Goal: Transaction & Acquisition: Download file/media

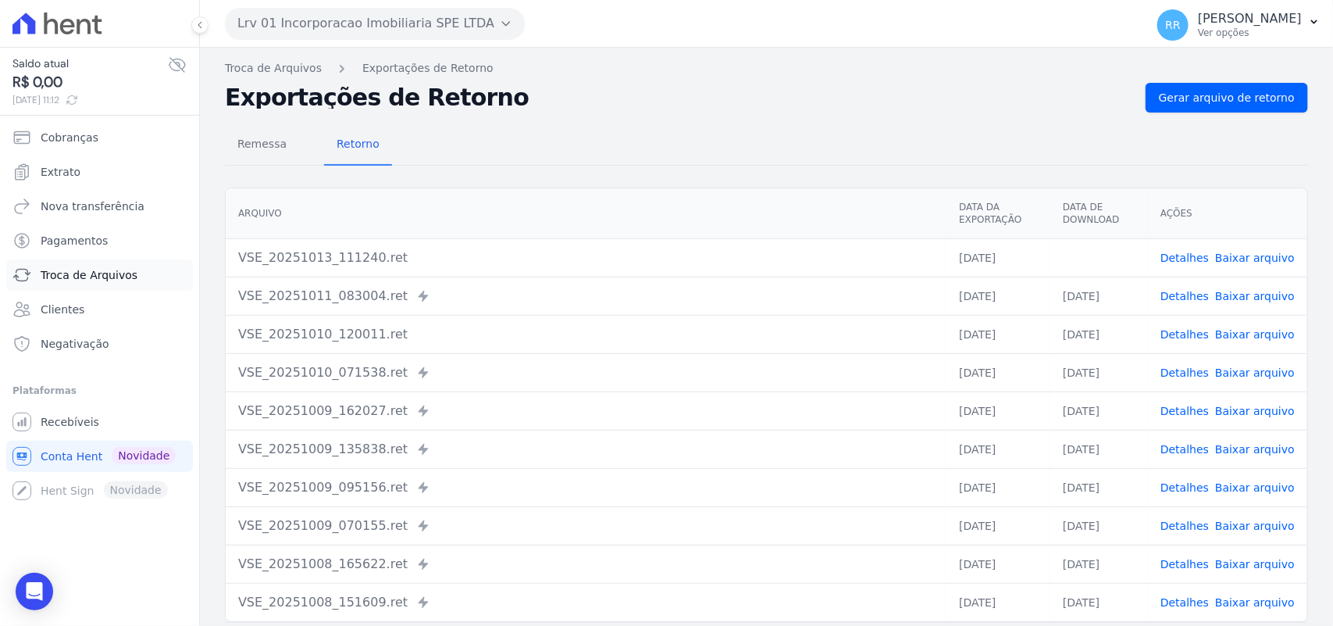
click at [119, 264] on link "Troca de Arquivos" at bounding box center [99, 274] width 187 height 31
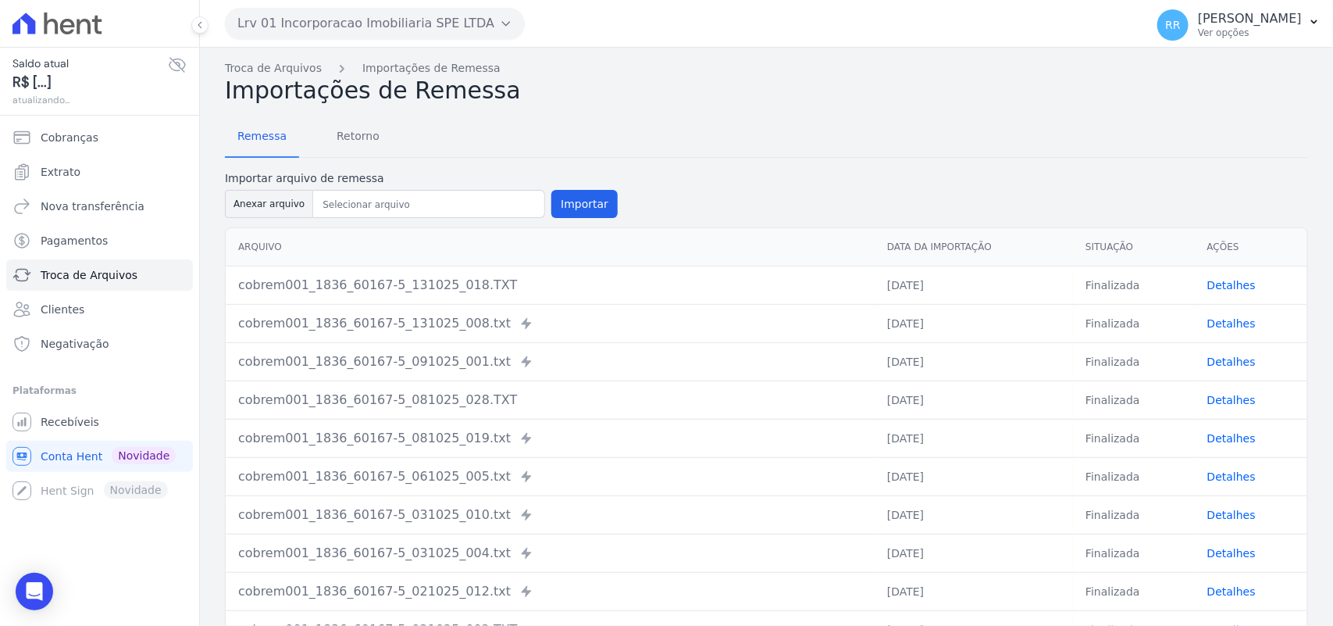
click at [371, 1] on div "Lrv 01 Incorporacao Imobiliaria SPE LTDA Via Sul Engenharia AGUAS DE [GEOGRAPHI…" at bounding box center [682, 23] width 914 height 48
click at [344, 16] on button "Lrv 01 Incorporacao Imobiliaria SPE LTDA" at bounding box center [375, 23] width 300 height 31
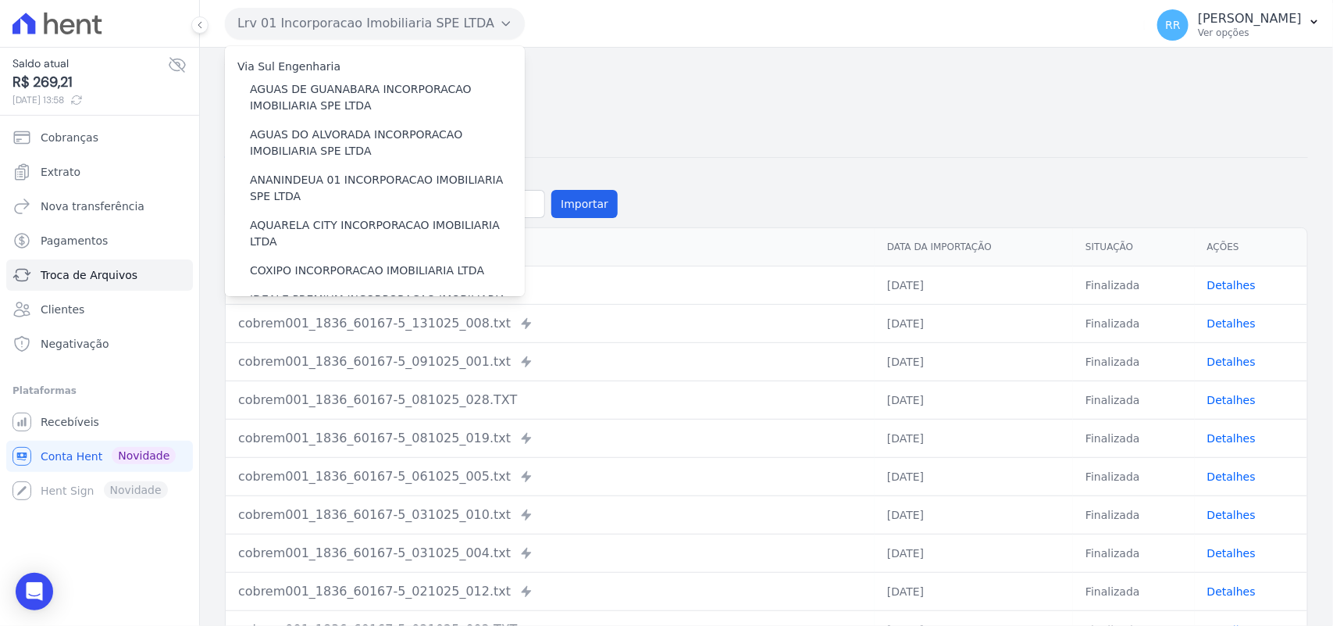
click at [333, 72] on div "Via Sul Engenharia" at bounding box center [375, 67] width 300 height 16
click at [333, 86] on label "AGUAS DE GUANABARA INCORPORACAO IMOBILIARIA SPE LTDA" at bounding box center [387, 97] width 275 height 33
click at [0, 0] on input "AGUAS DE GUANABARA INCORPORACAO IMOBILIARIA SPE LTDA" at bounding box center [0, 0] width 0 height 0
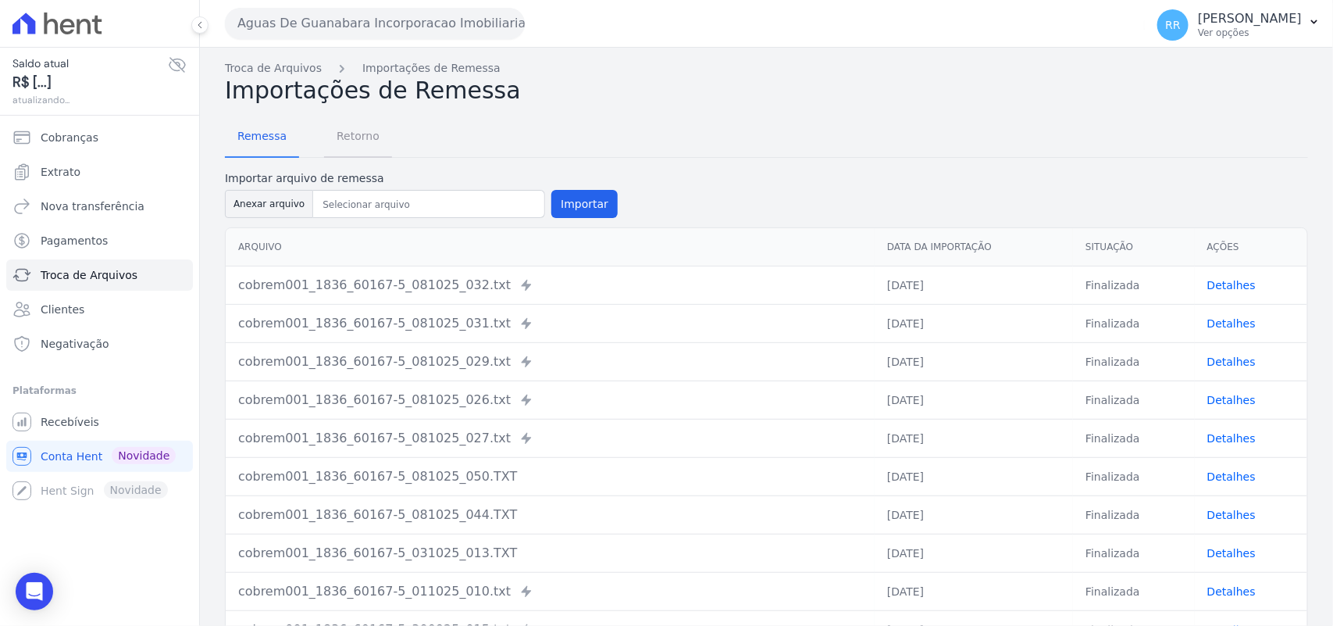
click at [379, 146] on span "Retorno" at bounding box center [358, 135] width 62 height 31
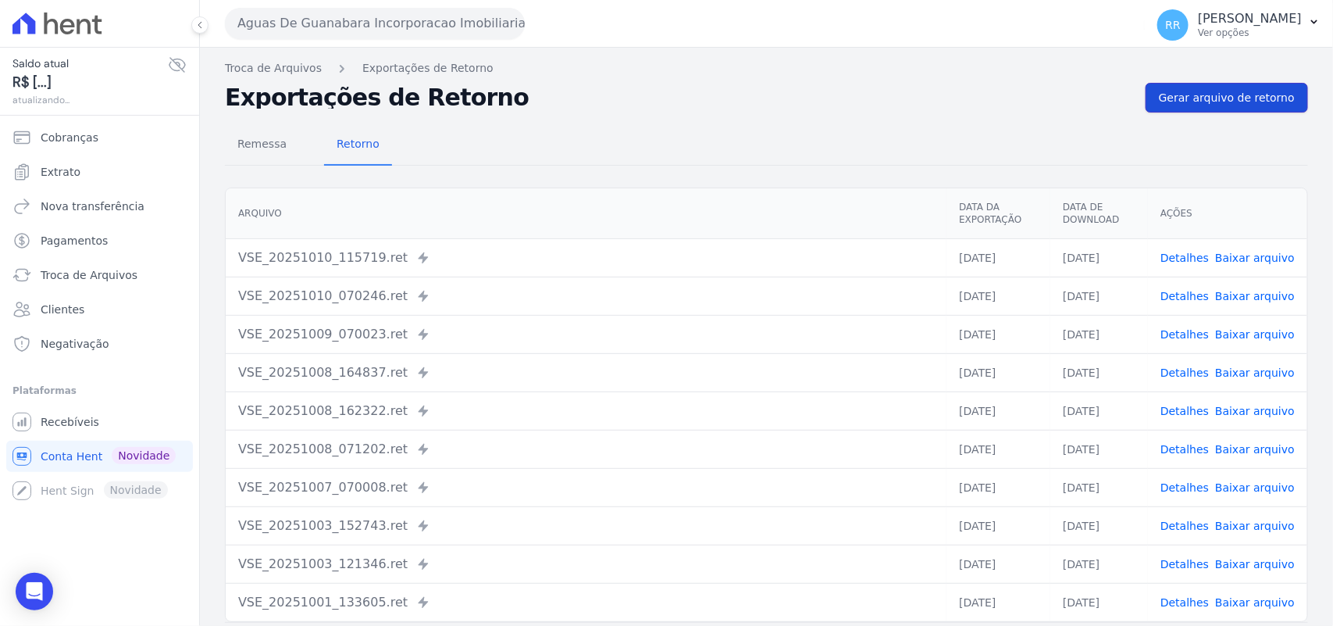
click at [1266, 103] on span "Gerar arquivo de retorno" at bounding box center [1227, 98] width 136 height 16
click at [1239, 115] on div "Remessa Retorno [GEOGRAPHIC_DATA] Data da Exportação Data de Download Ações VSE…" at bounding box center [766, 394] width 1083 height 565
click at [1239, 104] on span "Gerar arquivo de retorno" at bounding box center [1227, 98] width 136 height 16
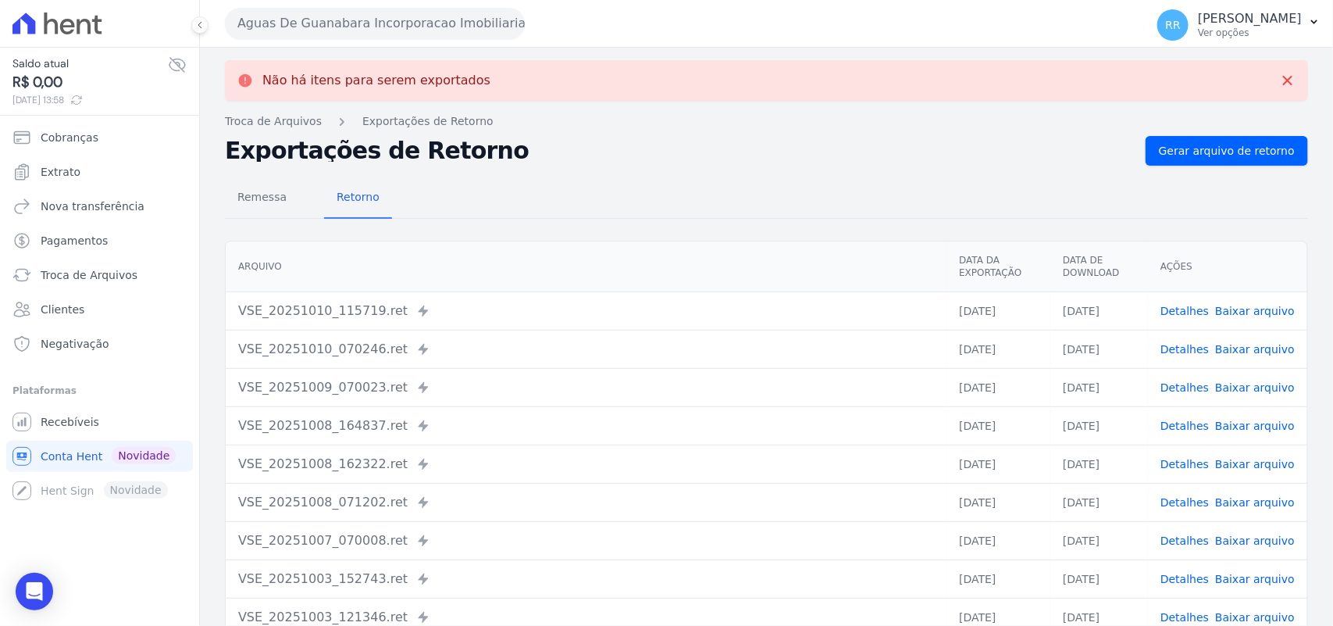
drag, startPoint x: 375, startPoint y: 33, endPoint x: 365, endPoint y: 74, distance: 42.4
click at [375, 33] on button "Aguas De Guanabara Incorporacao Imobiliaria SPE LTDA" at bounding box center [375, 23] width 300 height 31
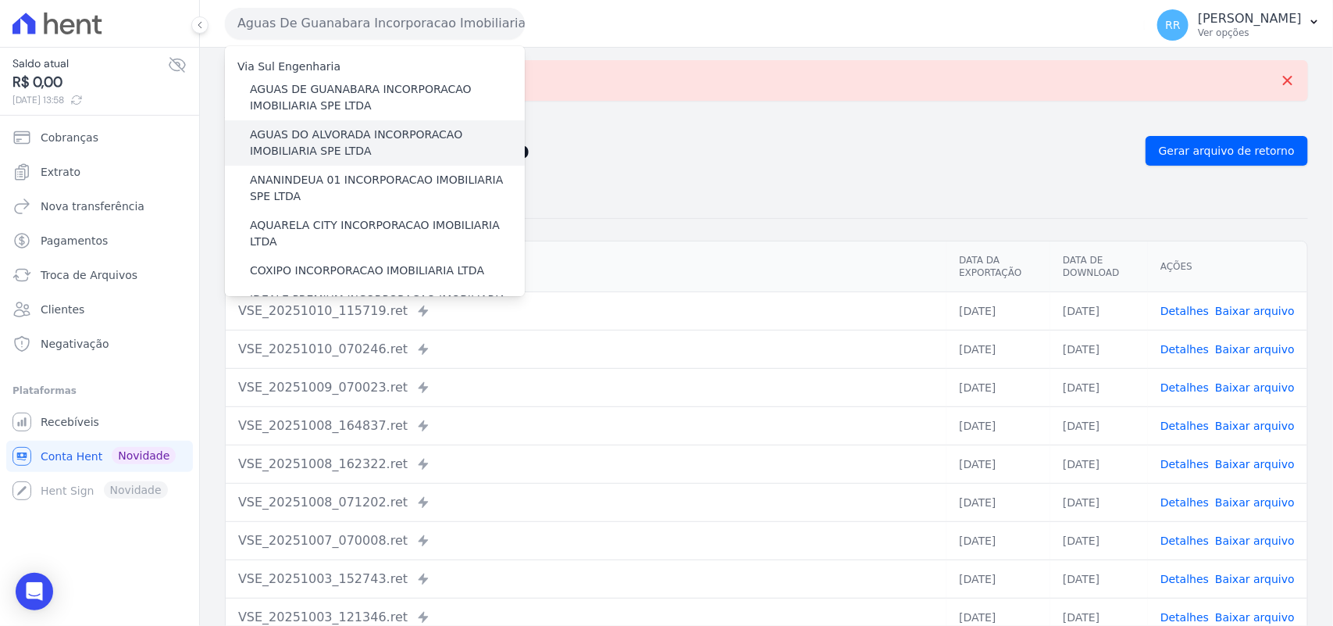
click at [349, 147] on label "AGUAS DO ALVORADA INCORPORACAO IMOBILIARIA SPE LTDA" at bounding box center [387, 143] width 275 height 33
click at [0, 0] on input "AGUAS DO ALVORADA INCORPORACAO IMOBILIARIA SPE LTDA" at bounding box center [0, 0] width 0 height 0
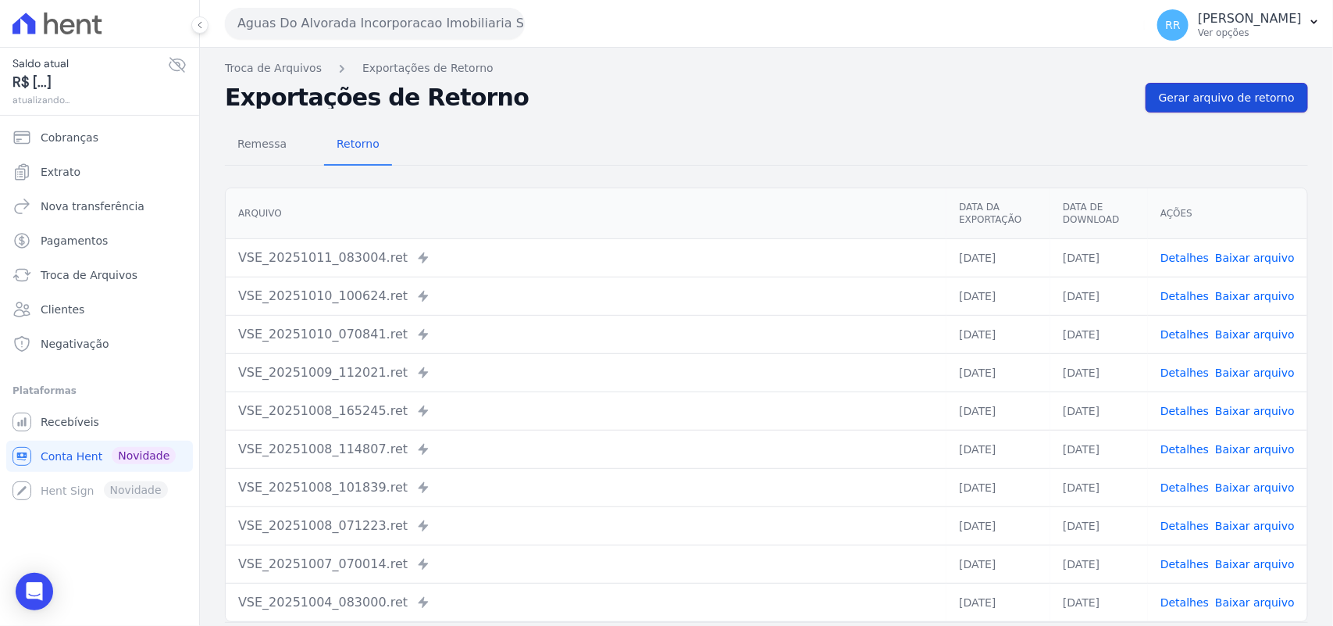
click at [1189, 103] on span "Gerar arquivo de retorno" at bounding box center [1227, 98] width 136 height 16
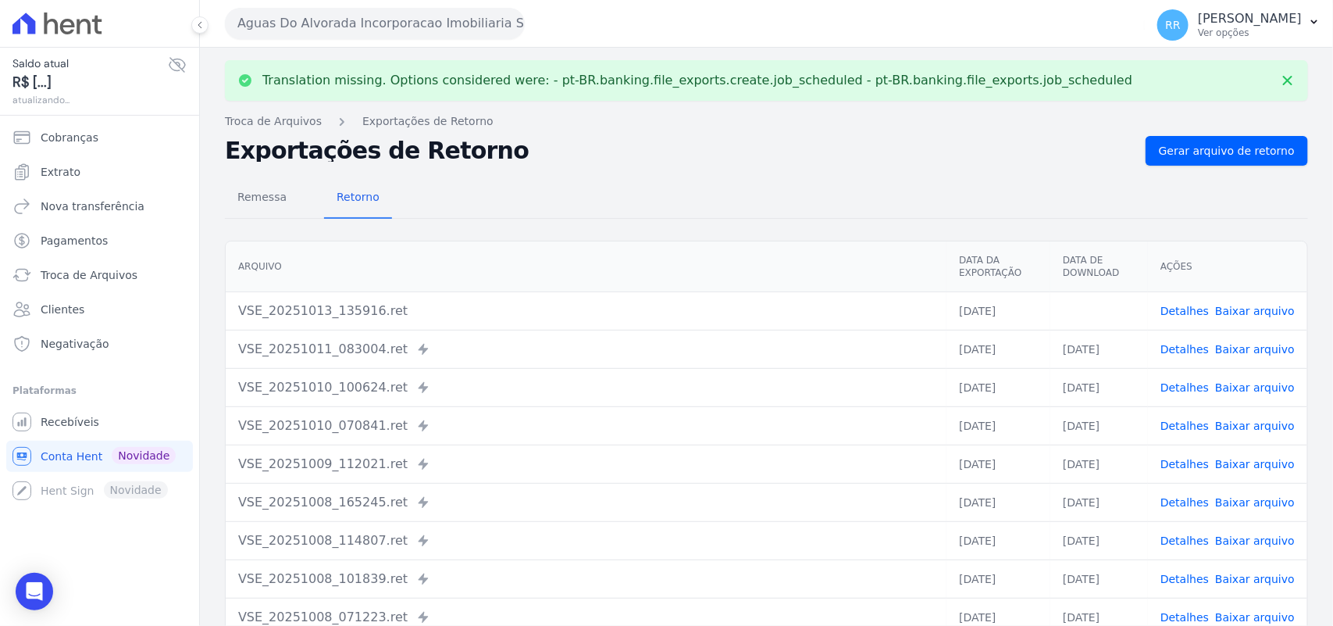
click at [1254, 308] on link "Baixar arquivo" at bounding box center [1255, 311] width 80 height 12
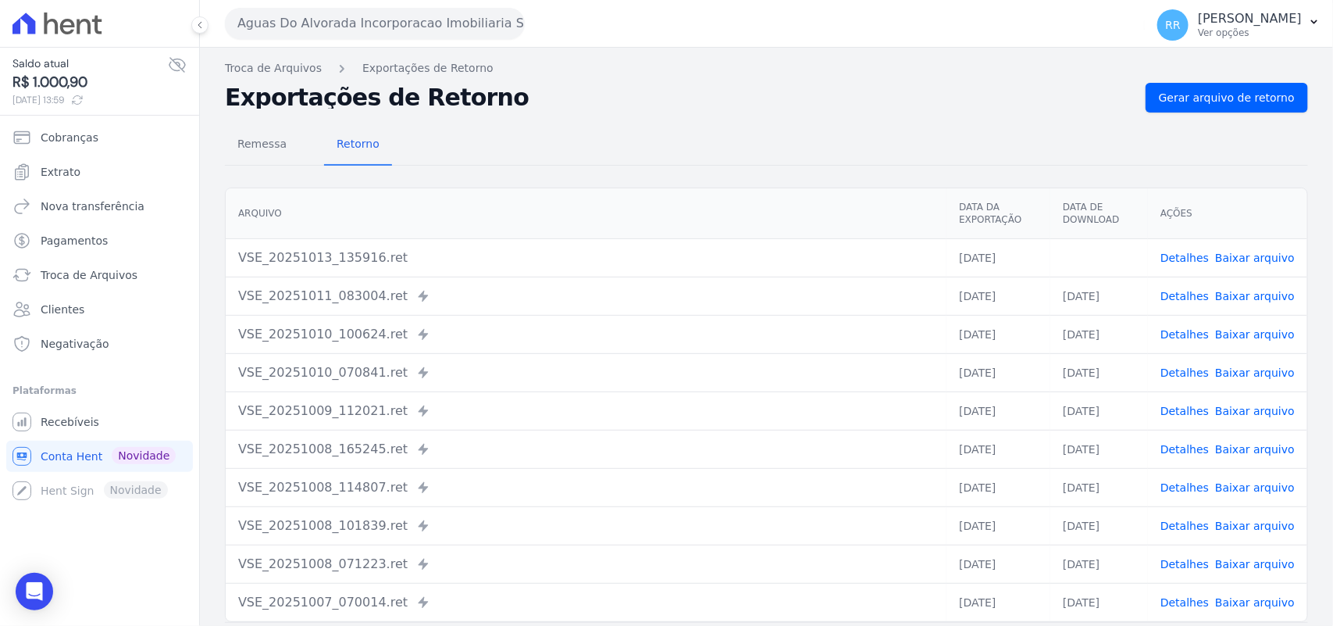
drag, startPoint x: 689, startPoint y: 102, endPoint x: 590, endPoint y: 98, distance: 98.5
click at [689, 102] on h2 "Exportações de Retorno" at bounding box center [679, 98] width 908 height 22
click at [359, 21] on button "Aguas Do Alvorada Incorporacao Imobiliaria SPE LTDA" at bounding box center [375, 23] width 300 height 31
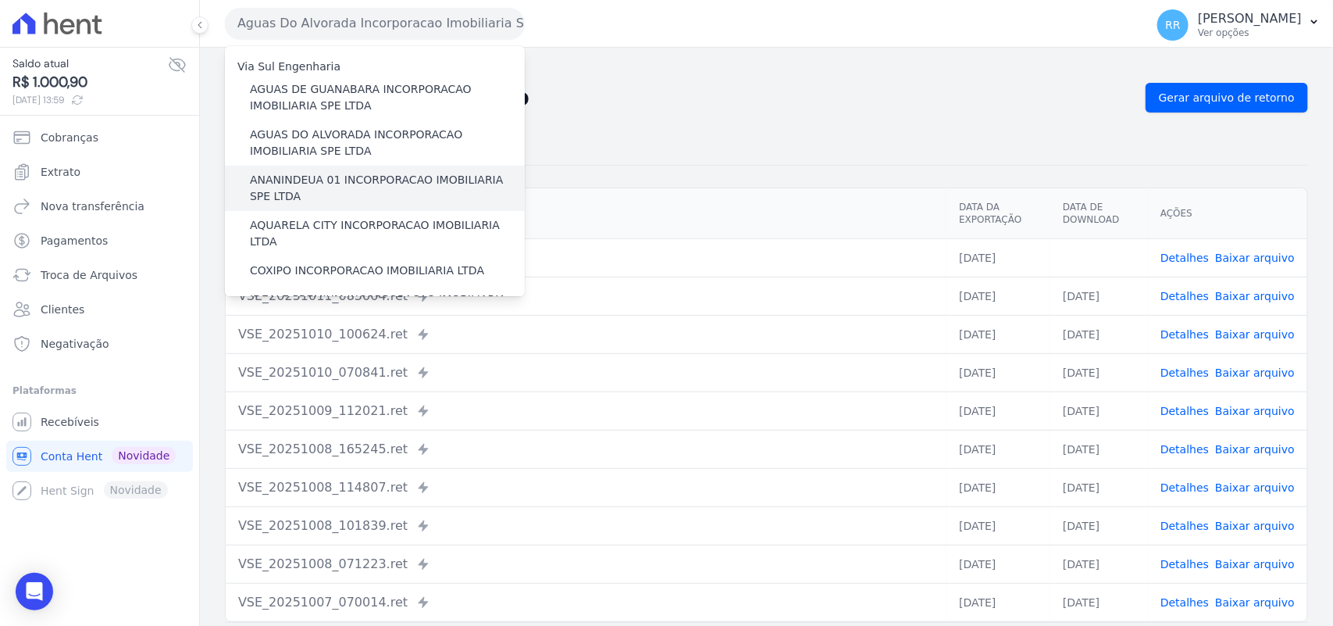
click at [321, 184] on label "ANANINDEUA 01 INCORPORACAO IMOBILIARIA SPE LTDA" at bounding box center [387, 188] width 275 height 33
click at [0, 0] on input "ANANINDEUA 01 INCORPORACAO IMOBILIARIA SPE LTDA" at bounding box center [0, 0] width 0 height 0
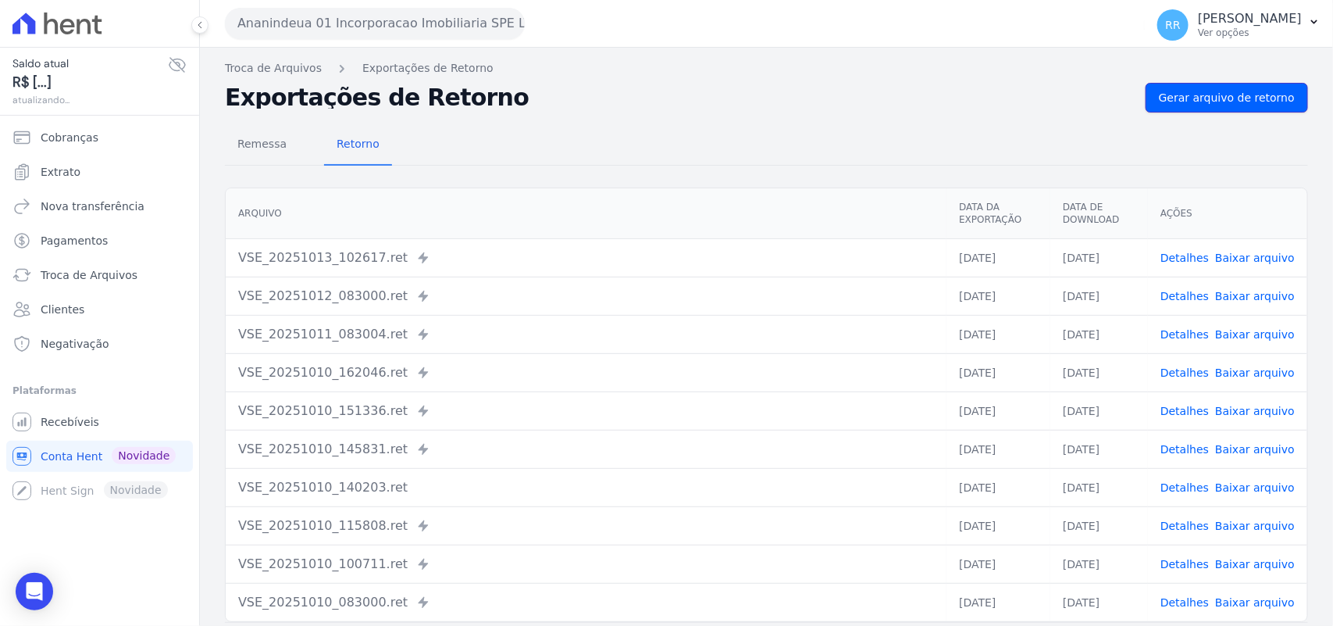
click at [1212, 98] on span "Gerar arquivo de retorno" at bounding box center [1227, 98] width 136 height 16
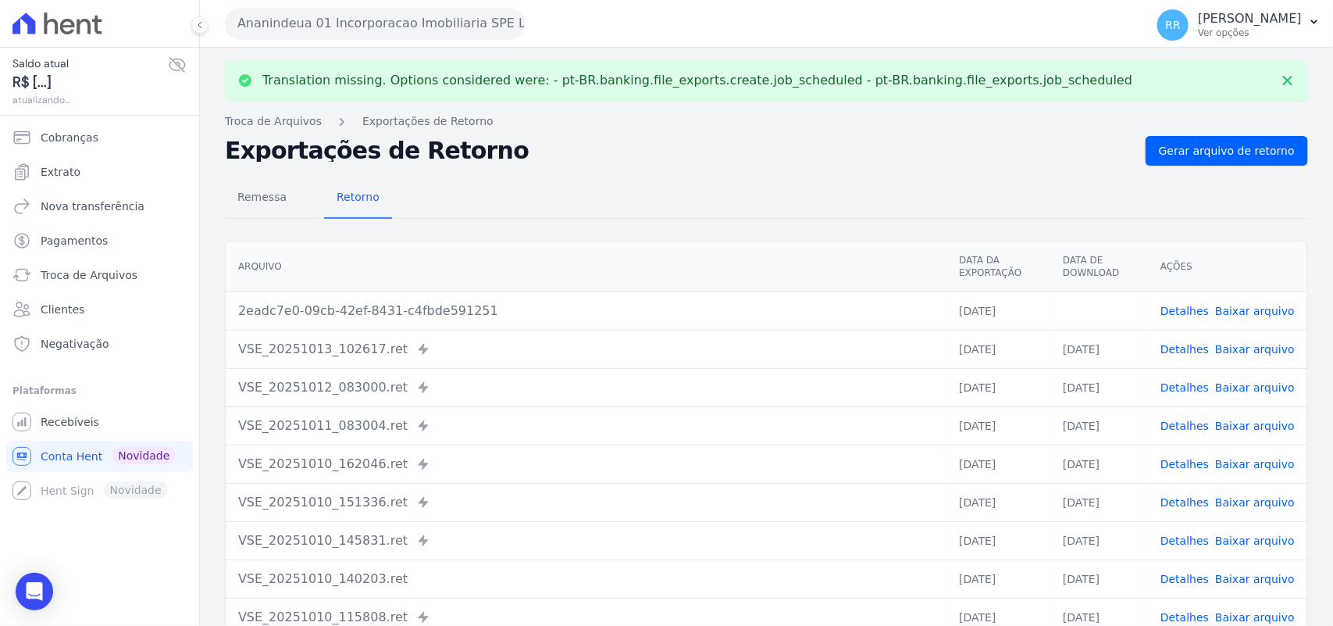
click at [1255, 310] on link "Baixar arquivo" at bounding box center [1255, 311] width 80 height 12
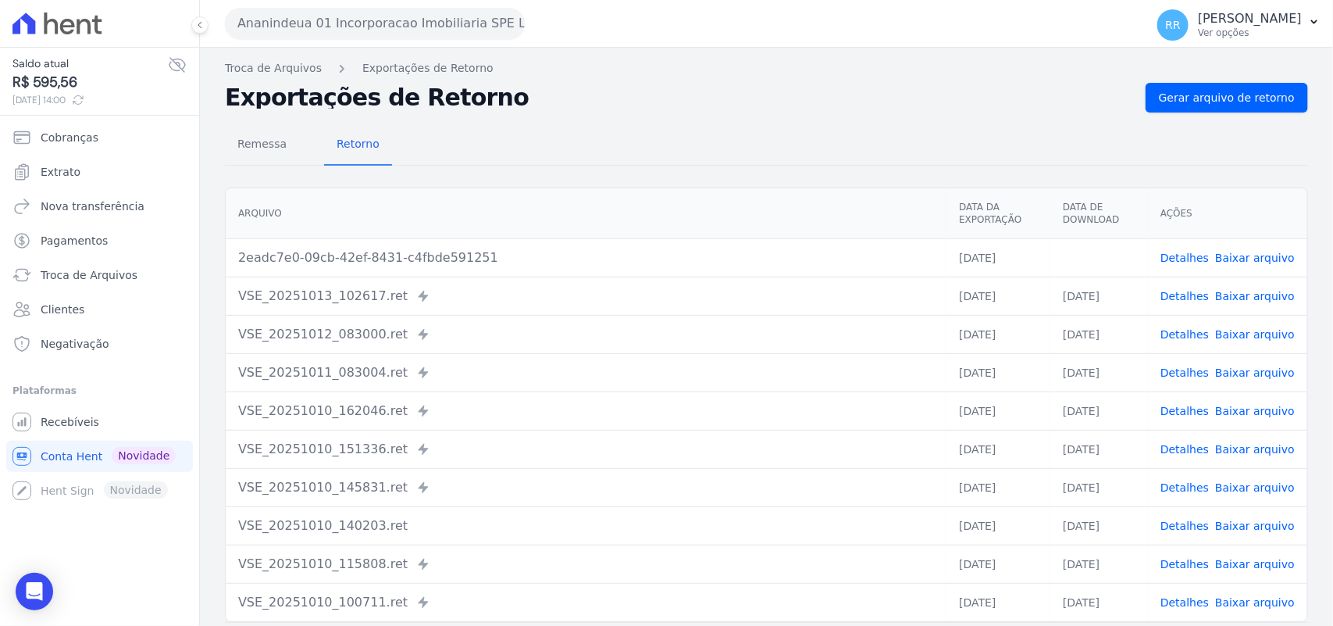
click at [899, 123] on div "Remessa Retorno [GEOGRAPHIC_DATA] Data da Exportação Data de Download Ações 2ea…" at bounding box center [766, 394] width 1083 height 565
click at [368, 23] on button "Ananindeua 01 Incorporacao Imobiliaria SPE LTDA" at bounding box center [375, 23] width 300 height 31
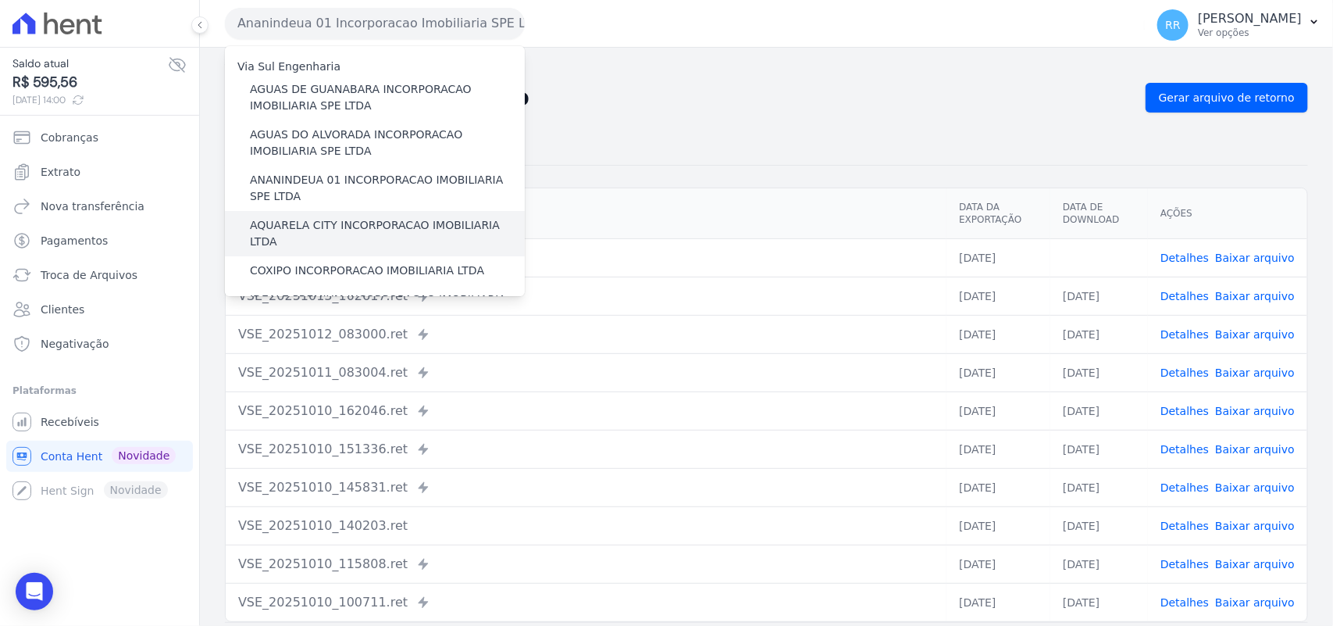
click at [322, 224] on label "AQUARELA CITY INCORPORACAO IMOBILIARIA LTDA" at bounding box center [387, 233] width 275 height 33
click at [0, 0] on input "AQUARELA CITY INCORPORACAO IMOBILIARIA LTDA" at bounding box center [0, 0] width 0 height 0
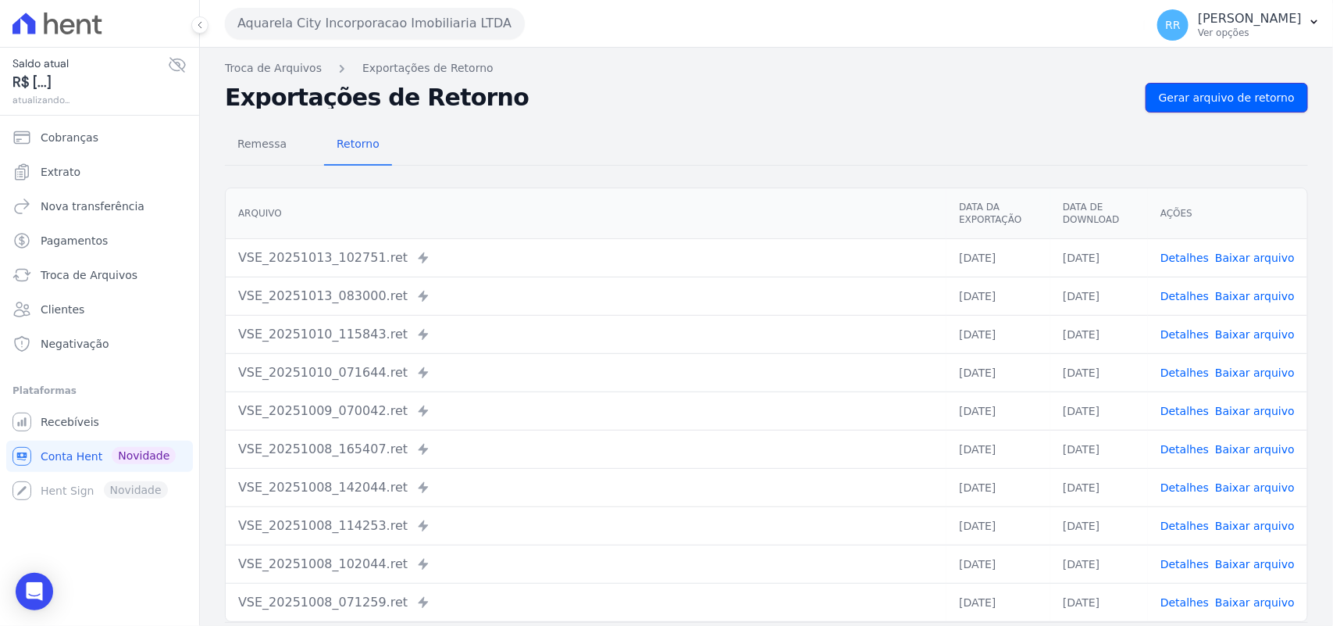
click at [1180, 83] on link "Gerar arquivo de retorno" at bounding box center [1227, 98] width 162 height 30
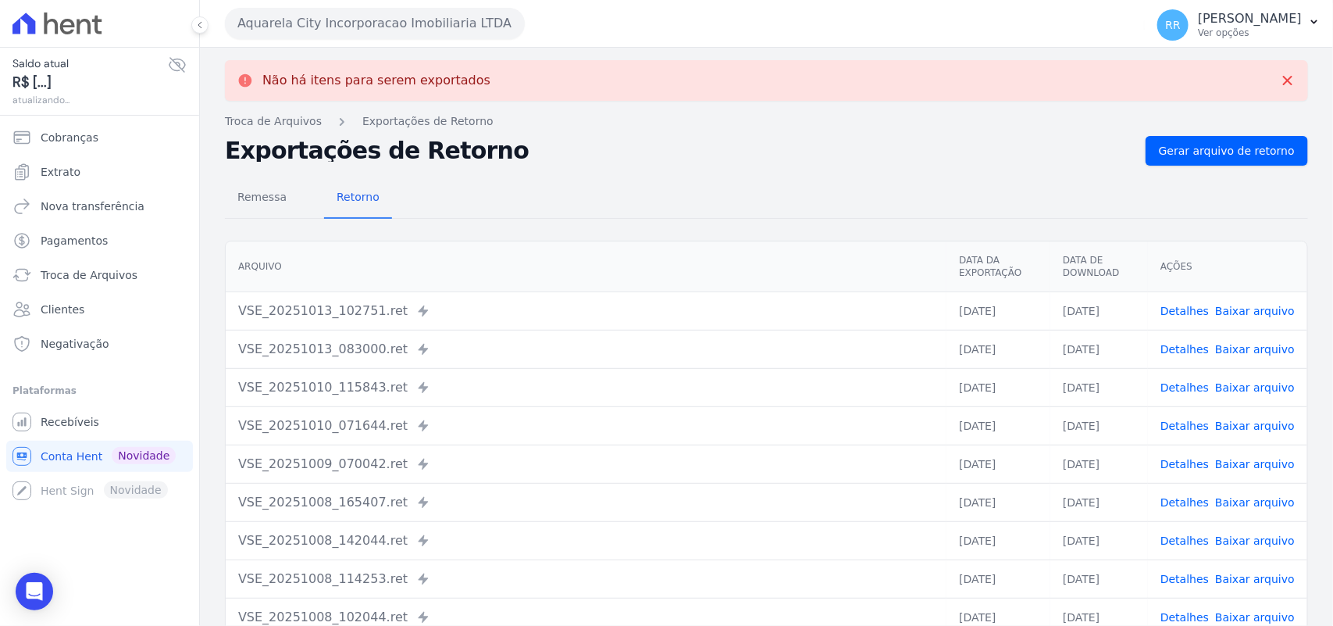
click at [291, 32] on button "Aquarela City Incorporacao Imobiliaria LTDA" at bounding box center [375, 23] width 300 height 31
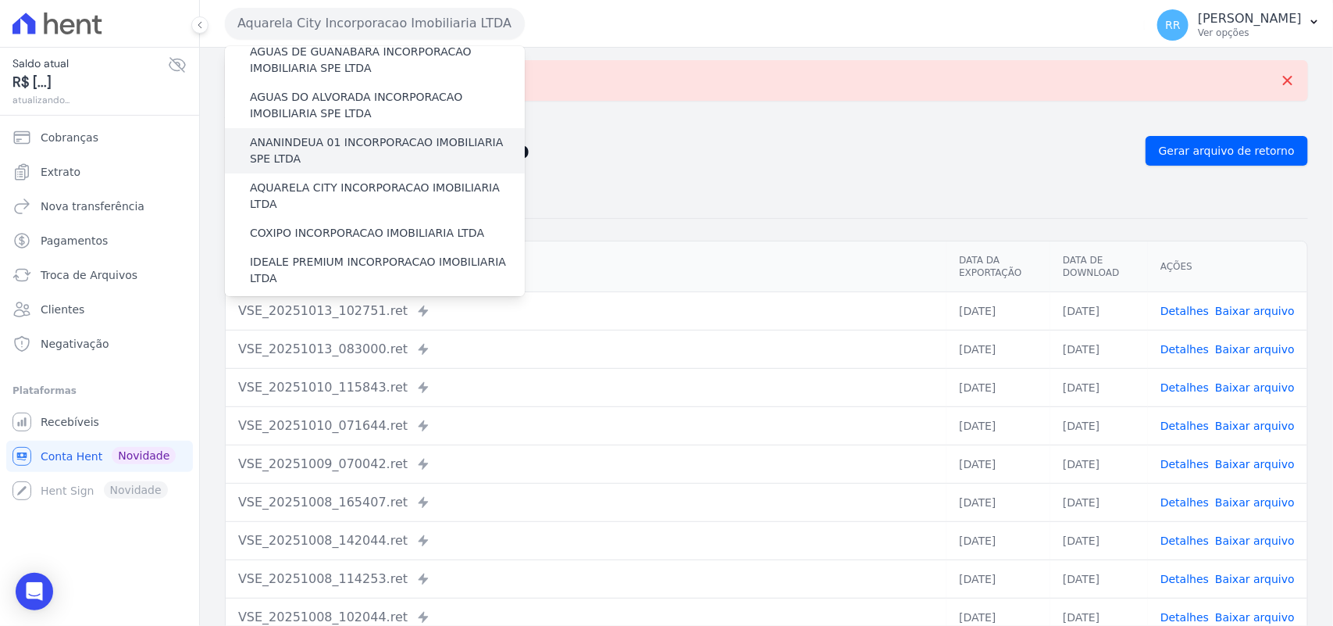
scroll to position [130, 0]
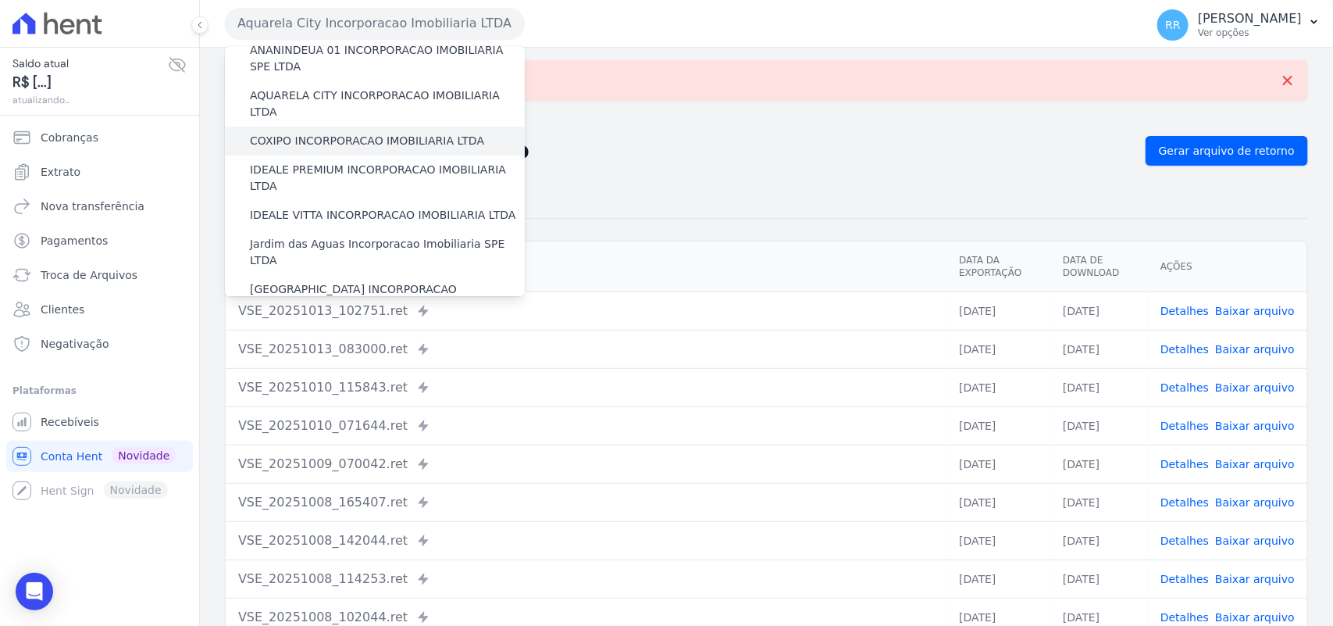
click at [322, 133] on label "COXIPO INCORPORACAO IMOBILIARIA LTDA" at bounding box center [367, 141] width 234 height 16
click at [0, 0] on input "COXIPO INCORPORACAO IMOBILIARIA LTDA" at bounding box center [0, 0] width 0 height 0
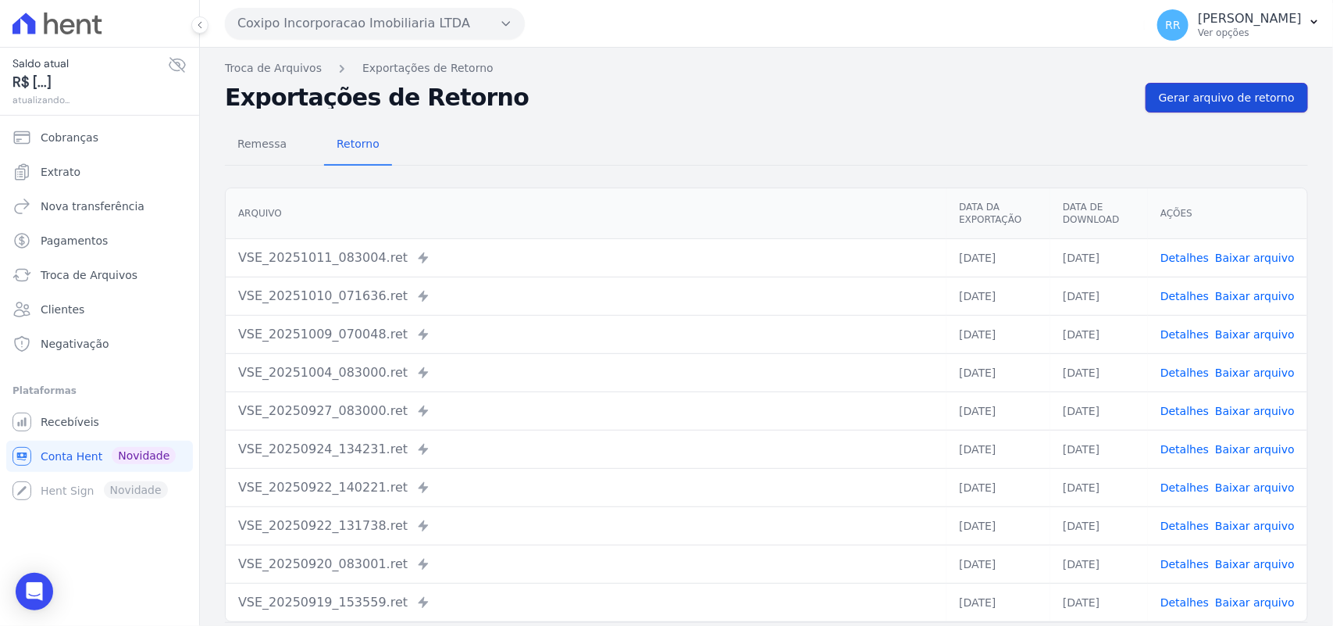
click at [1239, 94] on span "Gerar arquivo de retorno" at bounding box center [1227, 98] width 136 height 16
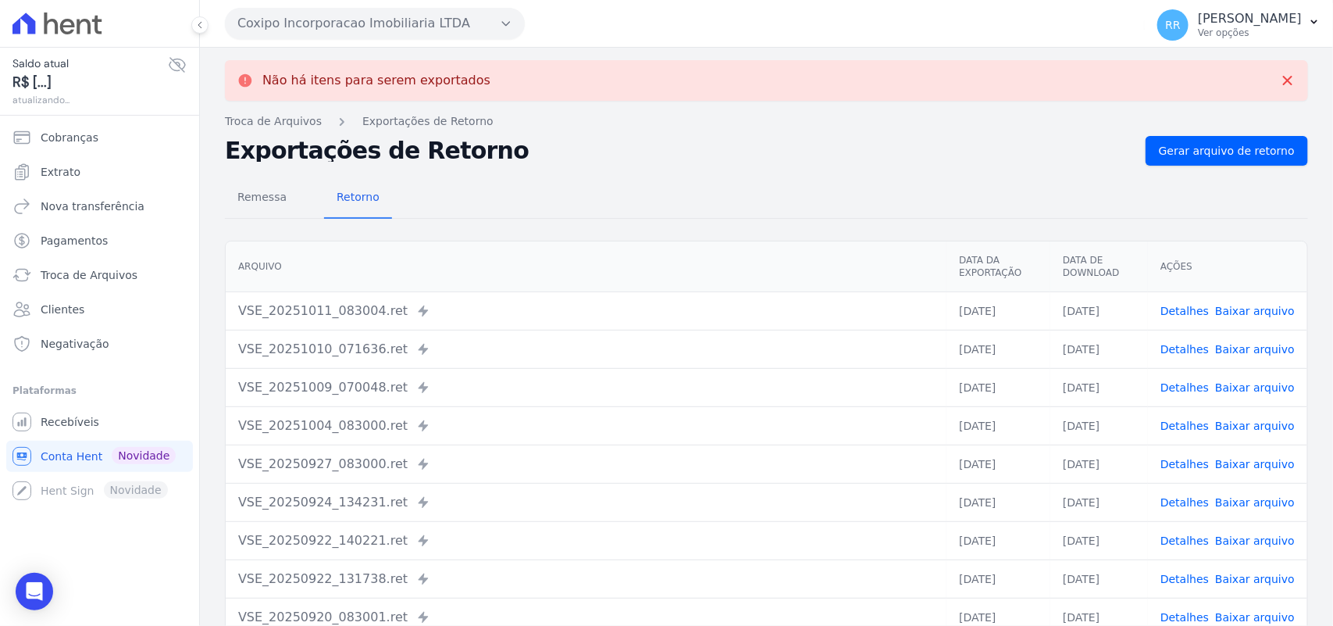
click at [314, 28] on button "Coxipo Incorporacao Imobiliaria LTDA" at bounding box center [375, 23] width 300 height 31
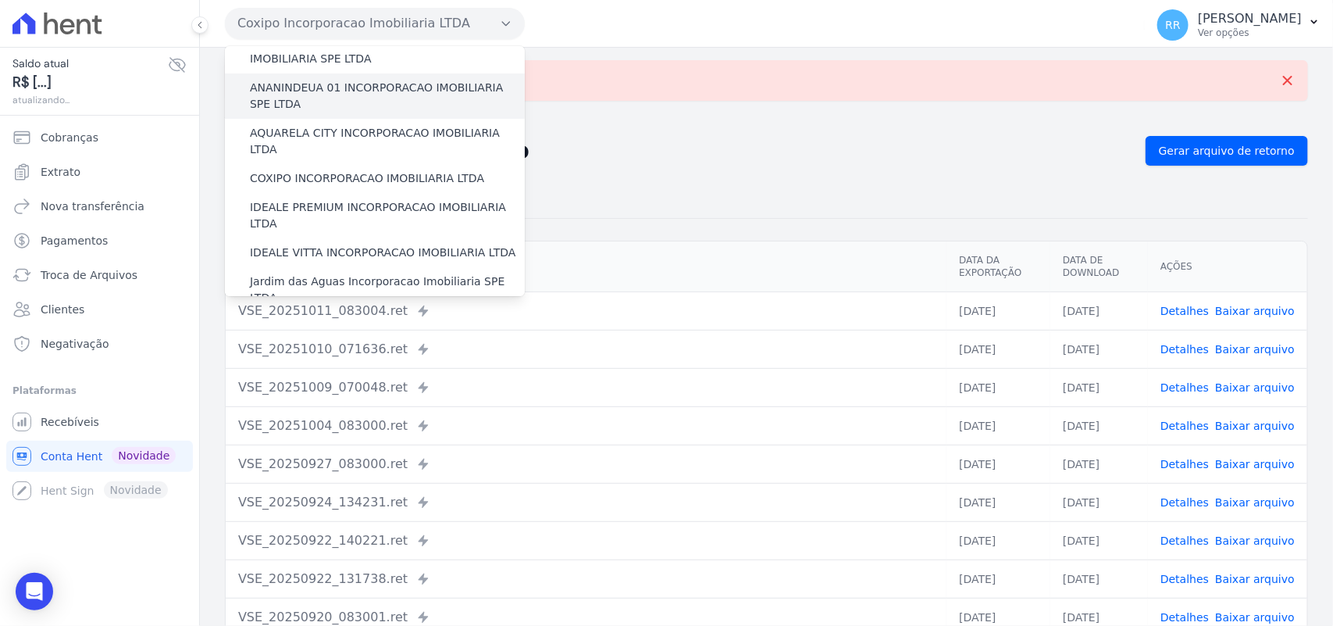
scroll to position [98, 0]
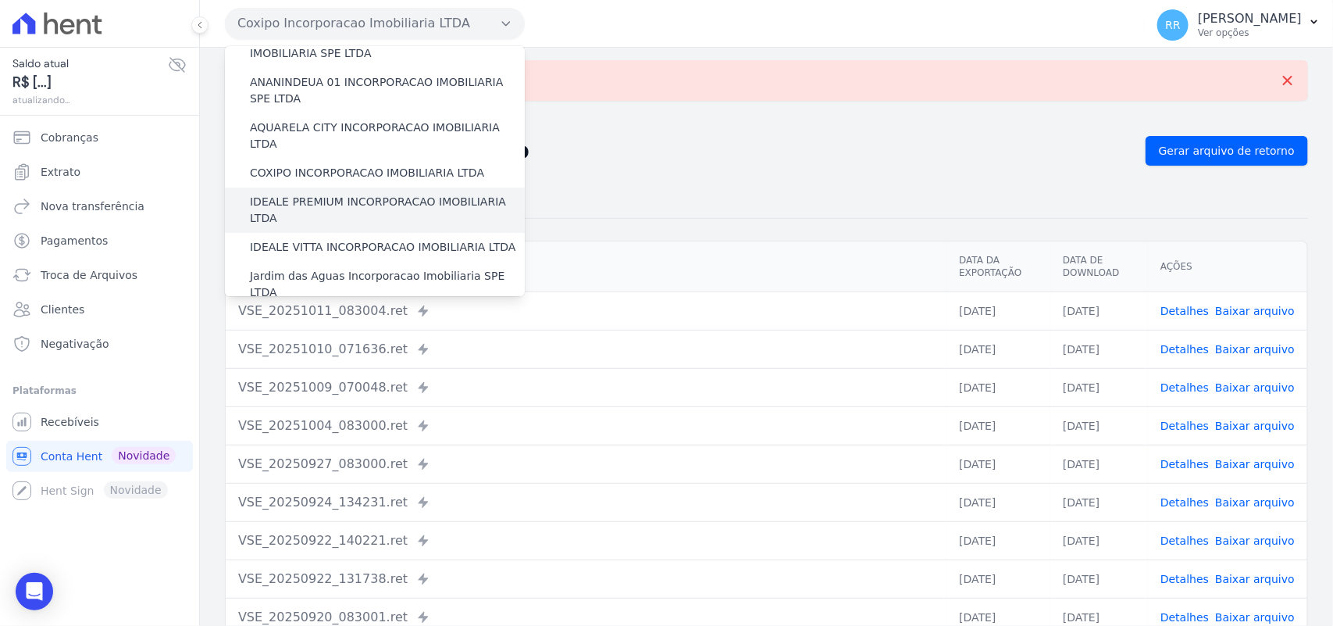
click at [328, 194] on label "IDEALE PREMIUM INCORPORACAO IMOBILIARIA LTDA" at bounding box center [387, 210] width 275 height 33
click at [0, 0] on input "IDEALE PREMIUM INCORPORACAO IMOBILIARIA LTDA" at bounding box center [0, 0] width 0 height 0
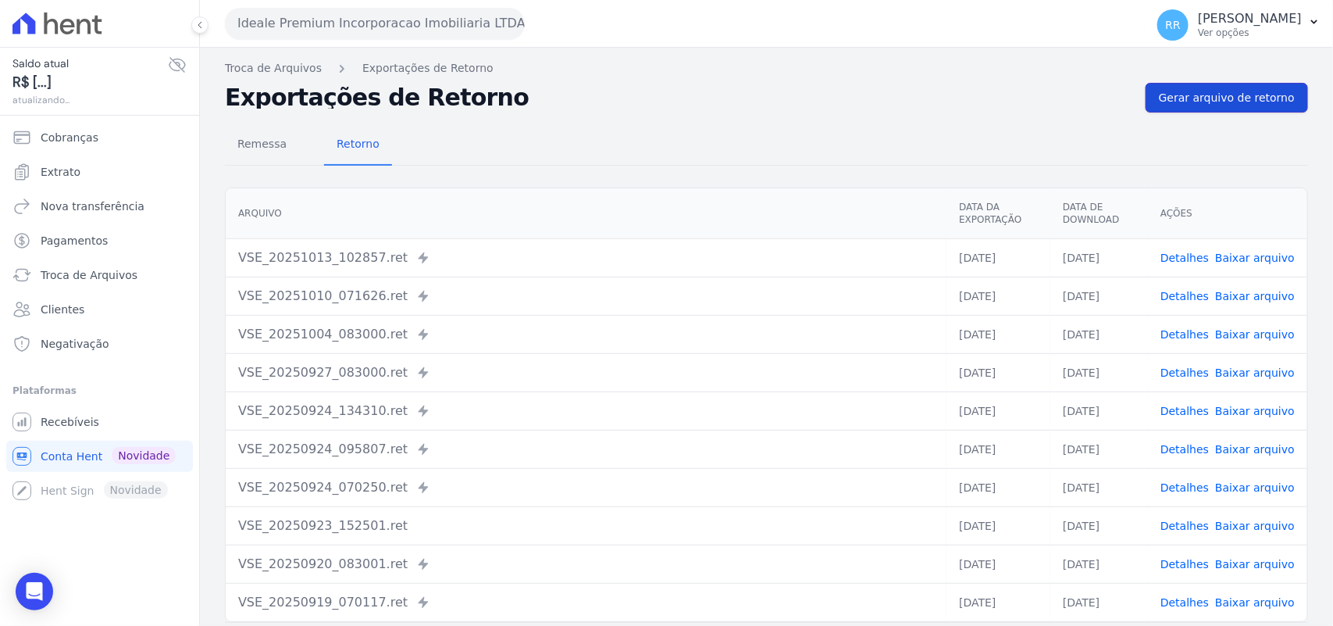
click at [1219, 87] on link "Gerar arquivo de retorno" at bounding box center [1227, 98] width 162 height 30
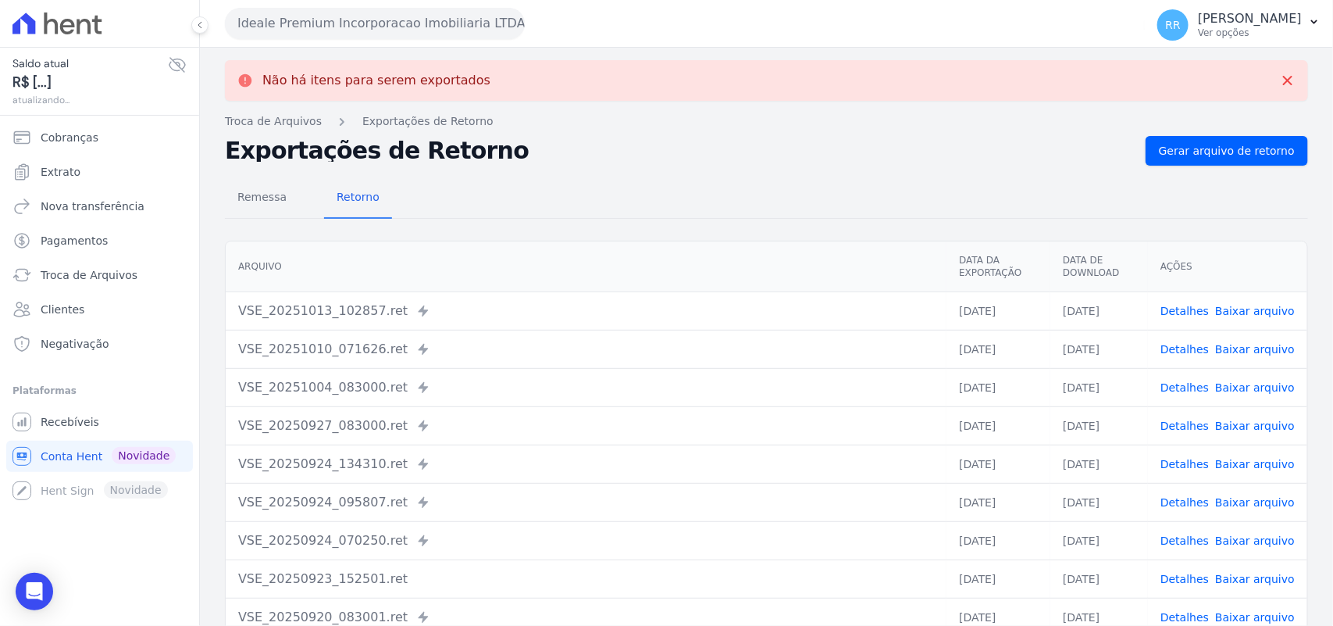
click at [266, 22] on button "Ideale Premium Incorporacao Imobiliaria LTDA" at bounding box center [375, 23] width 300 height 31
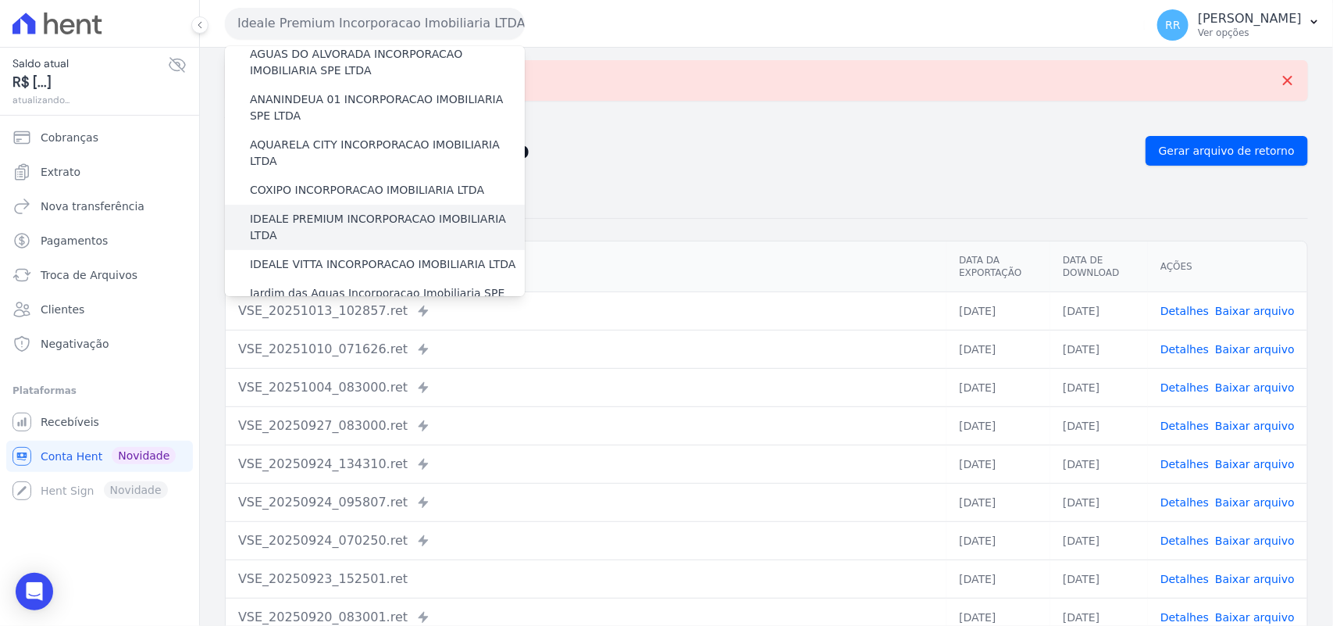
scroll to position [162, 0]
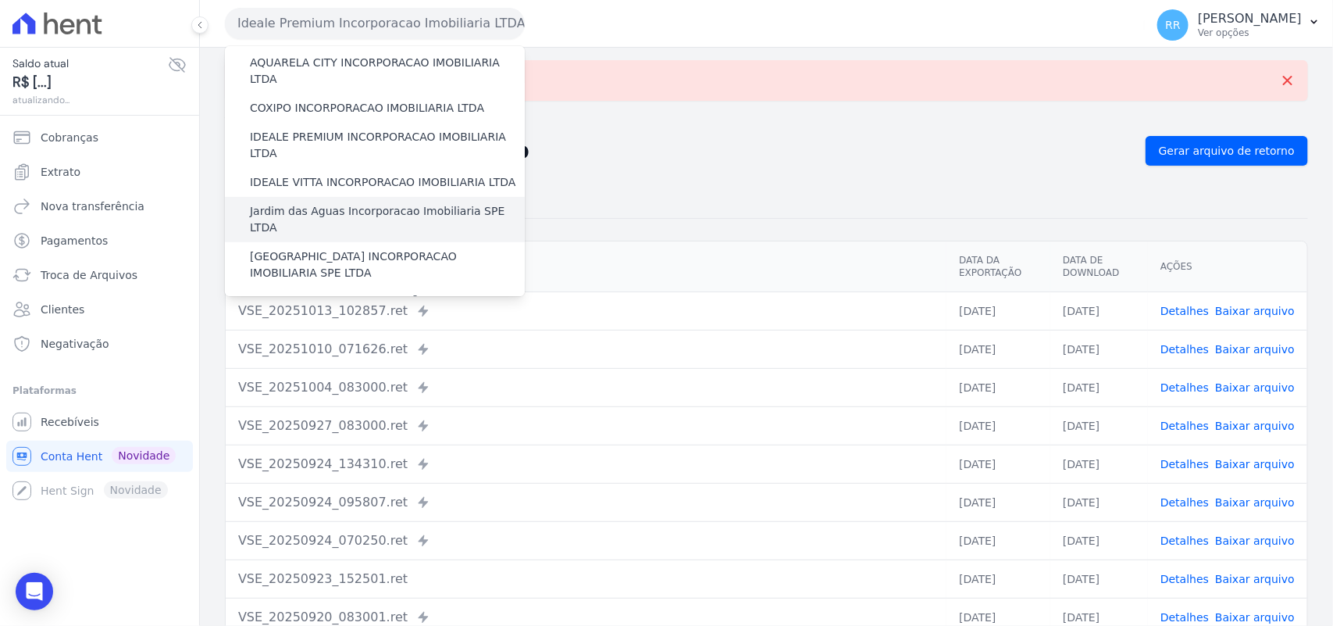
click at [309, 203] on label "Jardim das Aguas Incorporacao Imobiliaria SPE LTDA" at bounding box center [387, 219] width 275 height 33
click at [0, 0] on input "Jardim das Aguas Incorporacao Imobiliaria SPE LTDA" at bounding box center [0, 0] width 0 height 0
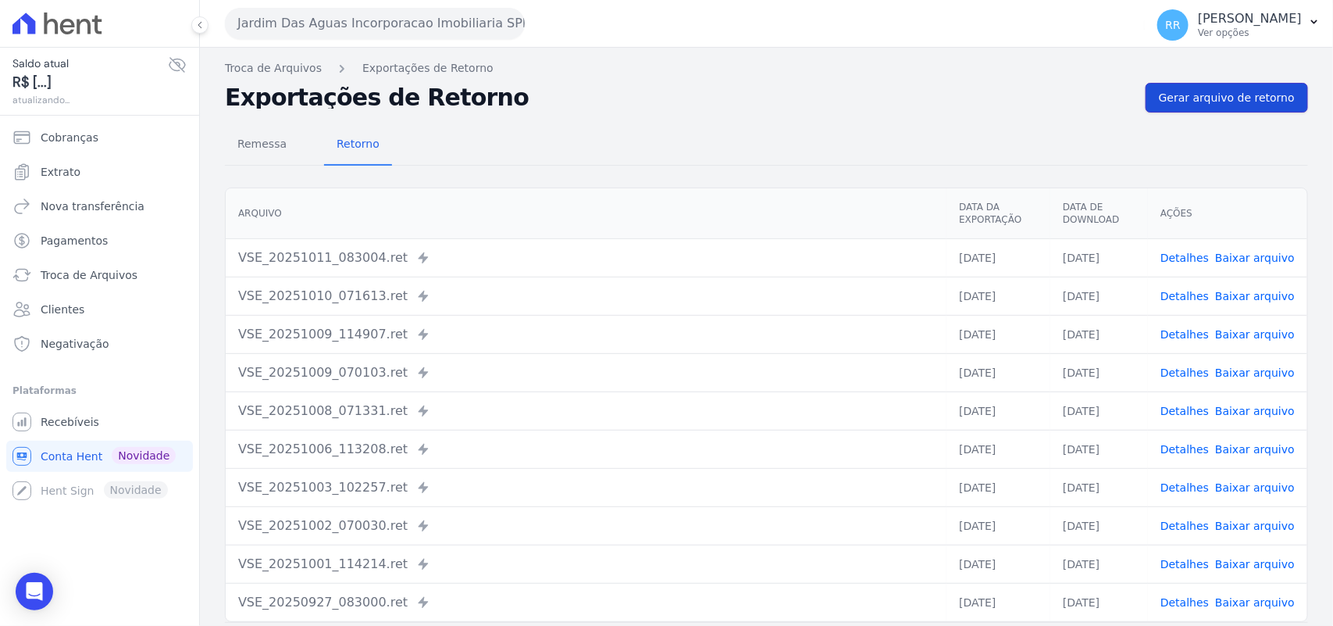
click at [1234, 87] on link "Gerar arquivo de retorno" at bounding box center [1227, 98] width 162 height 30
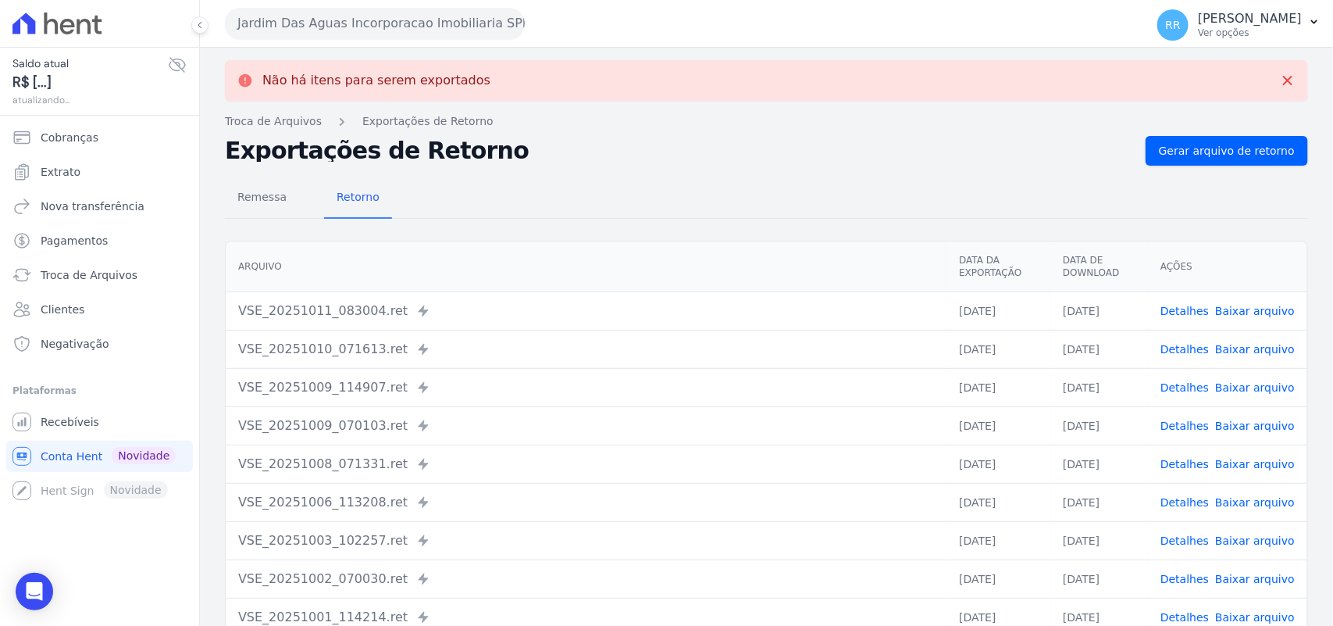
click at [258, 18] on button "Jardim Das Aguas Incorporacao Imobiliaria SPE LTDA" at bounding box center [375, 23] width 300 height 31
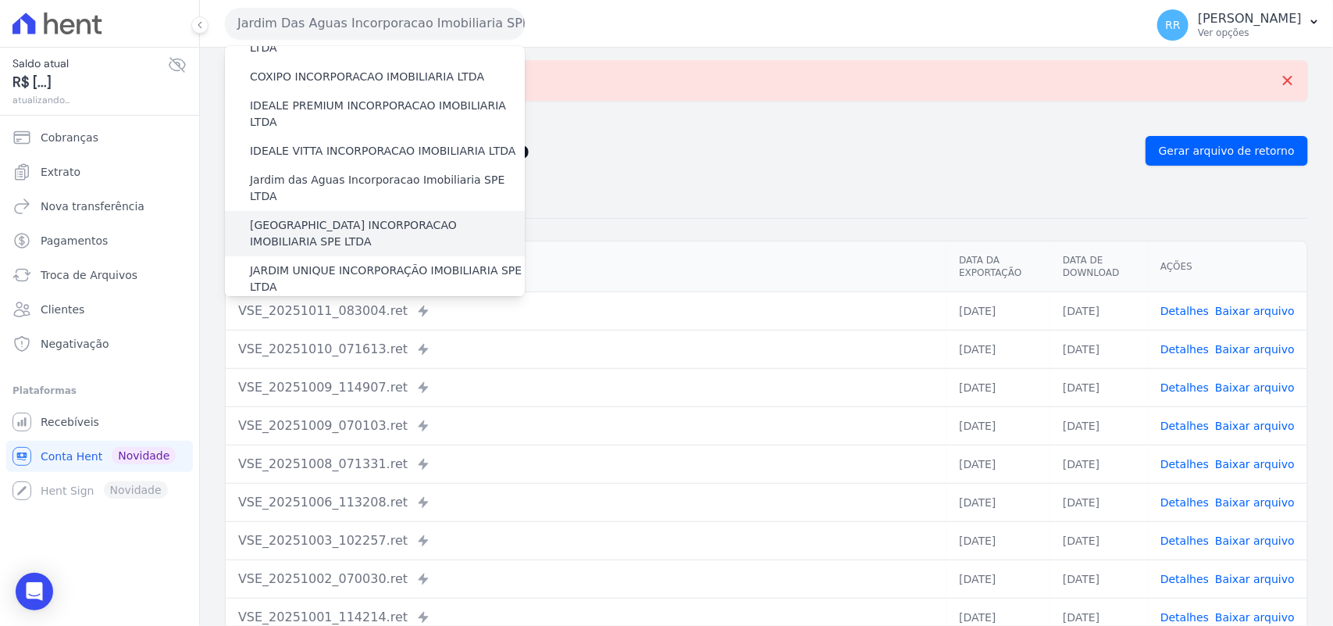
scroll to position [195, 0]
click at [326, 216] on label "[GEOGRAPHIC_DATA] INCORPORACAO IMOBILIARIA SPE LTDA" at bounding box center [387, 232] width 275 height 33
click at [0, 0] on input "[GEOGRAPHIC_DATA] INCORPORACAO IMOBILIARIA SPE LTDA" at bounding box center [0, 0] width 0 height 0
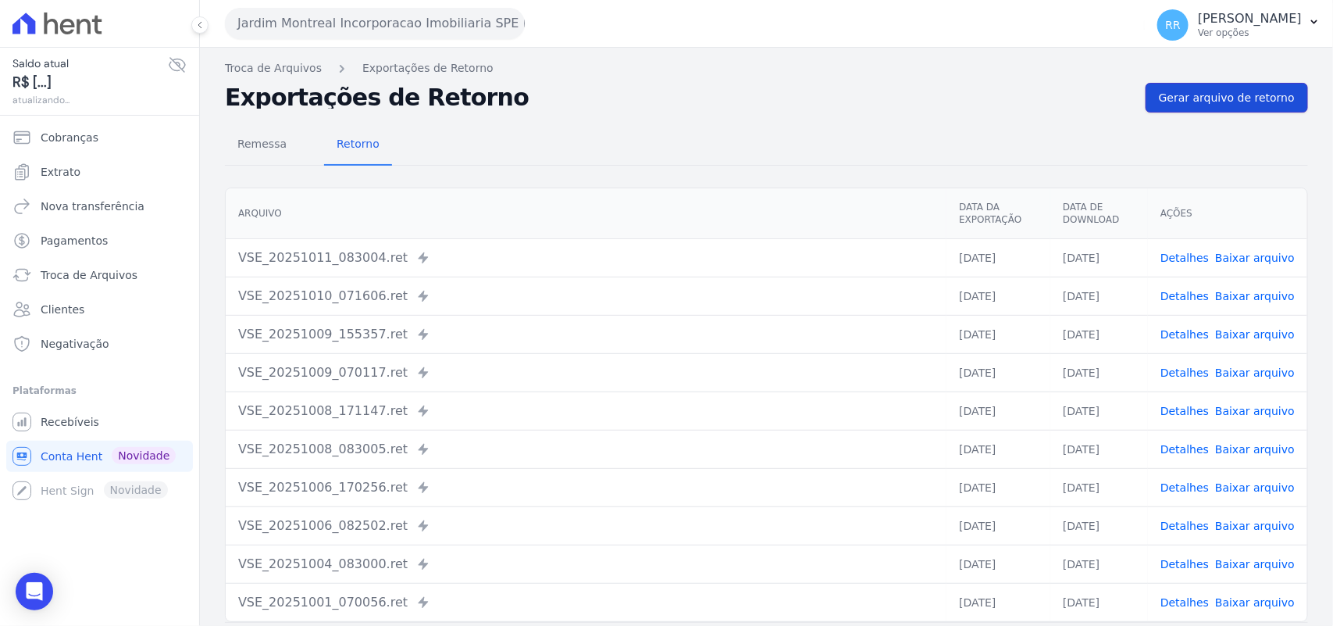
click at [1242, 91] on span "Gerar arquivo de retorno" at bounding box center [1227, 98] width 136 height 16
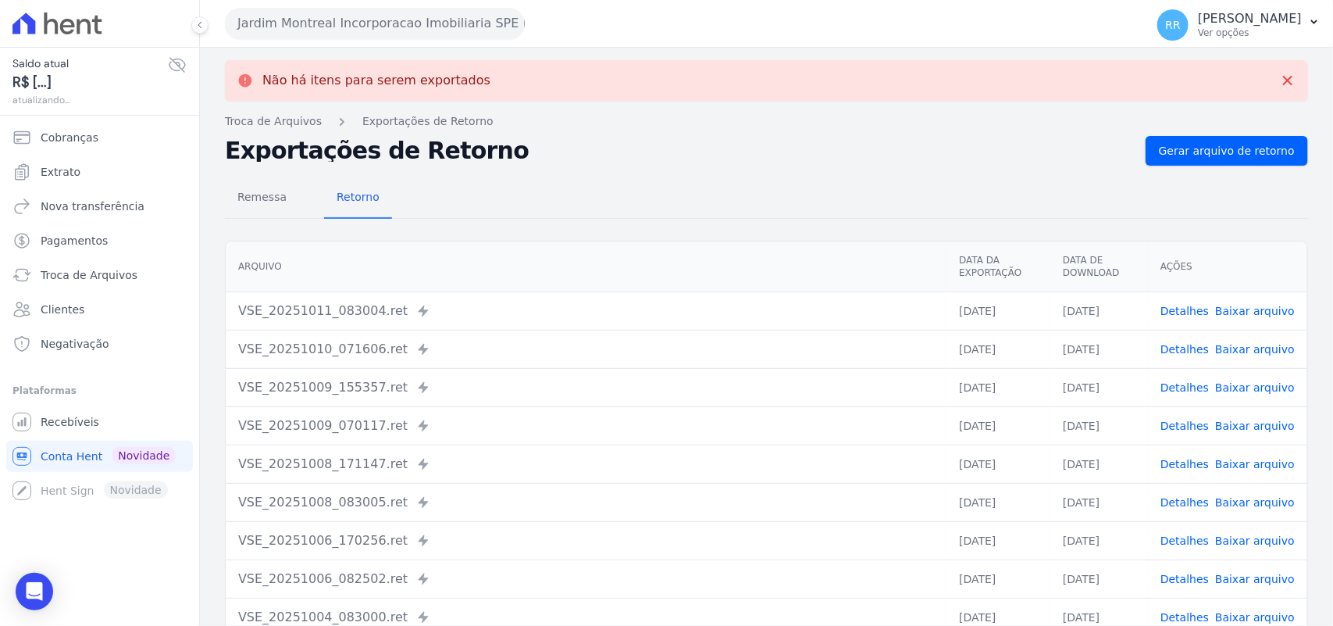
click at [349, 18] on button "Jardim Montreal Incorporacao Imobiliaria SPE LTDA" at bounding box center [375, 23] width 300 height 31
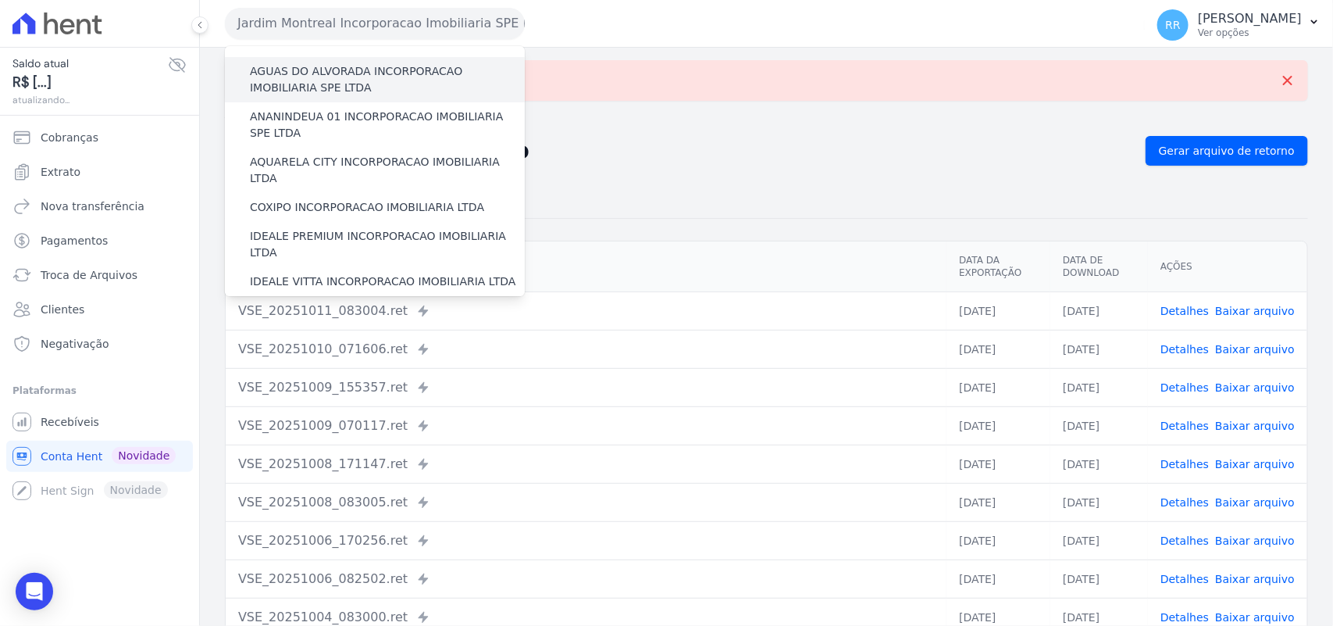
scroll to position [162, 0]
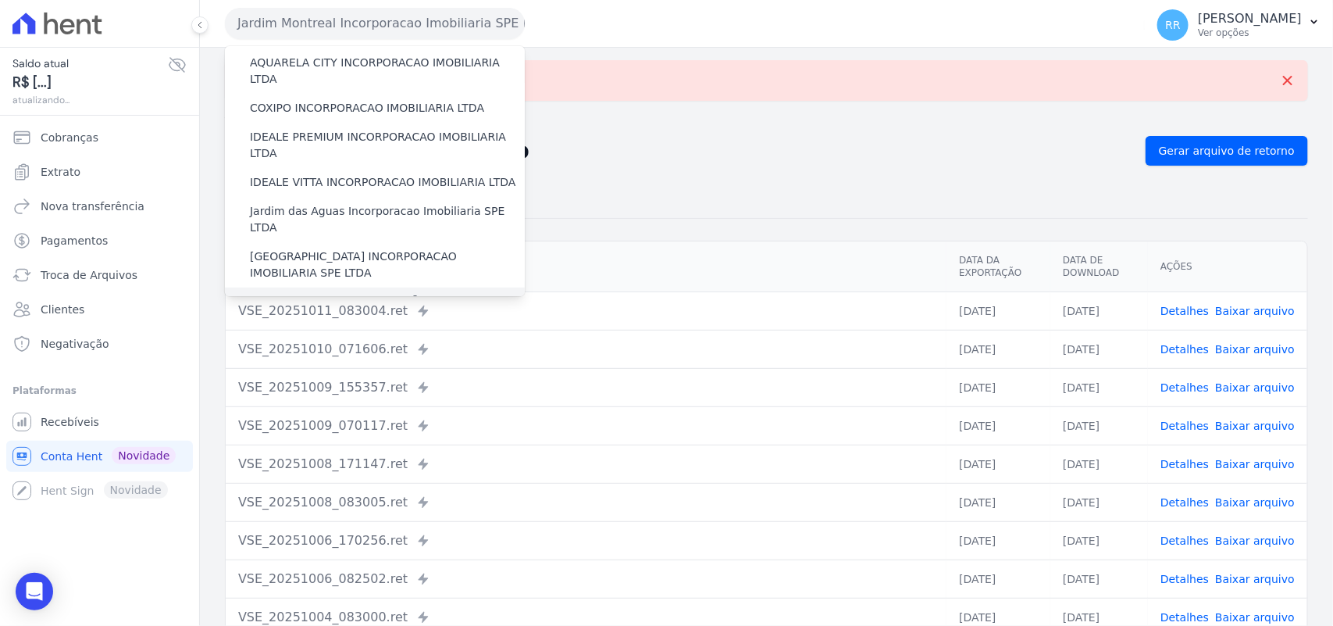
click at [330, 294] on label "JARDIM UNIQUE INCORPORAÇÃO IMOBILIARIA SPE LTDA" at bounding box center [387, 310] width 275 height 33
click at [0, 0] on input "JARDIM UNIQUE INCORPORAÇÃO IMOBILIARIA SPE LTDA" at bounding box center [0, 0] width 0 height 0
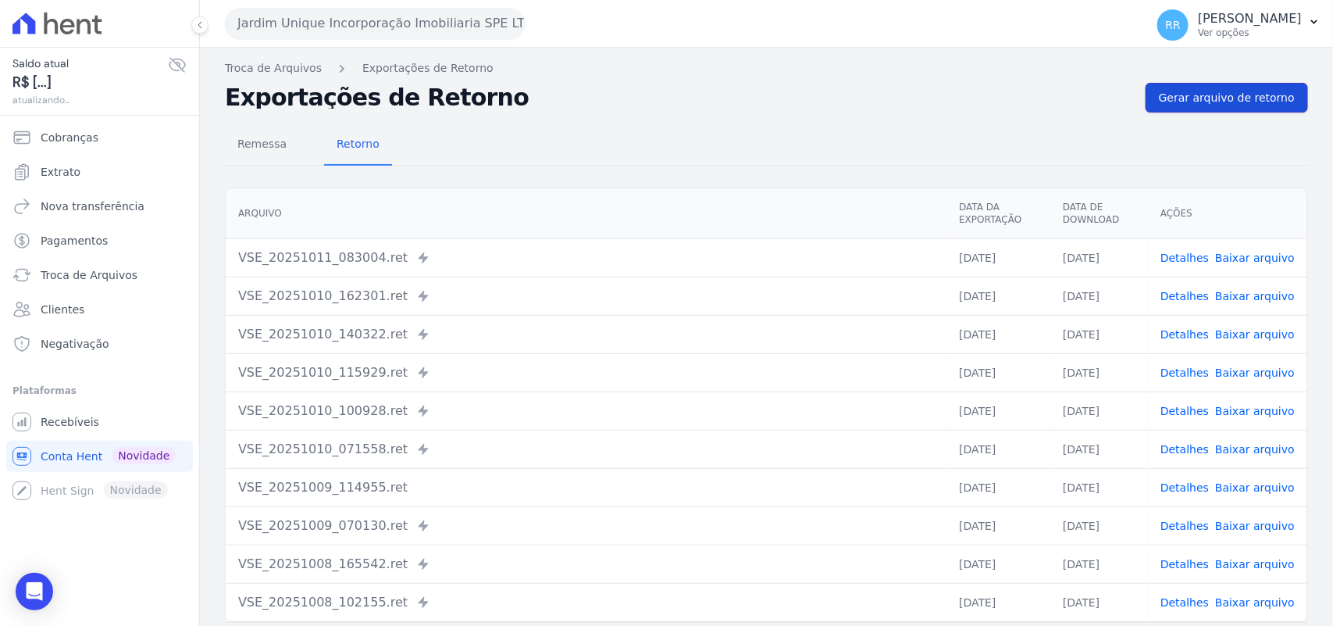
click at [1234, 99] on span "Gerar arquivo de retorno" at bounding box center [1227, 98] width 136 height 16
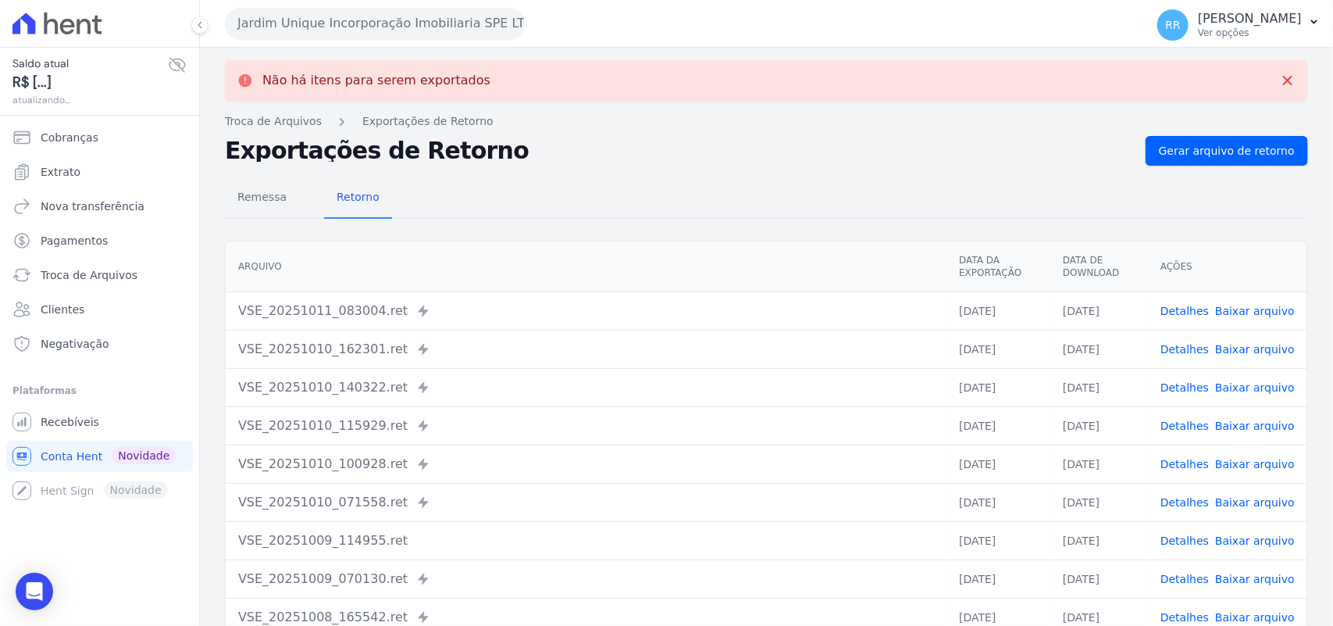
click at [380, 8] on button "Jardim Unique Incorporação Imobiliaria SPE LTDA" at bounding box center [375, 23] width 300 height 31
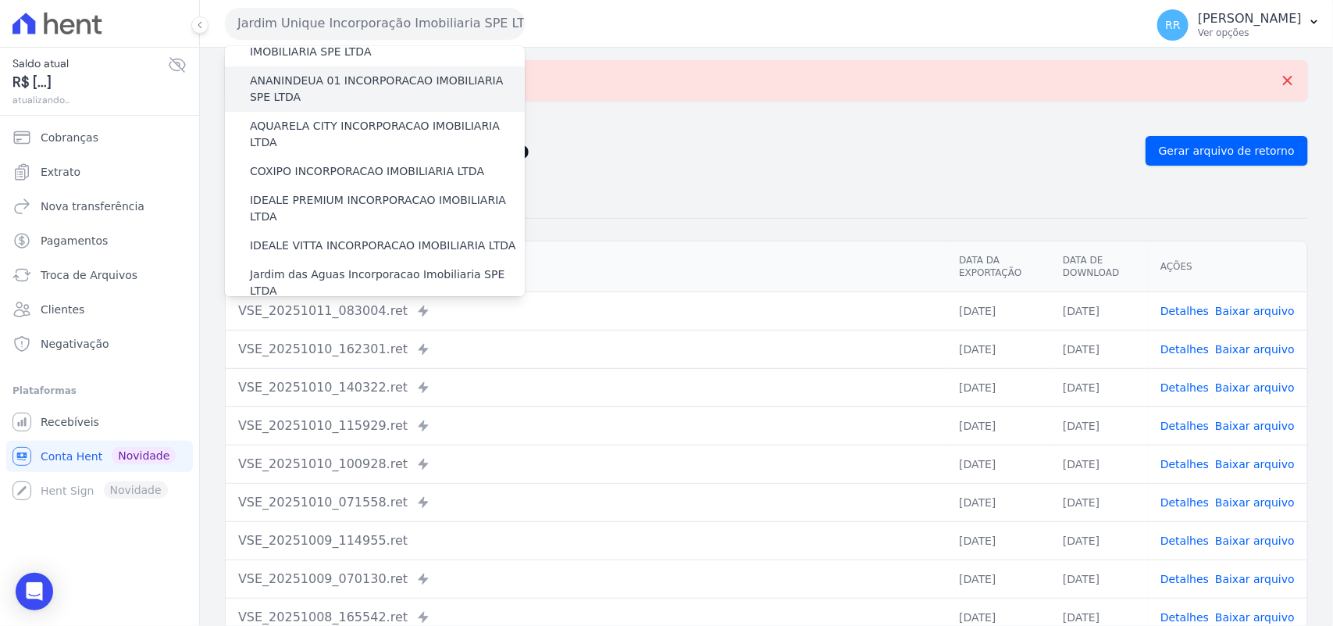
scroll to position [227, 0]
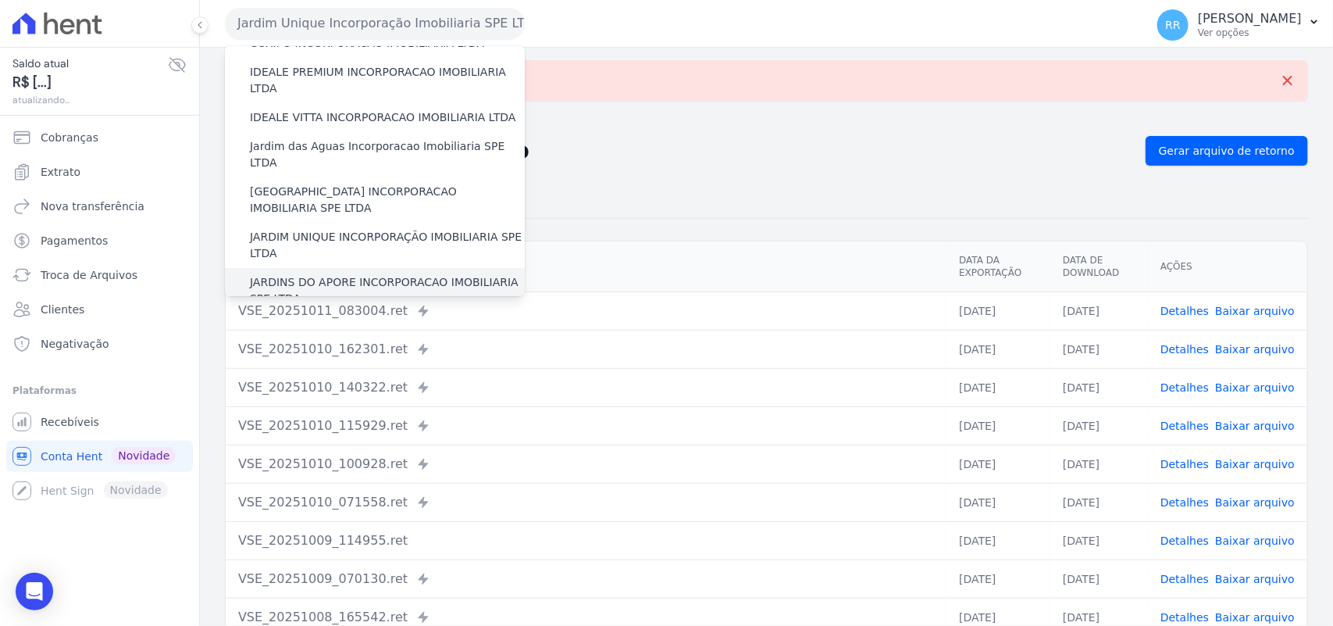
click at [326, 274] on label "JARDINS DO APORE INCORPORACAO IMOBILIARIA SPE LTDA" at bounding box center [387, 290] width 275 height 33
click at [0, 0] on input "JARDINS DO APORE INCORPORACAO IMOBILIARIA SPE LTDA" at bounding box center [0, 0] width 0 height 0
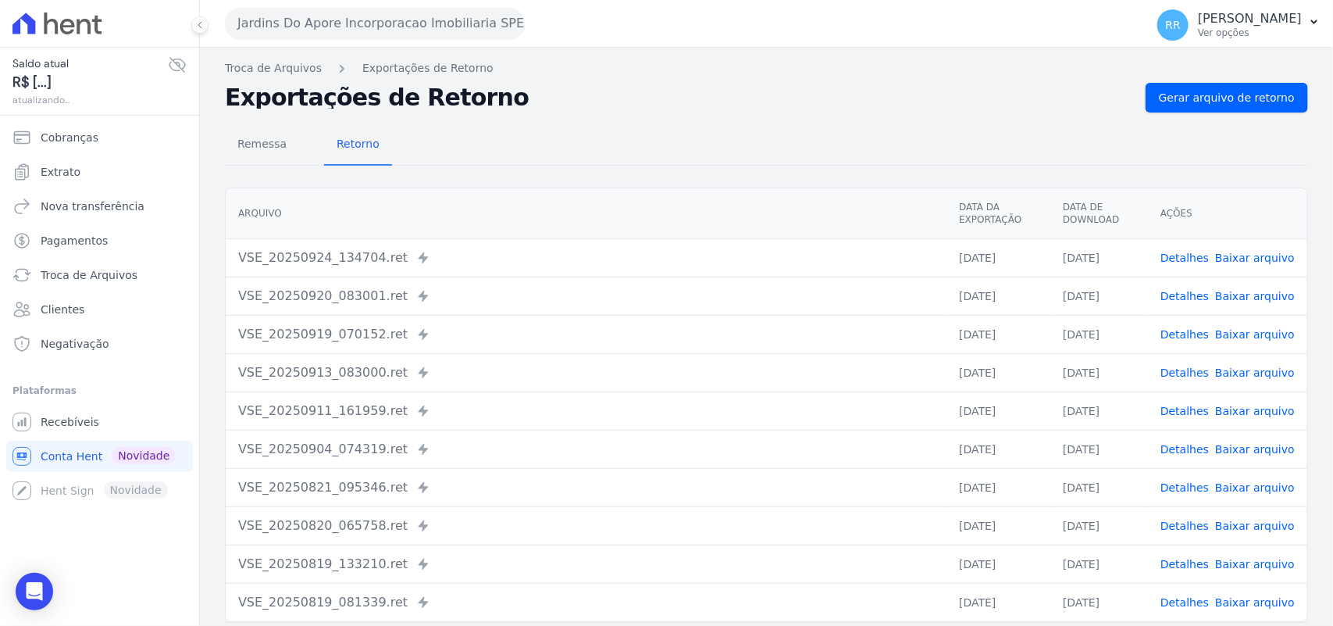
click at [1239, 79] on div "Troca de Arquivos Exportações de Retorno Exportações de Retorno Gerar arquivo d…" at bounding box center [766, 369] width 1133 height 642
click at [1228, 94] on span "Gerar arquivo de retorno" at bounding box center [1227, 98] width 136 height 16
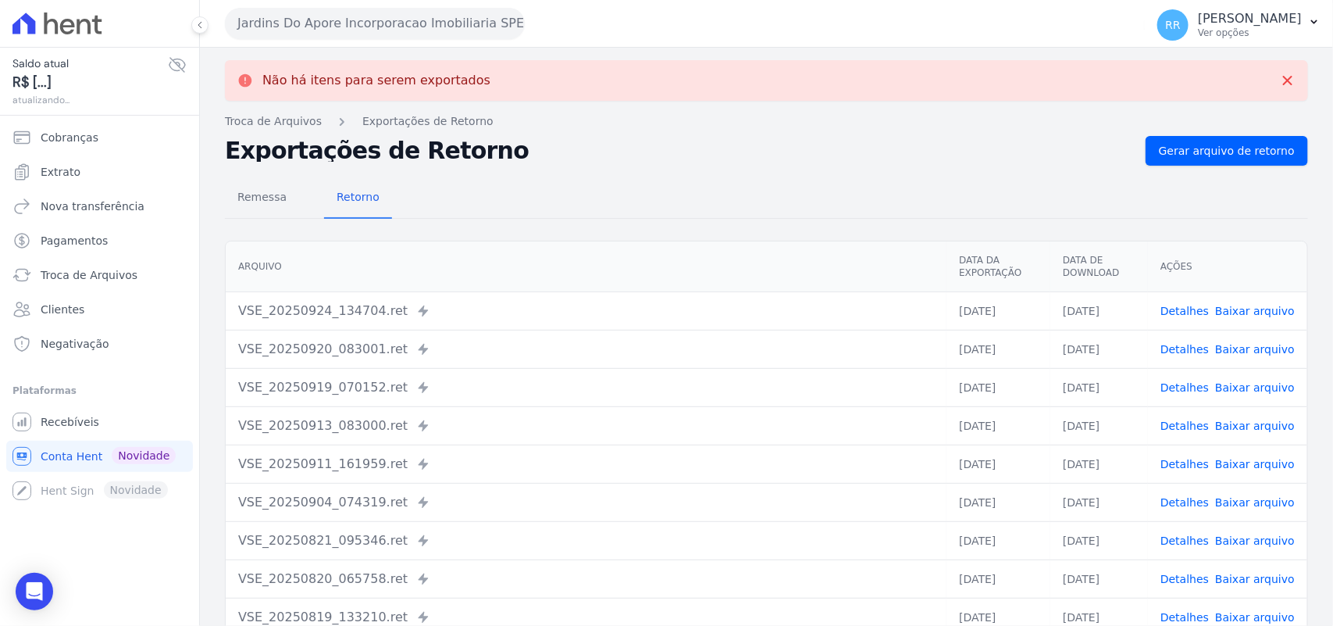
click at [303, 13] on button "Jardins Do Apore Incorporacao Imobiliaria SPE LTDA" at bounding box center [375, 23] width 300 height 31
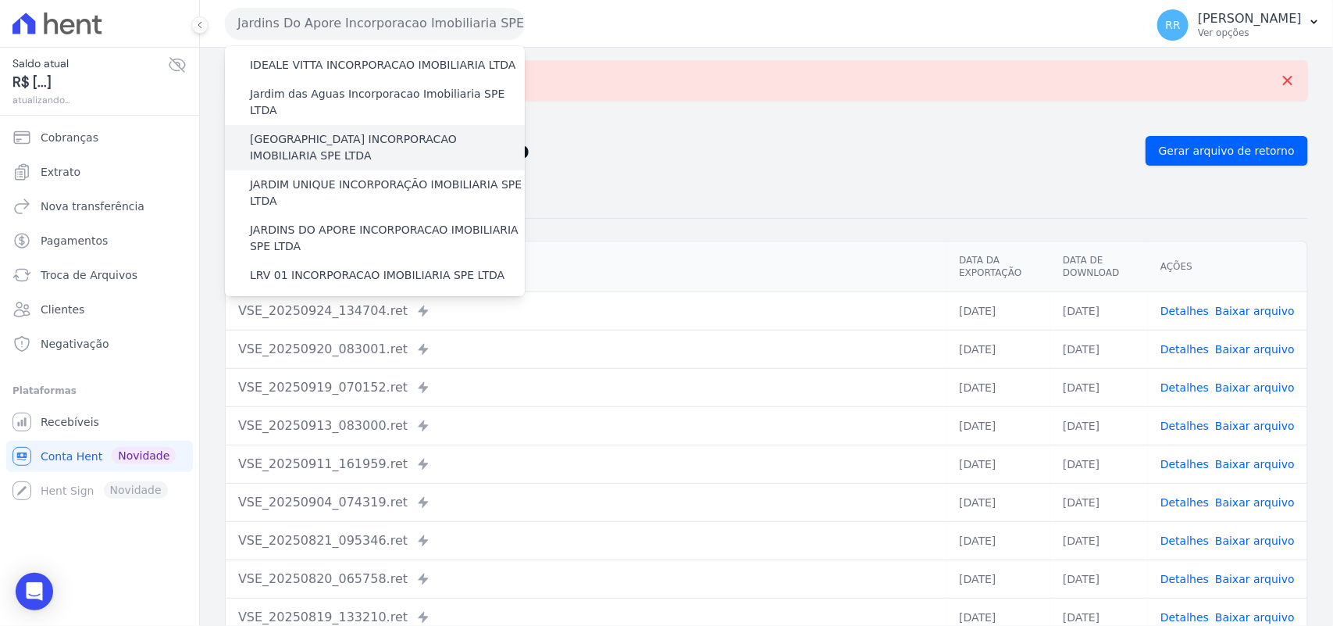
scroll to position [293, 0]
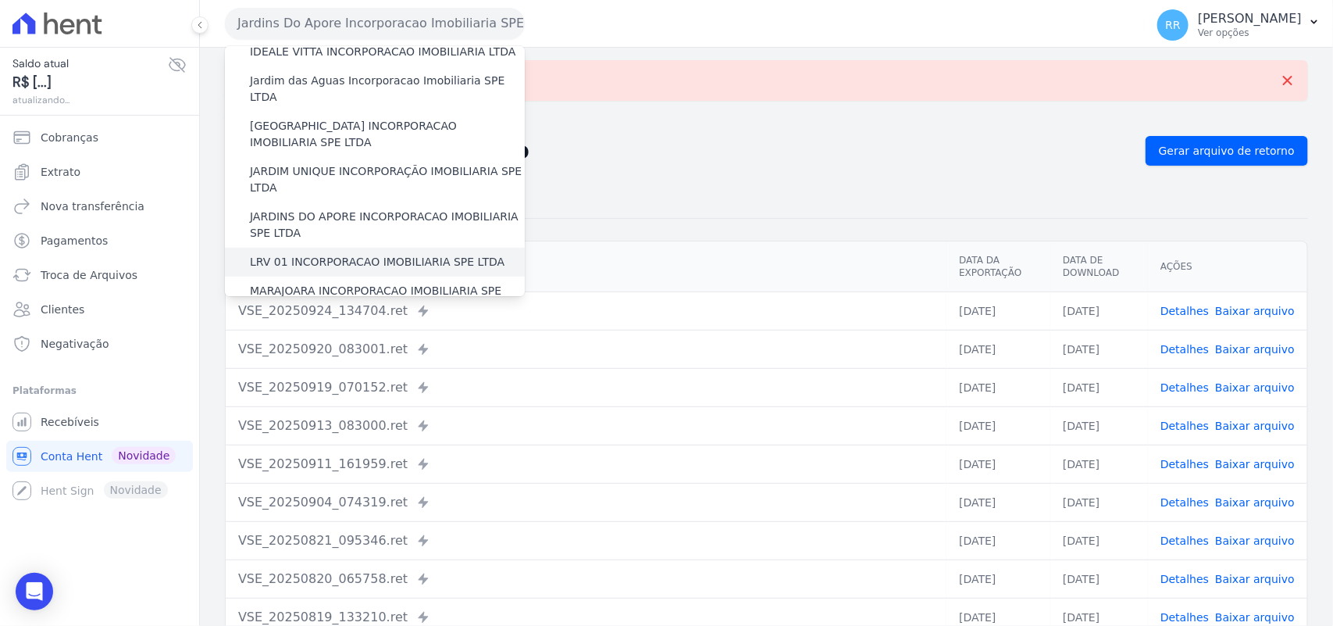
click at [326, 254] on label "LRV 01 INCORPORACAO IMOBILIARIA SPE LTDA" at bounding box center [377, 262] width 255 height 16
click at [0, 0] on input "LRV 01 INCORPORACAO IMOBILIARIA SPE LTDA" at bounding box center [0, 0] width 0 height 0
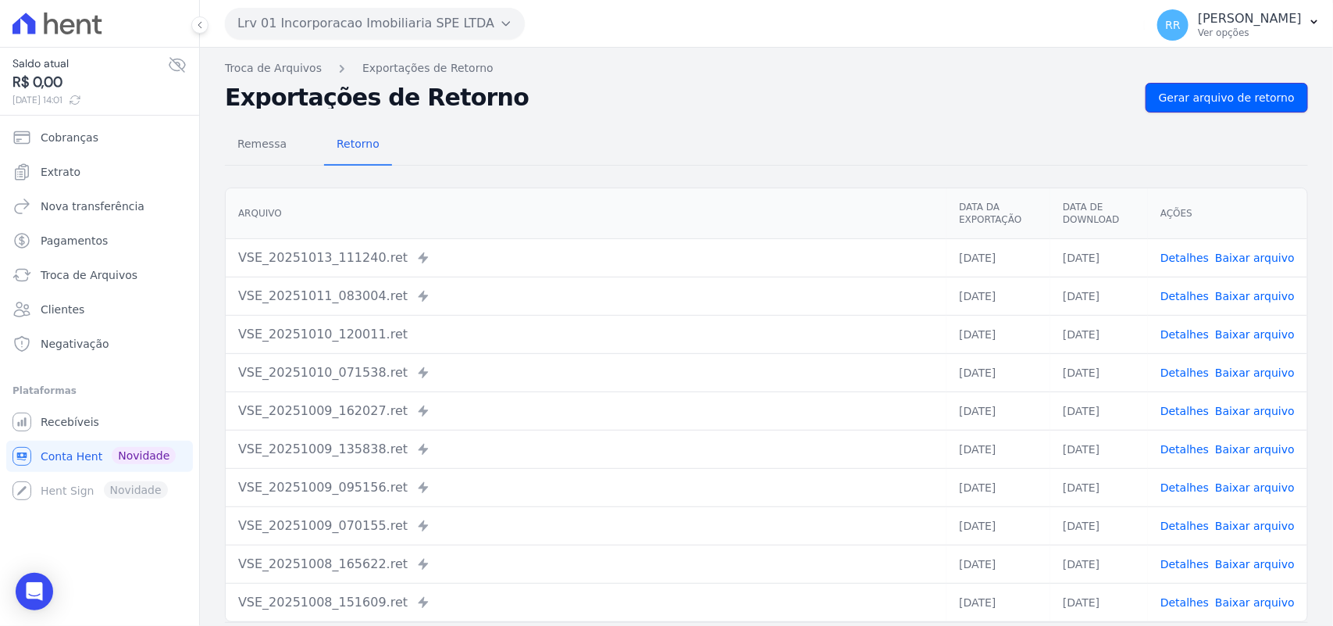
click at [1252, 90] on span "Gerar arquivo de retorno" at bounding box center [1227, 98] width 136 height 16
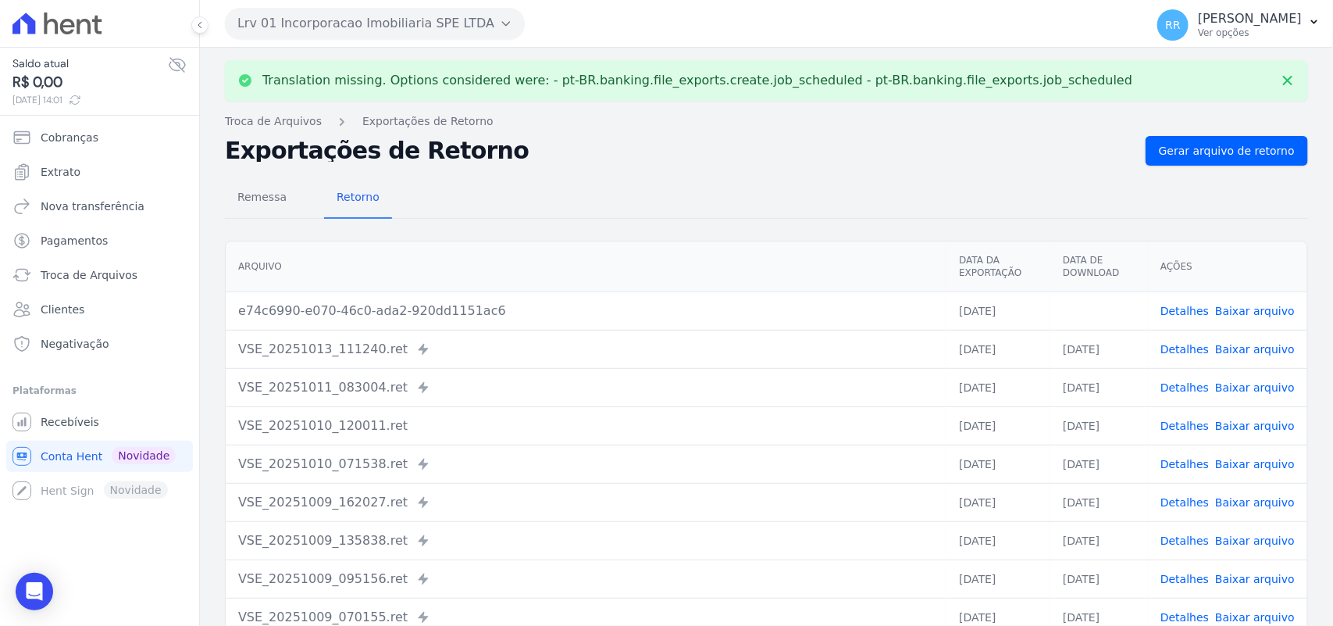
click at [1264, 307] on link "Baixar arquivo" at bounding box center [1255, 311] width 80 height 12
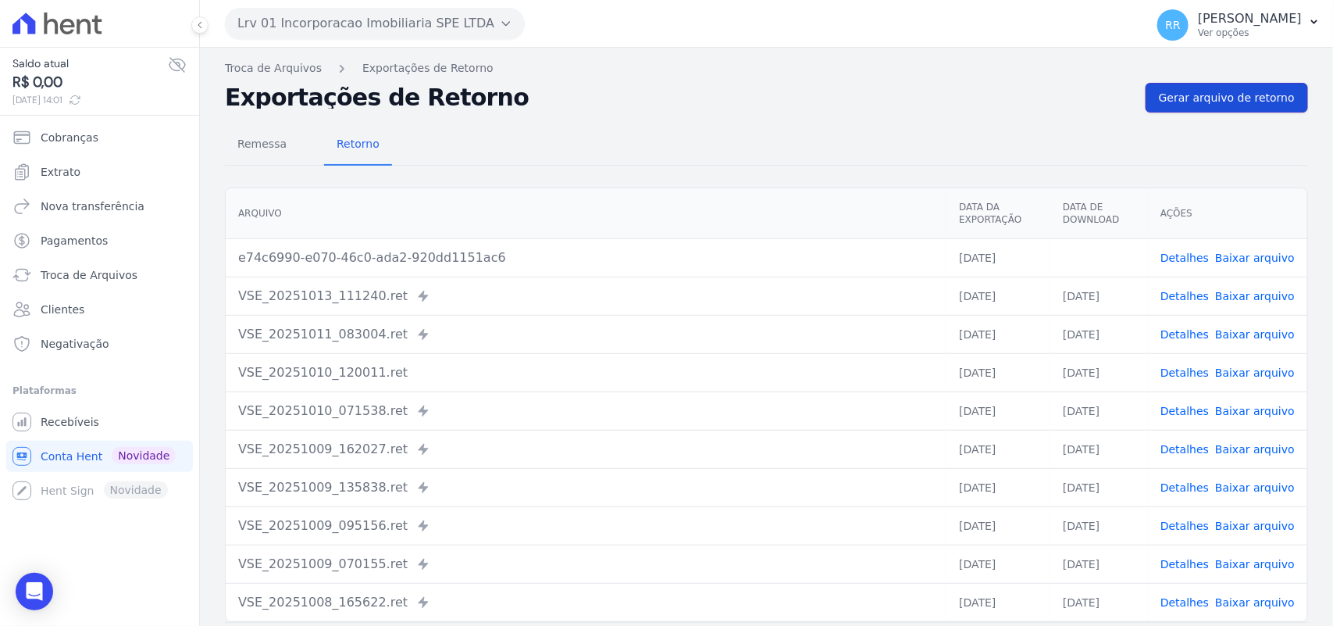
click at [1223, 109] on link "Gerar arquivo de retorno" at bounding box center [1227, 98] width 162 height 30
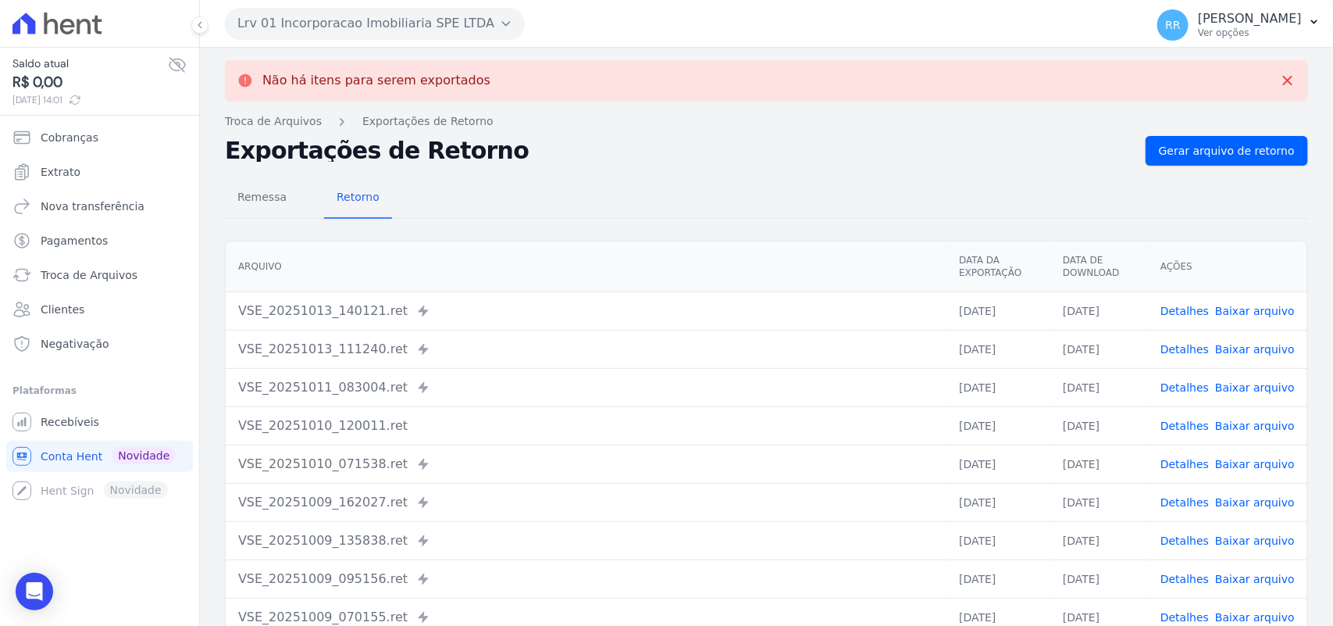
click at [326, 25] on button "Lrv 01 Incorporacao Imobiliaria SPE LTDA" at bounding box center [375, 23] width 300 height 31
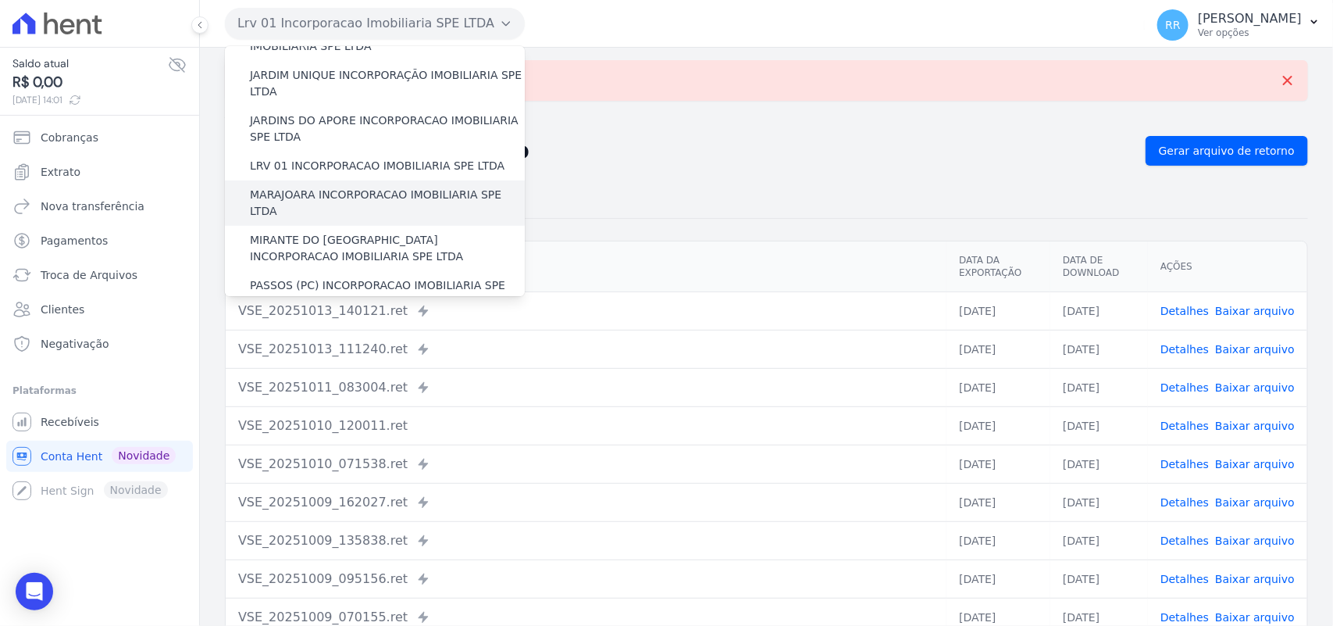
scroll to position [390, 0]
click at [313, 185] on label "MARAJOARA INCORPORACAO IMOBILIARIA SPE LTDA" at bounding box center [387, 201] width 275 height 33
click at [0, 0] on input "MARAJOARA INCORPORACAO IMOBILIARIA SPE LTDA" at bounding box center [0, 0] width 0 height 0
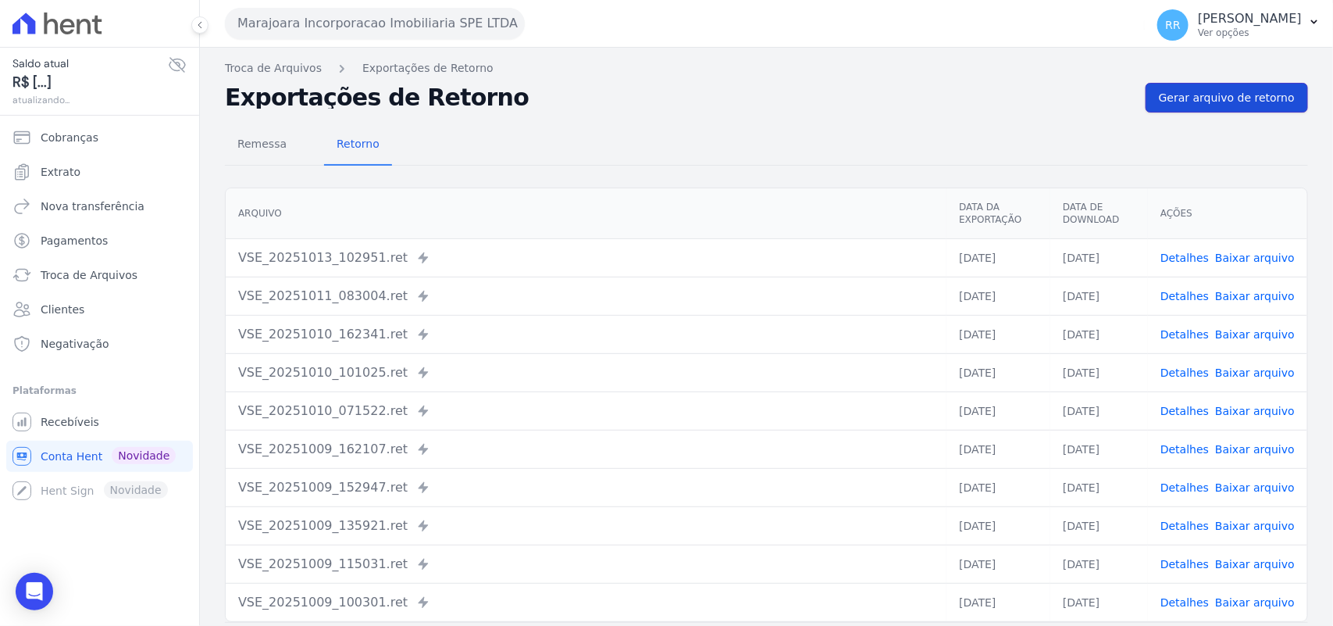
click at [1225, 84] on link "Gerar arquivo de retorno" at bounding box center [1227, 98] width 162 height 30
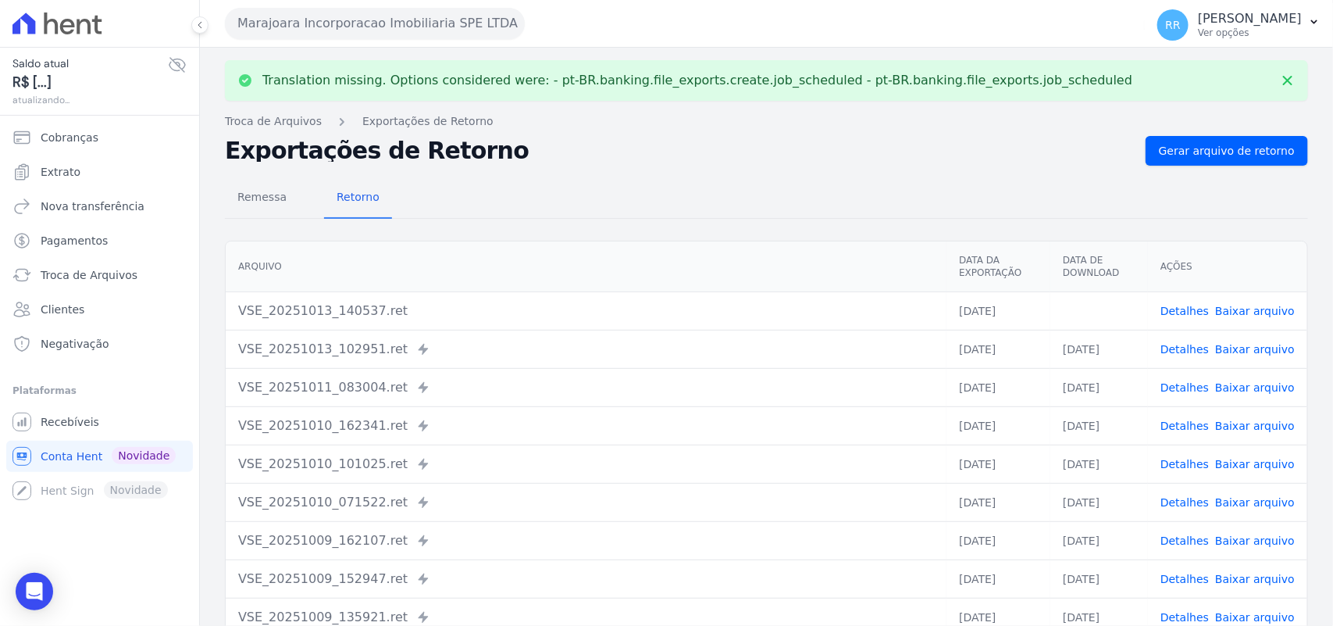
click at [1232, 311] on link "Baixar arquivo" at bounding box center [1255, 311] width 80 height 12
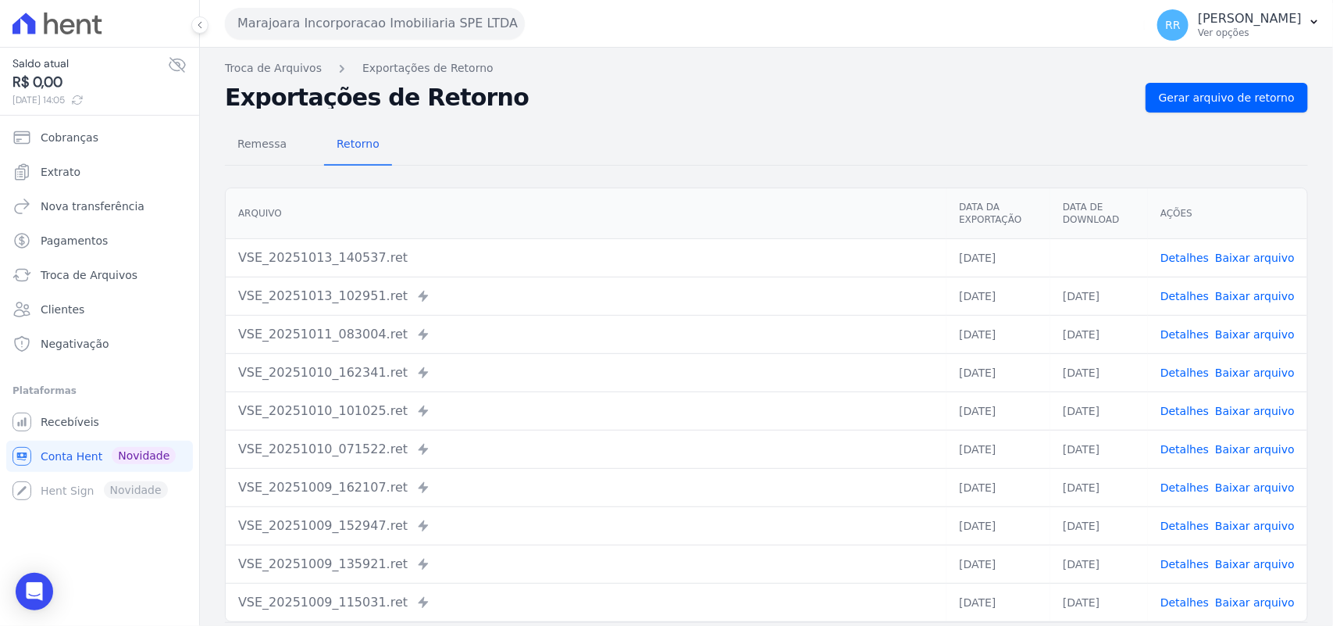
drag, startPoint x: 793, startPoint y: 119, endPoint x: 465, endPoint y: 119, distance: 328.0
click at [793, 119] on div "Remessa Retorno [GEOGRAPHIC_DATA] Data da Exportação Data de Download Ações VSE…" at bounding box center [766, 394] width 1083 height 565
click at [317, 16] on button "Marajoara Incorporacao Imobiliaria SPE LTDA" at bounding box center [375, 23] width 300 height 31
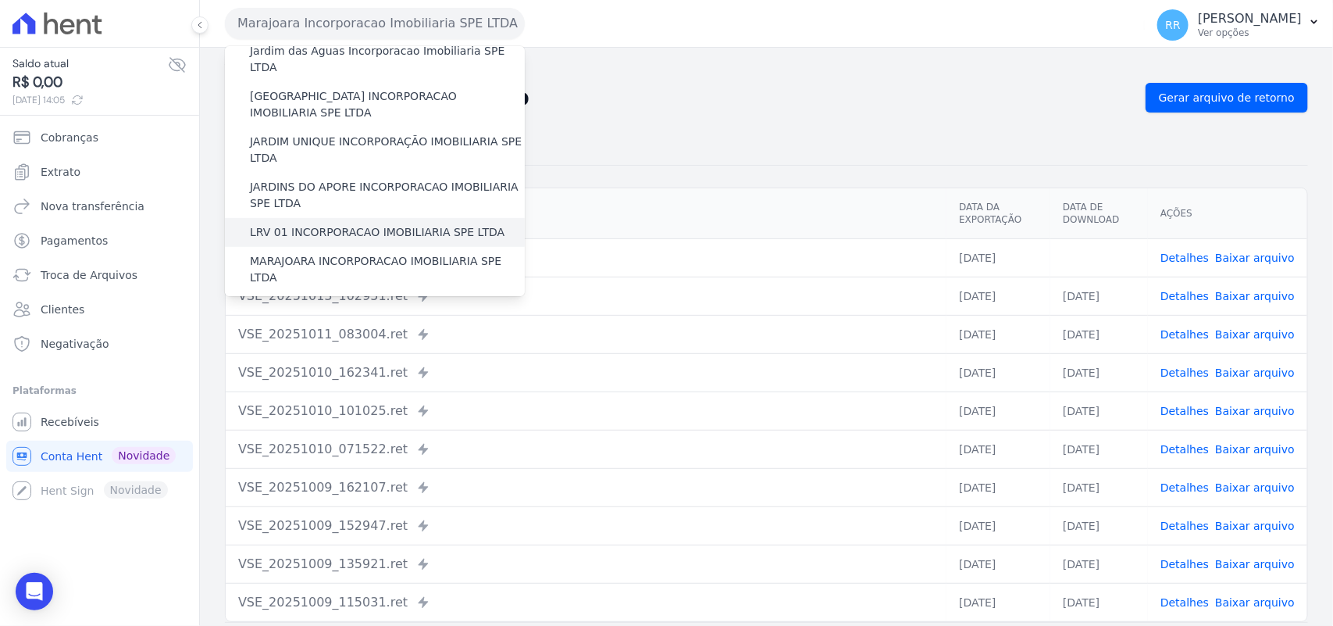
scroll to position [325, 0]
click at [278, 296] on label "MIRANTE DO [GEOGRAPHIC_DATA] INCORPORACAO IMOBILIARIA SPE LTDA" at bounding box center [387, 312] width 275 height 33
click at [0, 0] on input "MIRANTE DO [GEOGRAPHIC_DATA] INCORPORACAO IMOBILIARIA SPE LTDA" at bounding box center [0, 0] width 0 height 0
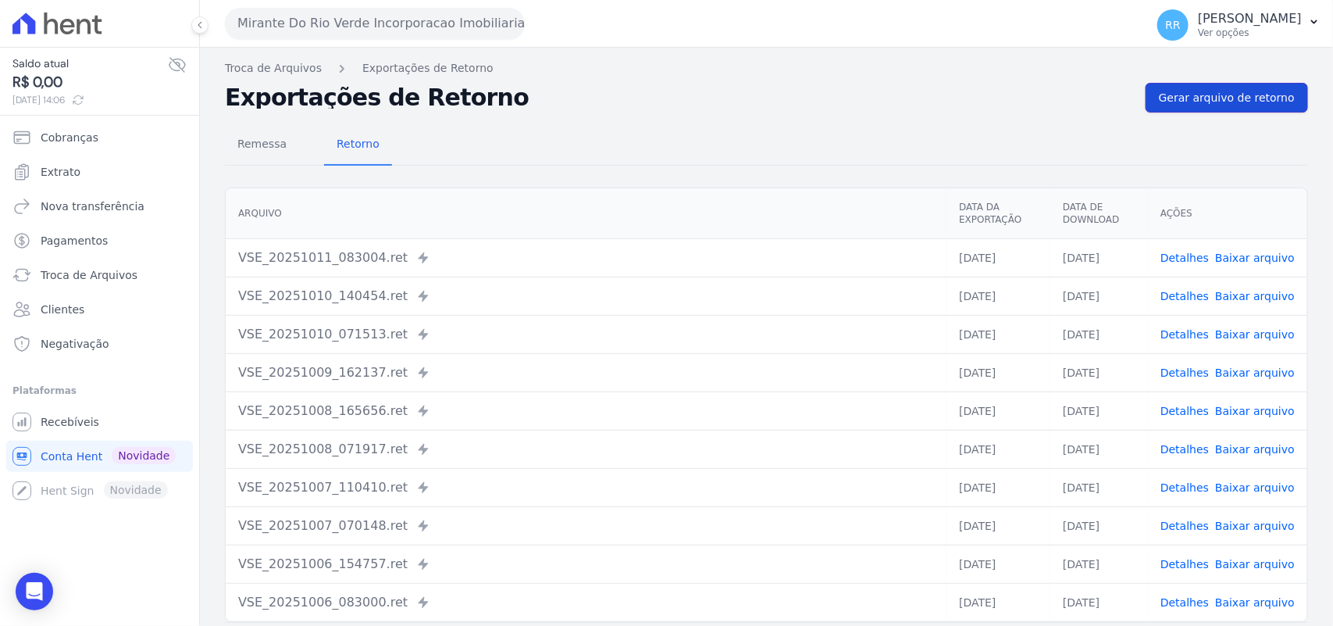
click at [1261, 91] on span "Gerar arquivo de retorno" at bounding box center [1227, 98] width 136 height 16
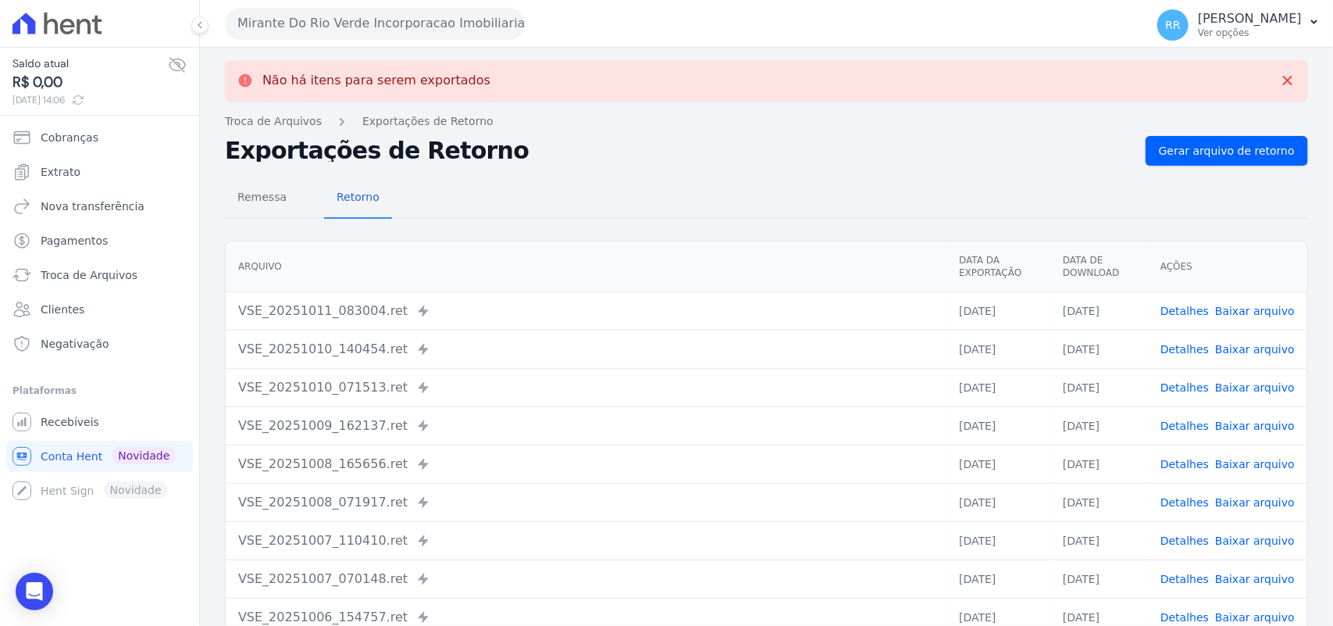
click at [432, 35] on button "Mirante Do Rio Verde Incorporacao Imobiliaria SPE LTDA" at bounding box center [375, 23] width 300 height 31
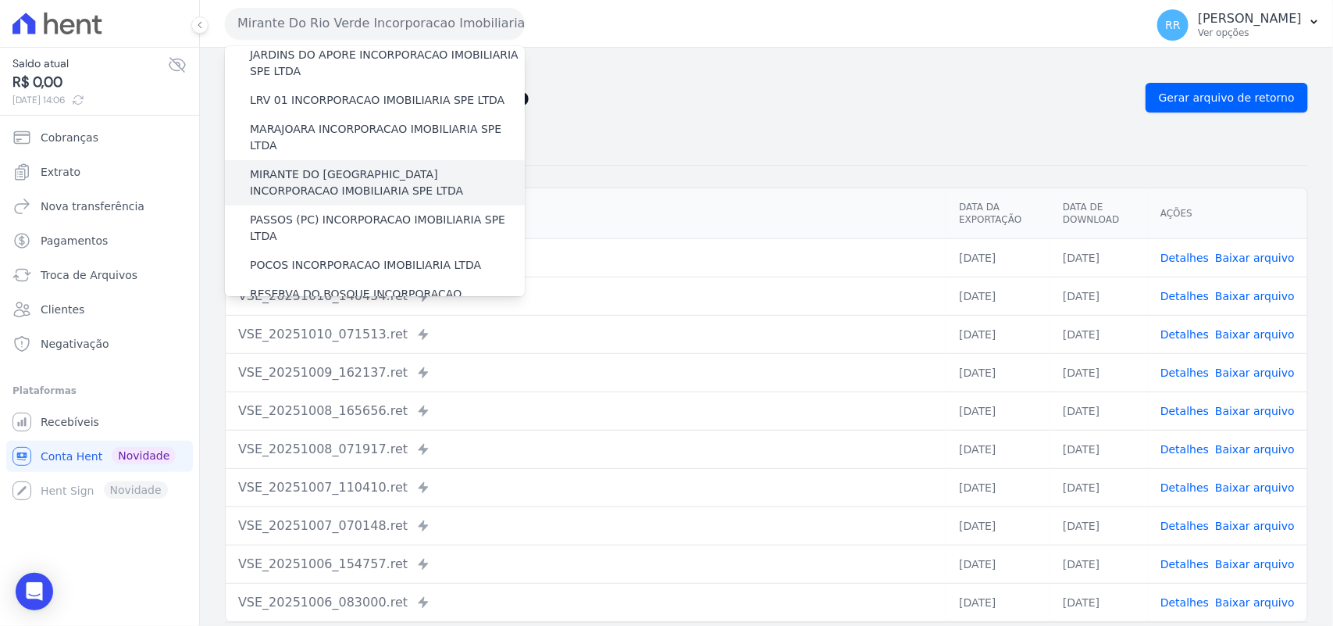
scroll to position [455, 0]
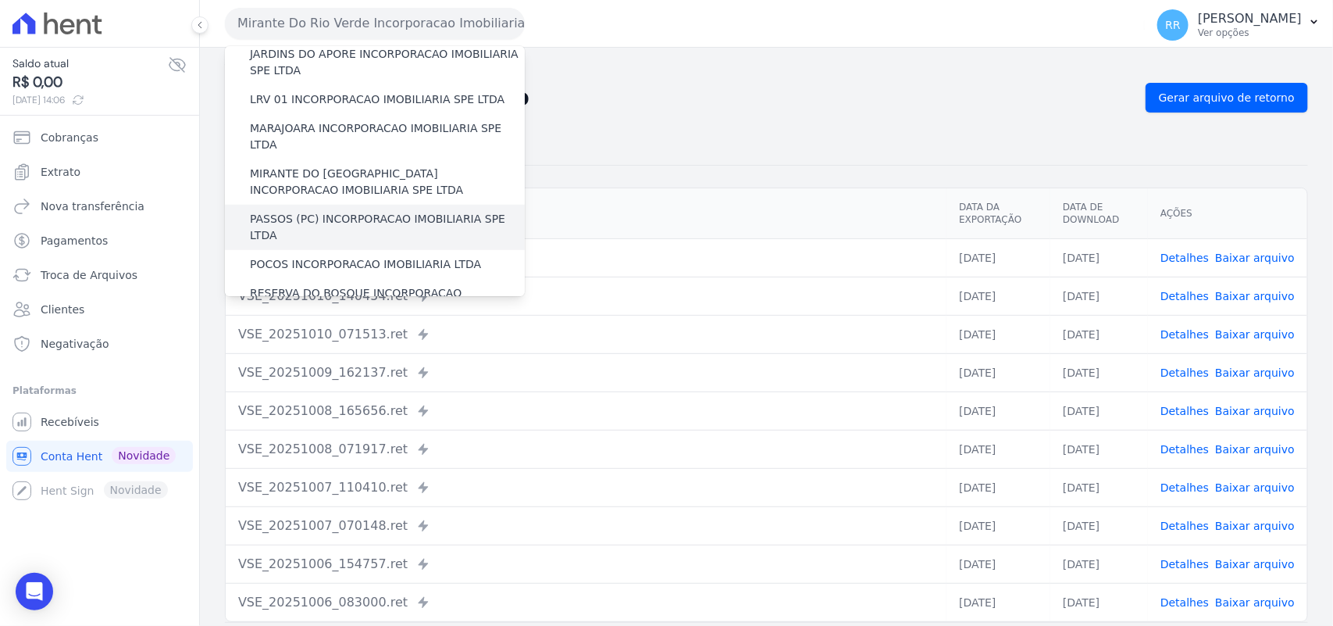
click at [286, 211] on label "PASSOS (PC) INCORPORACAO IMOBILIARIA SPE LTDA" at bounding box center [387, 227] width 275 height 33
click at [0, 0] on input "PASSOS (PC) INCORPORACAO IMOBILIARIA SPE LTDA" at bounding box center [0, 0] width 0 height 0
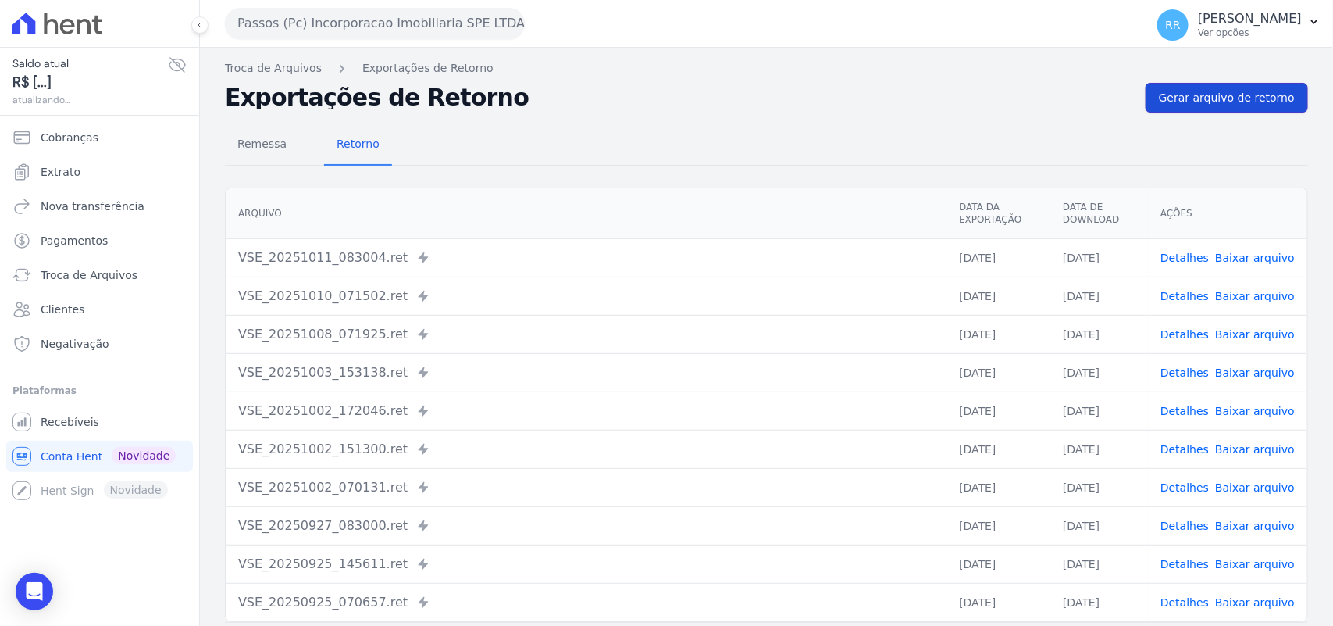
click at [1224, 98] on span "Gerar arquivo de retorno" at bounding box center [1227, 98] width 136 height 16
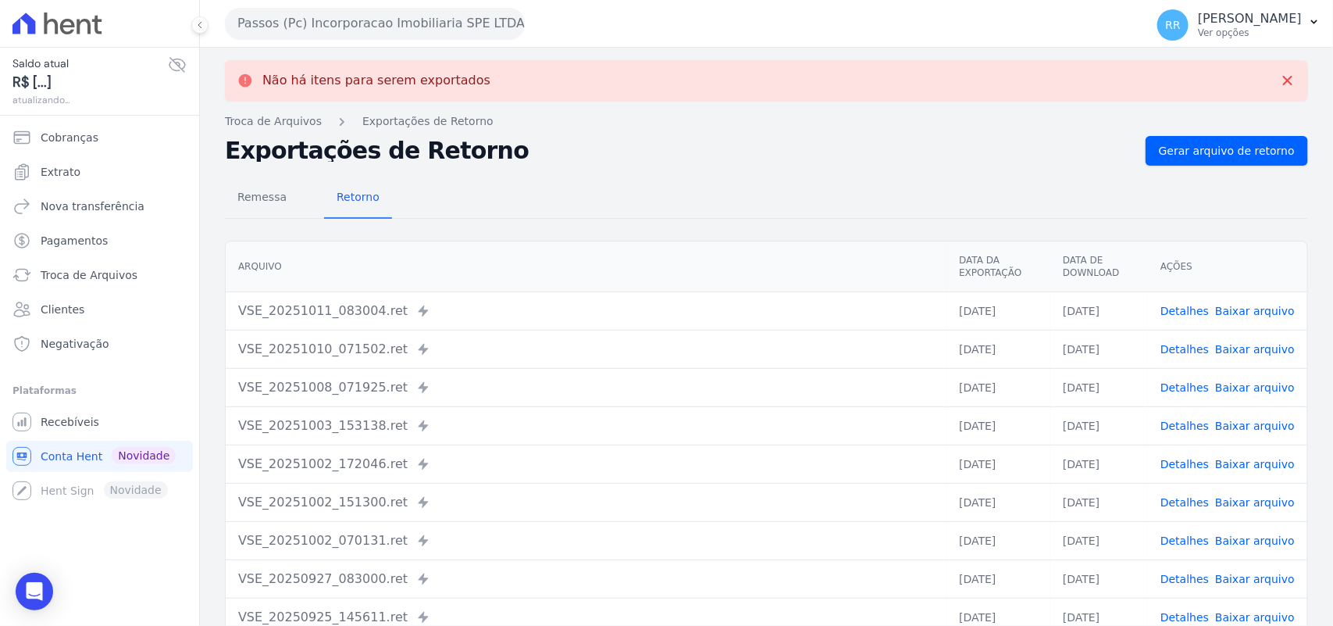
click at [379, 16] on button "Passos (Pc) Incorporacao Imobiliaria SPE LTDA" at bounding box center [375, 23] width 300 height 31
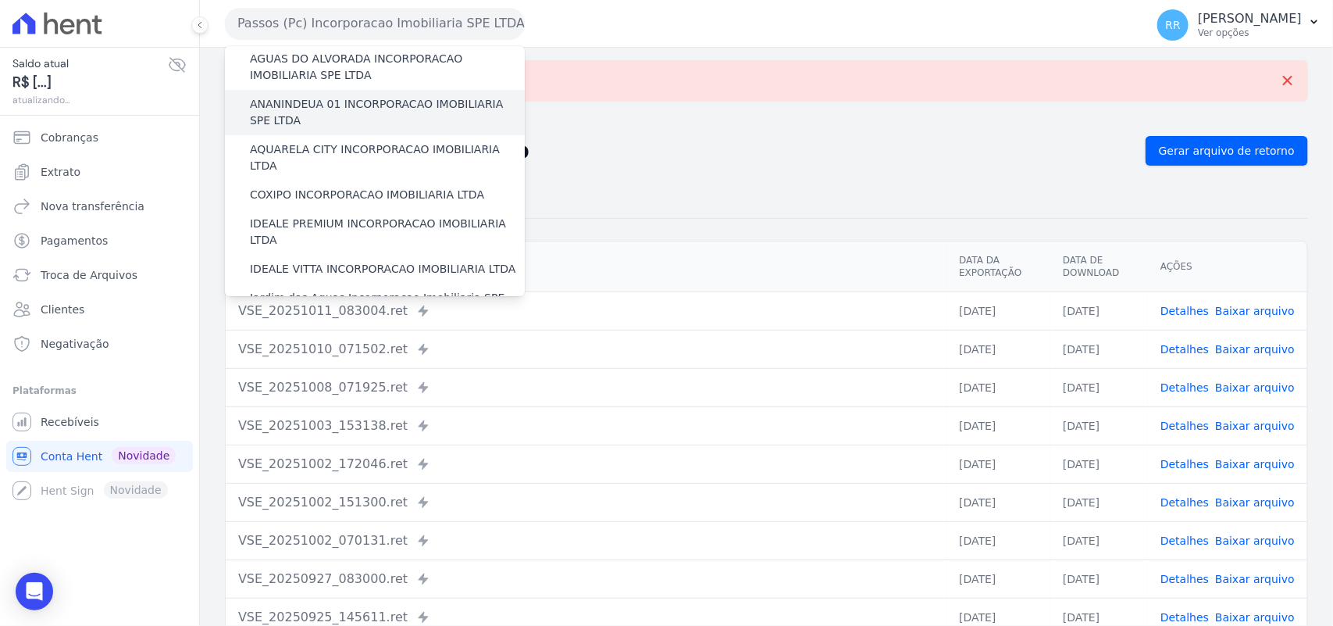
scroll to position [195, 0]
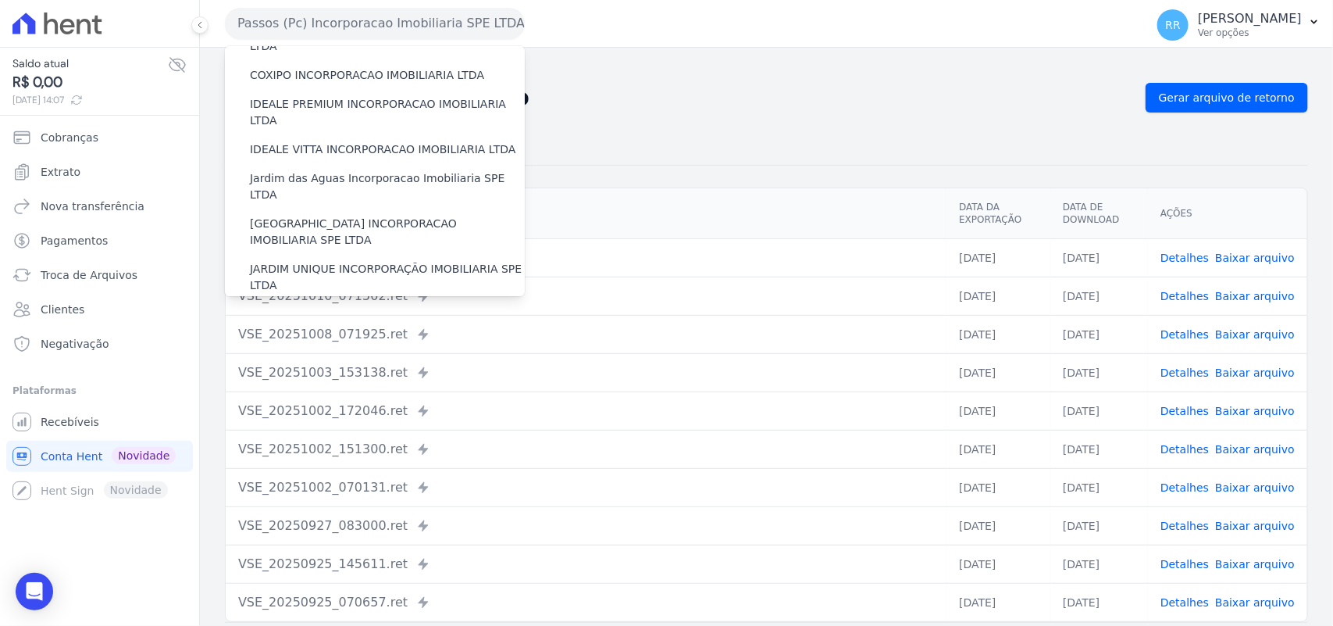
click at [778, 104] on h2 "Exportações de Retorno" at bounding box center [679, 98] width 908 height 22
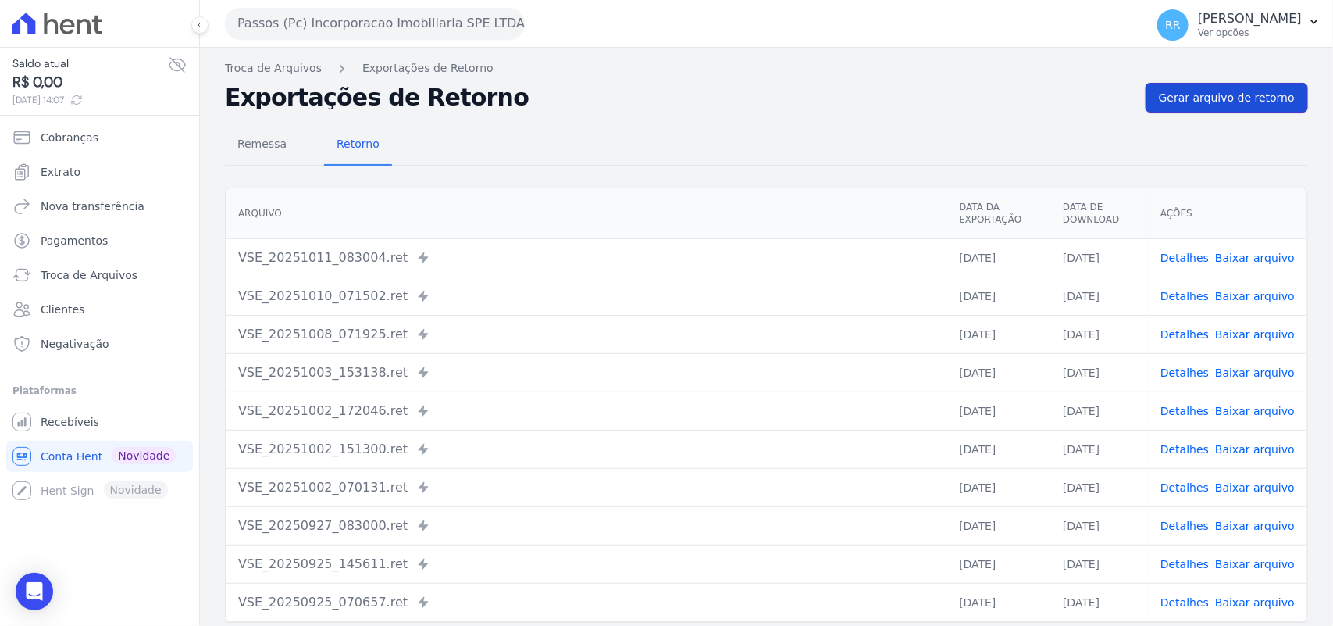
click at [1191, 92] on span "Gerar arquivo de retorno" at bounding box center [1227, 98] width 136 height 16
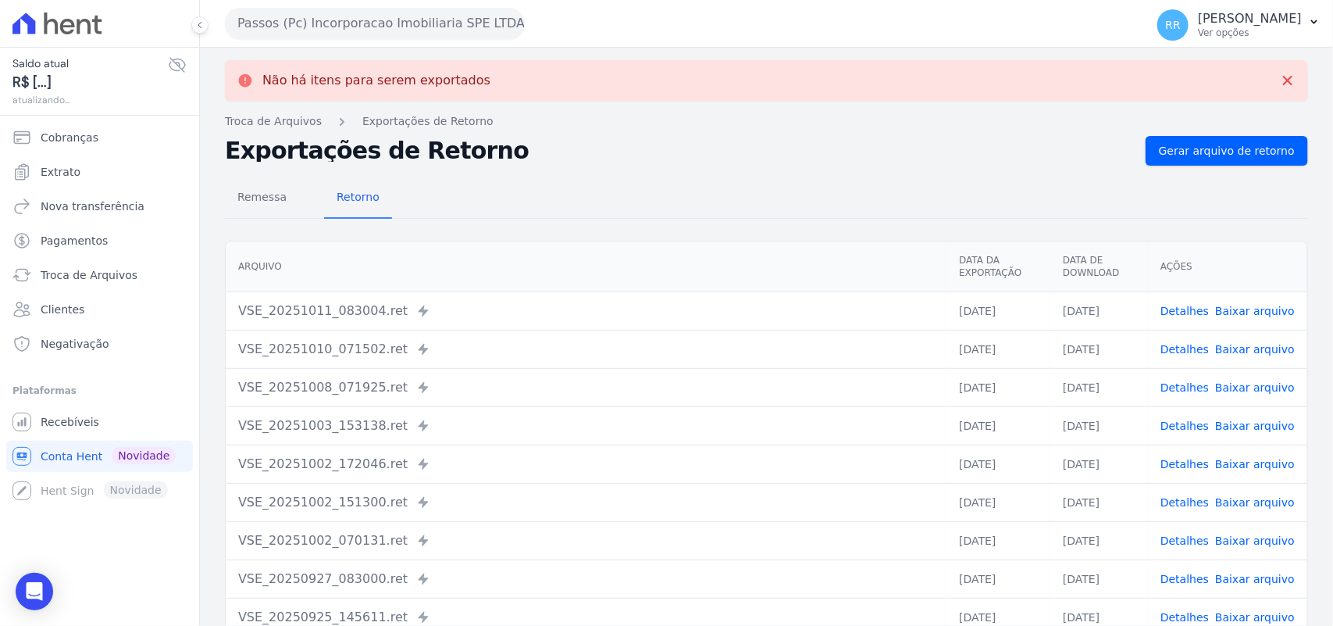
click at [287, 32] on button "Passos (Pc) Incorporacao Imobiliaria SPE LTDA" at bounding box center [375, 23] width 300 height 31
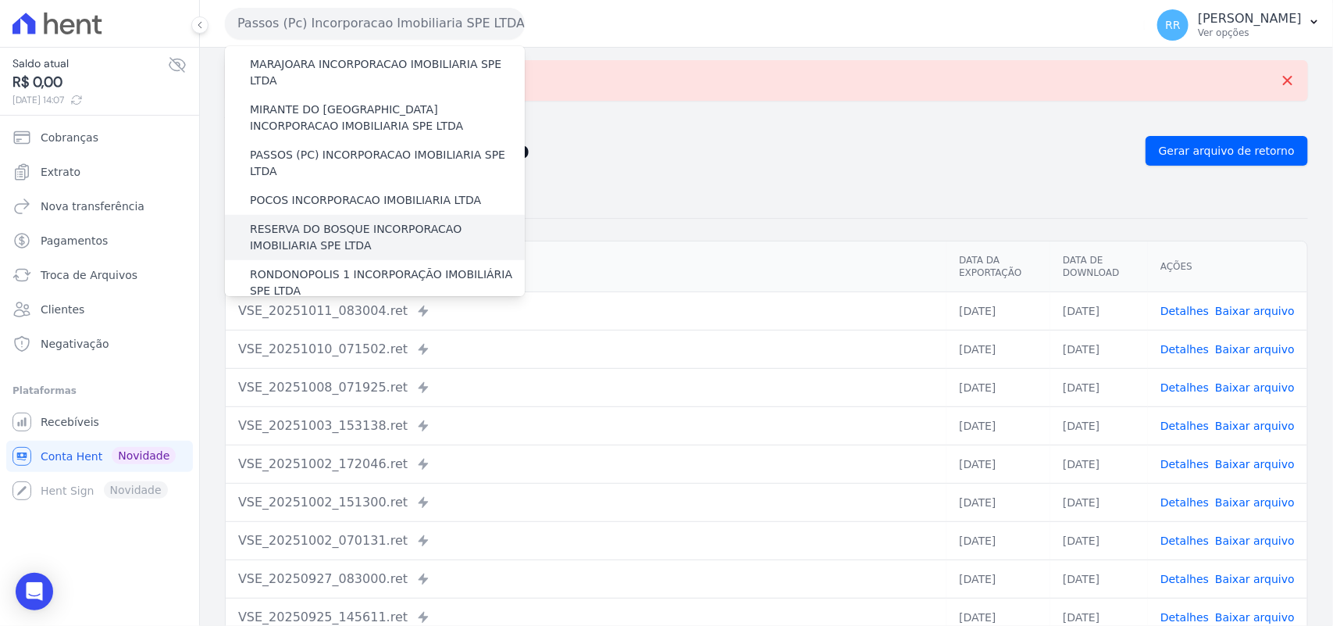
scroll to position [520, 0]
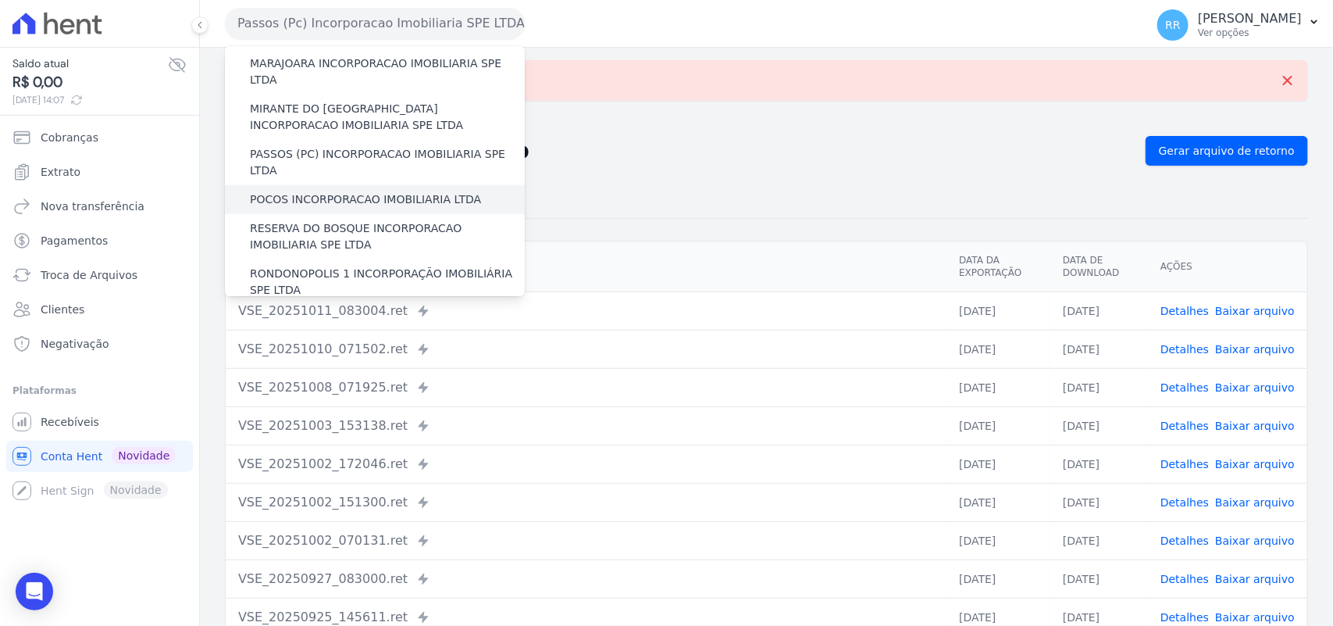
click at [283, 191] on label "POCOS INCORPORACAO IMOBILIARIA LTDA" at bounding box center [365, 199] width 231 height 16
click at [0, 0] on input "POCOS INCORPORACAO IMOBILIARIA LTDA" at bounding box center [0, 0] width 0 height 0
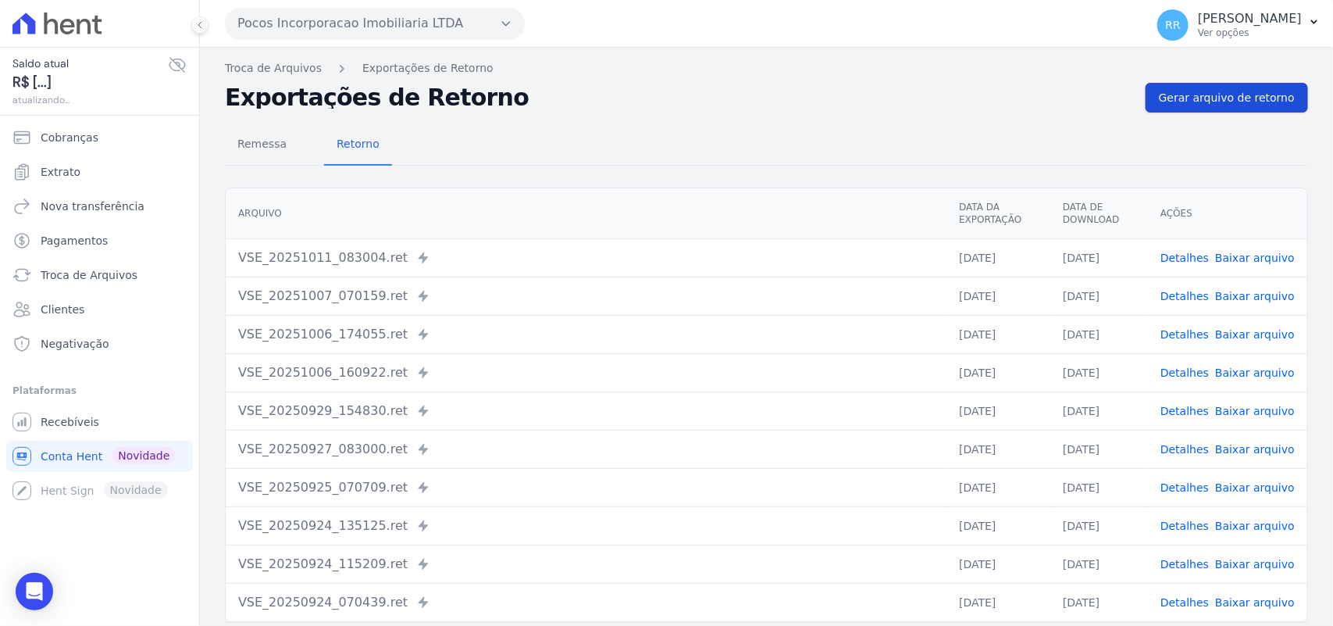
click at [1205, 103] on span "Gerar arquivo de retorno" at bounding box center [1227, 98] width 136 height 16
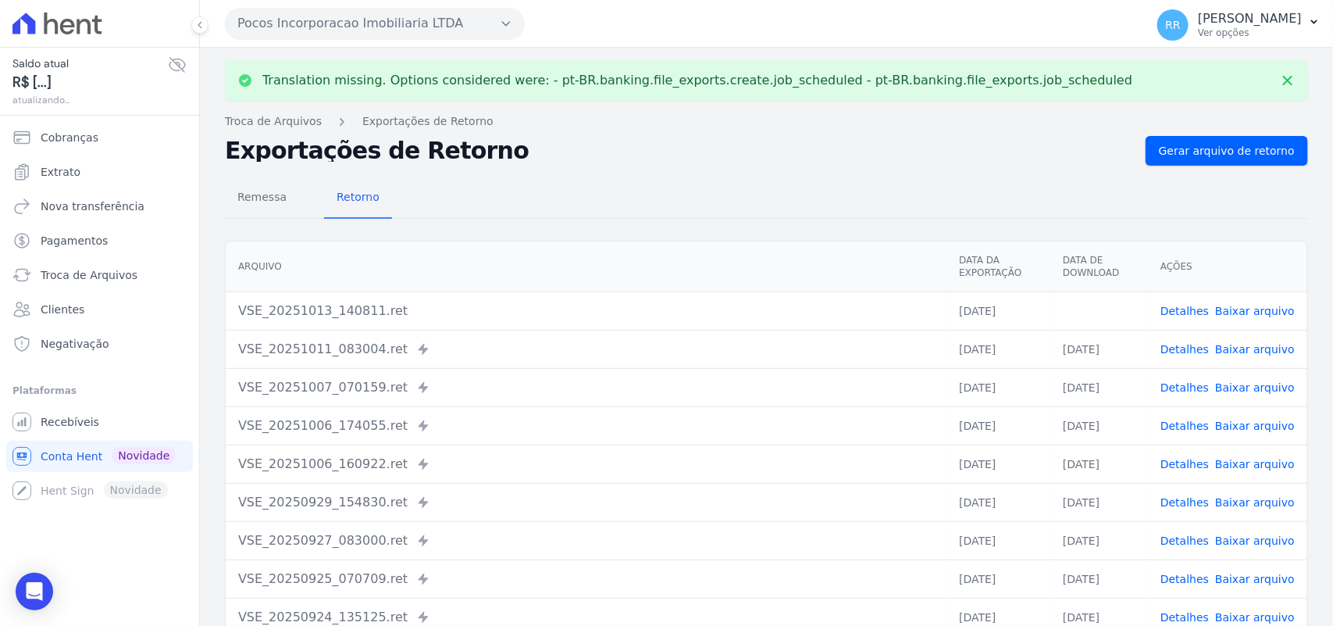
click at [356, 28] on button "Pocos Incorporacao Imobiliaria LTDA" at bounding box center [375, 23] width 300 height 31
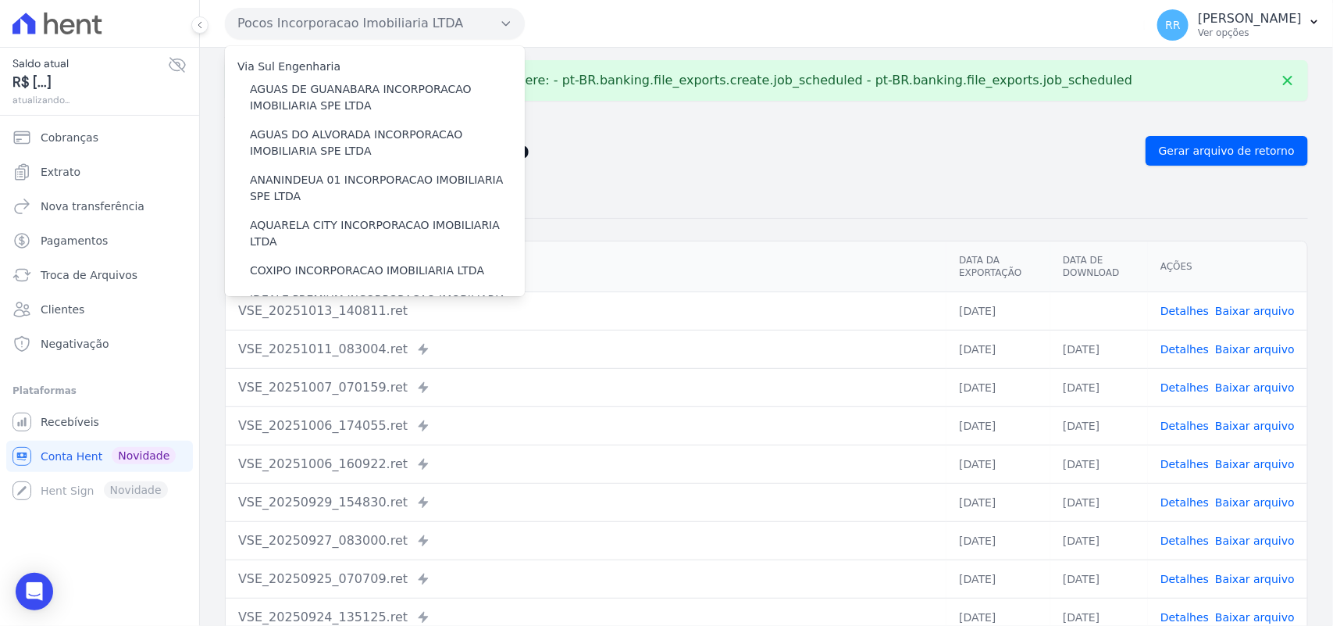
click at [815, 159] on h2 "Exportações de Retorno" at bounding box center [679, 151] width 908 height 22
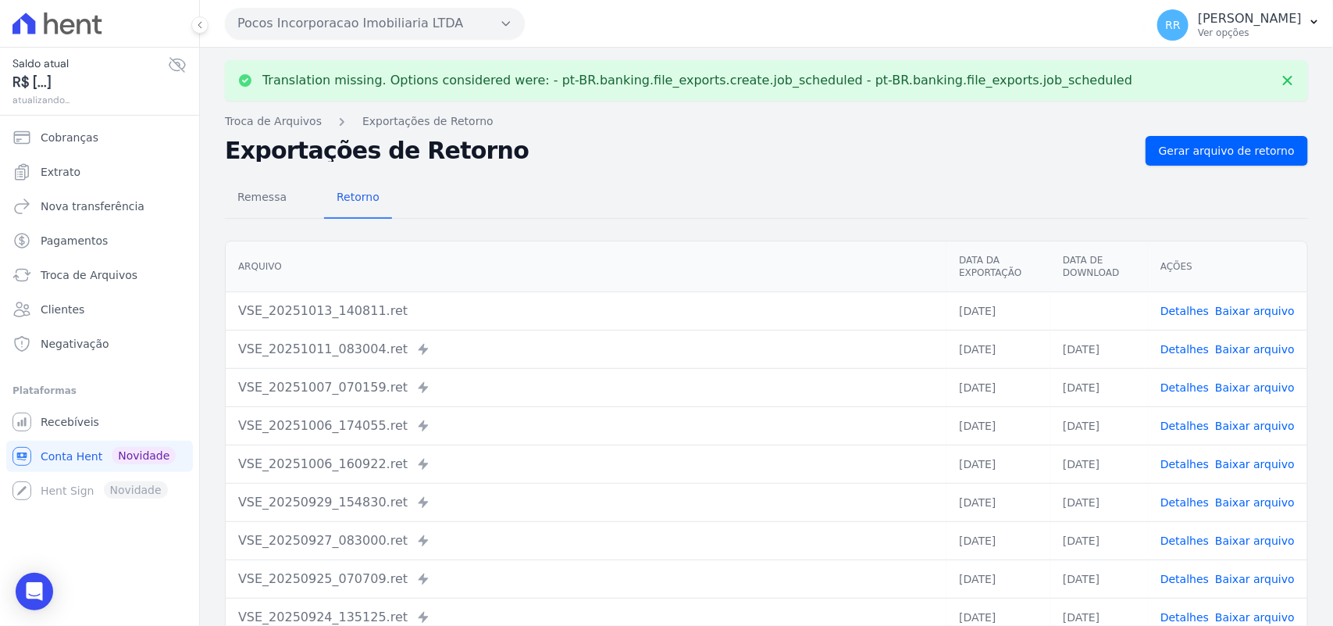
click at [1247, 309] on link "Baixar arquivo" at bounding box center [1255, 311] width 80 height 12
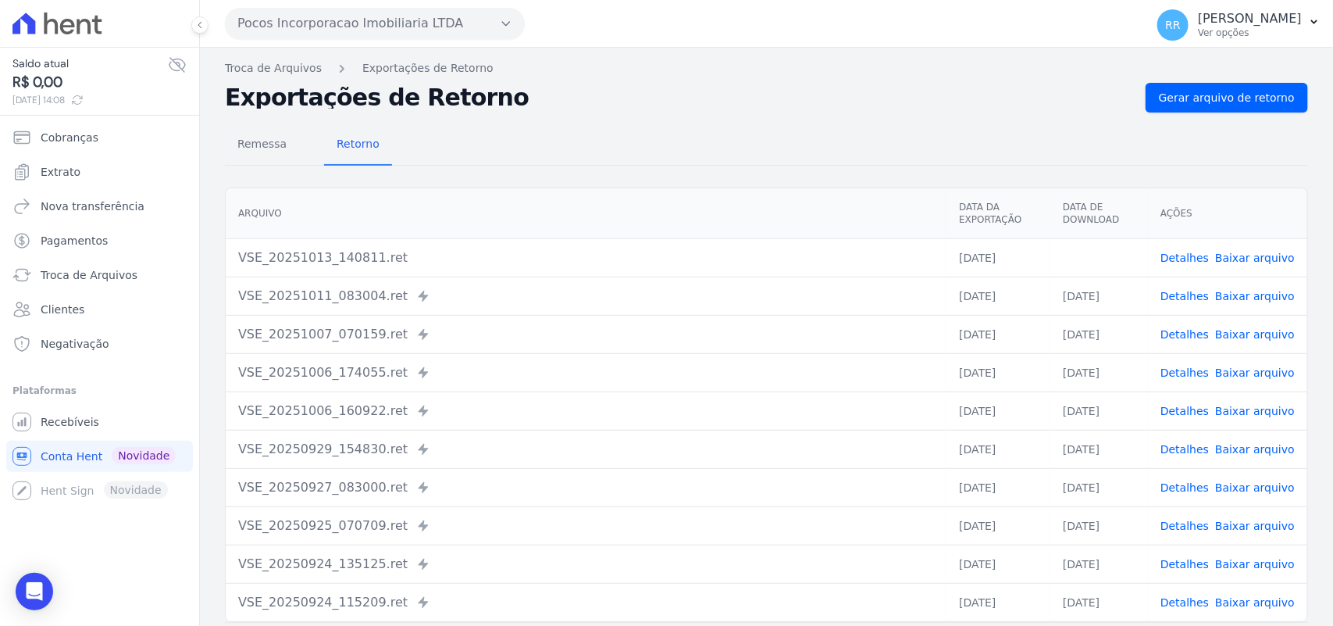
click at [833, 106] on h2 "Exportações de Retorno" at bounding box center [679, 98] width 908 height 22
click at [340, 37] on button "Pocos Incorporacao Imobiliaria LTDA" at bounding box center [375, 23] width 300 height 31
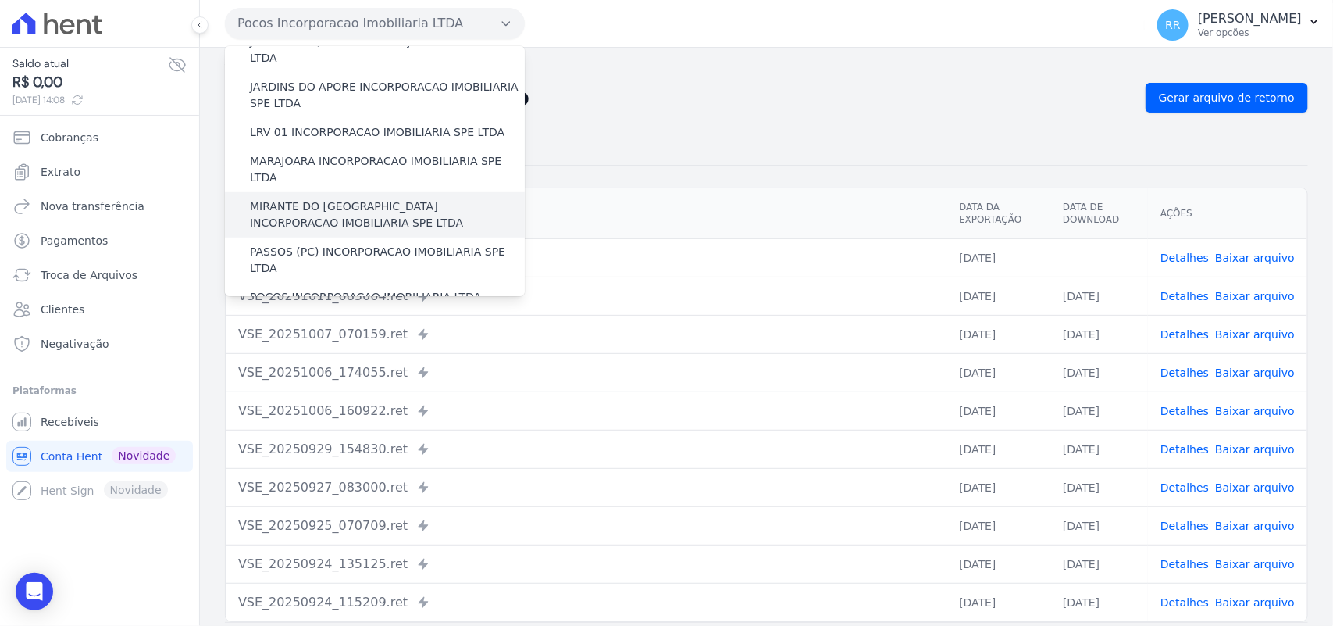
scroll to position [488, 0]
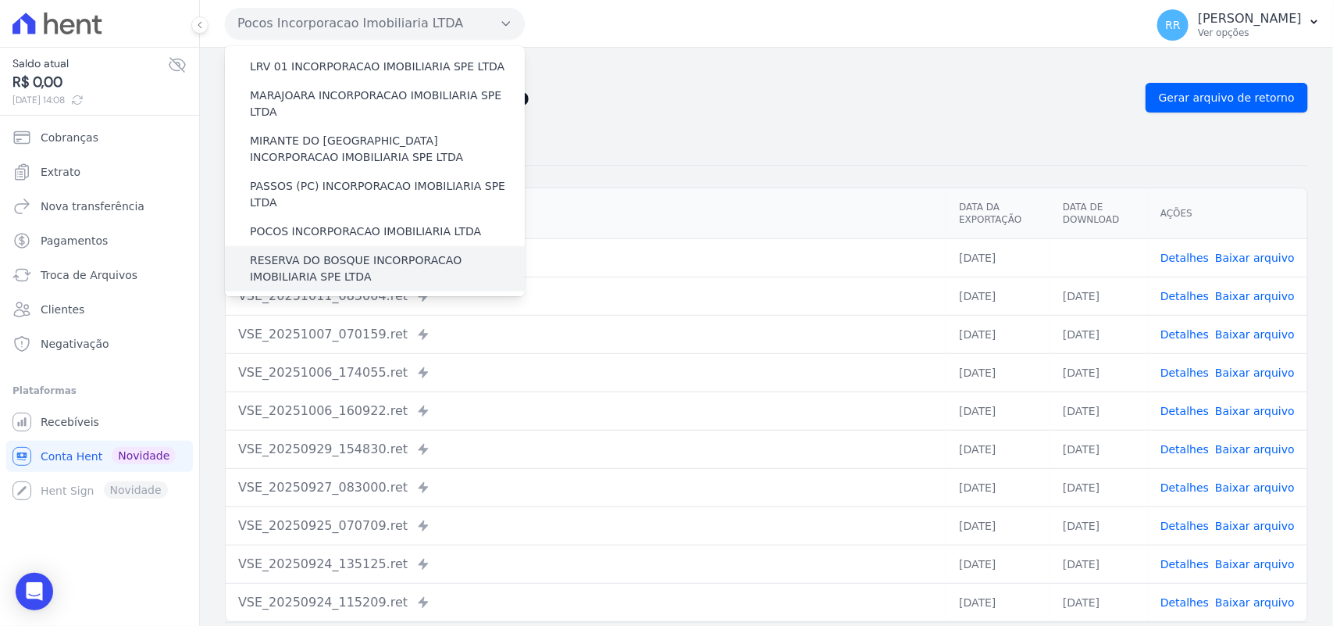
click at [298, 252] on label "RESERVA DO BOSQUE INCORPORACAO IMOBILIARIA SPE LTDA" at bounding box center [387, 268] width 275 height 33
click at [0, 0] on input "RESERVA DO BOSQUE INCORPORACAO IMOBILIARIA SPE LTDA" at bounding box center [0, 0] width 0 height 0
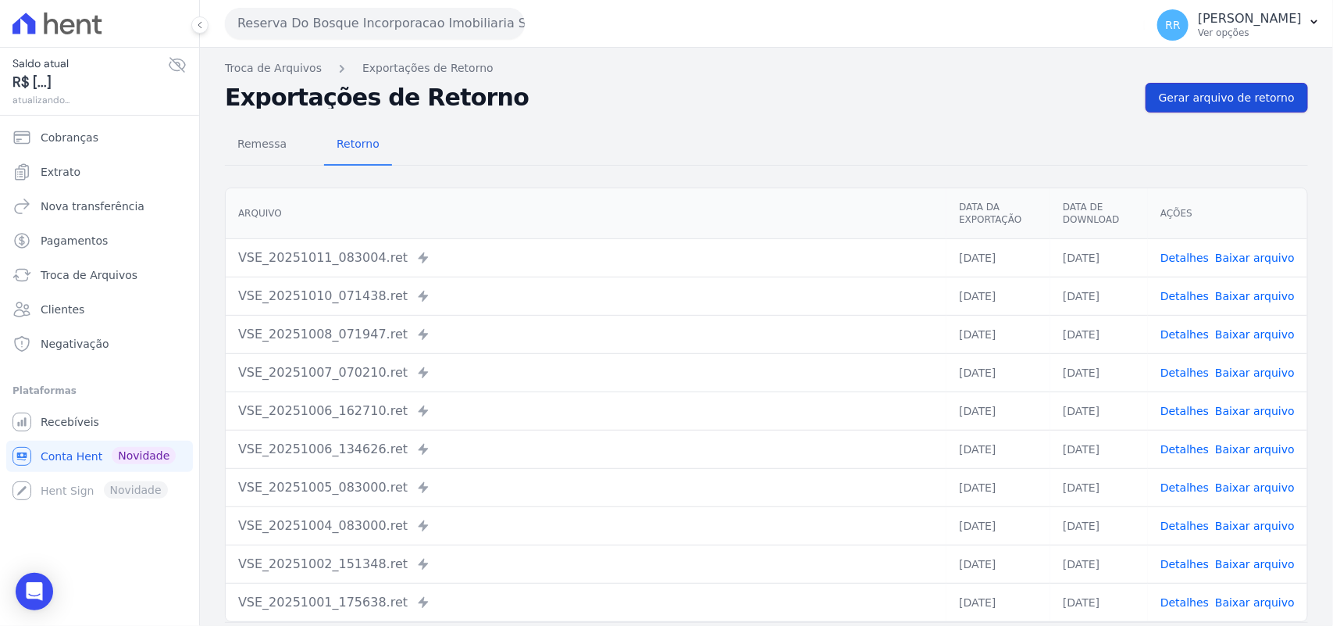
click at [1209, 99] on span "Gerar arquivo de retorno" at bounding box center [1227, 98] width 136 height 16
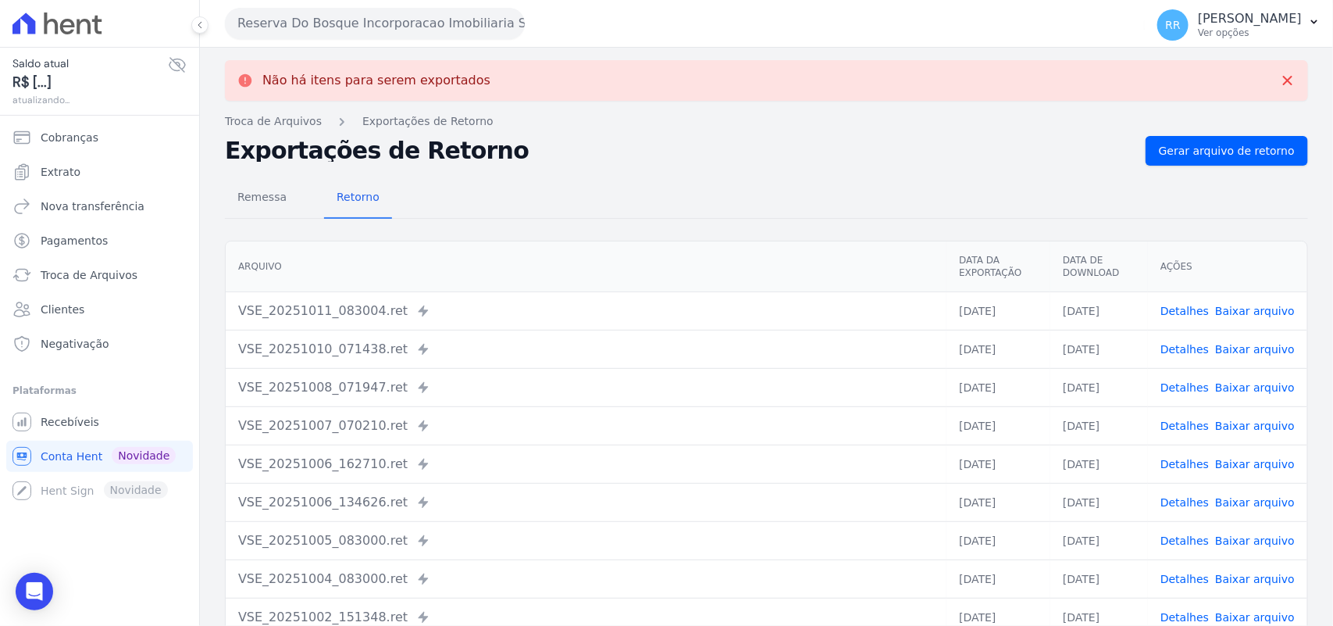
click at [334, 26] on button "Reserva Do Bosque Incorporacao Imobiliaria SPE LTDA" at bounding box center [375, 23] width 300 height 31
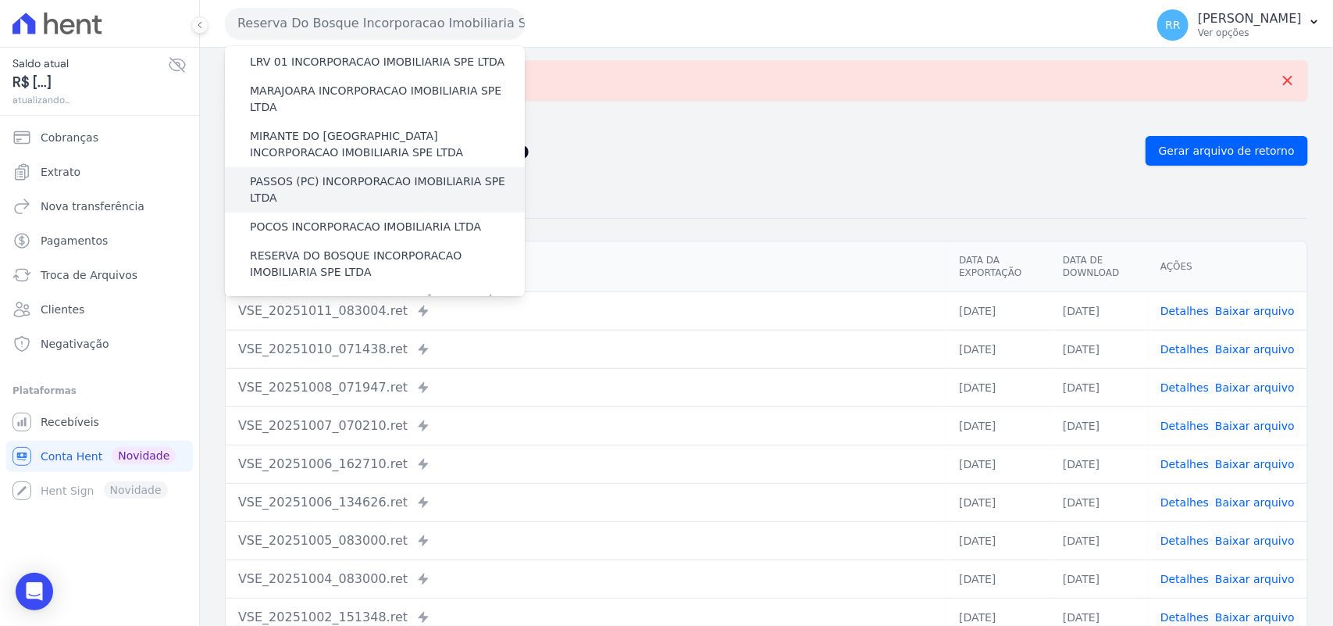
scroll to position [553, 0]
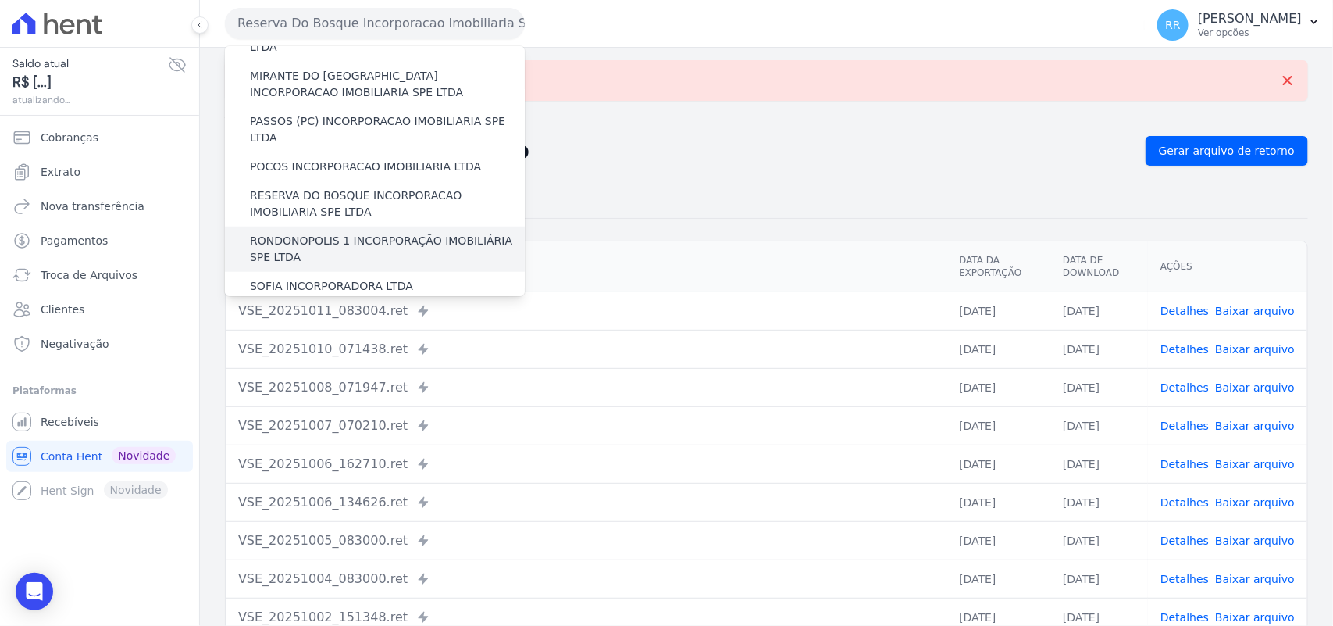
click at [294, 233] on label "RONDONOPOLIS 1 INCORPORAÇÃO IMOBILIÁRIA SPE LTDA" at bounding box center [387, 249] width 275 height 33
click at [0, 0] on input "RONDONOPOLIS 1 INCORPORAÇÃO IMOBILIÁRIA SPE LTDA" at bounding box center [0, 0] width 0 height 0
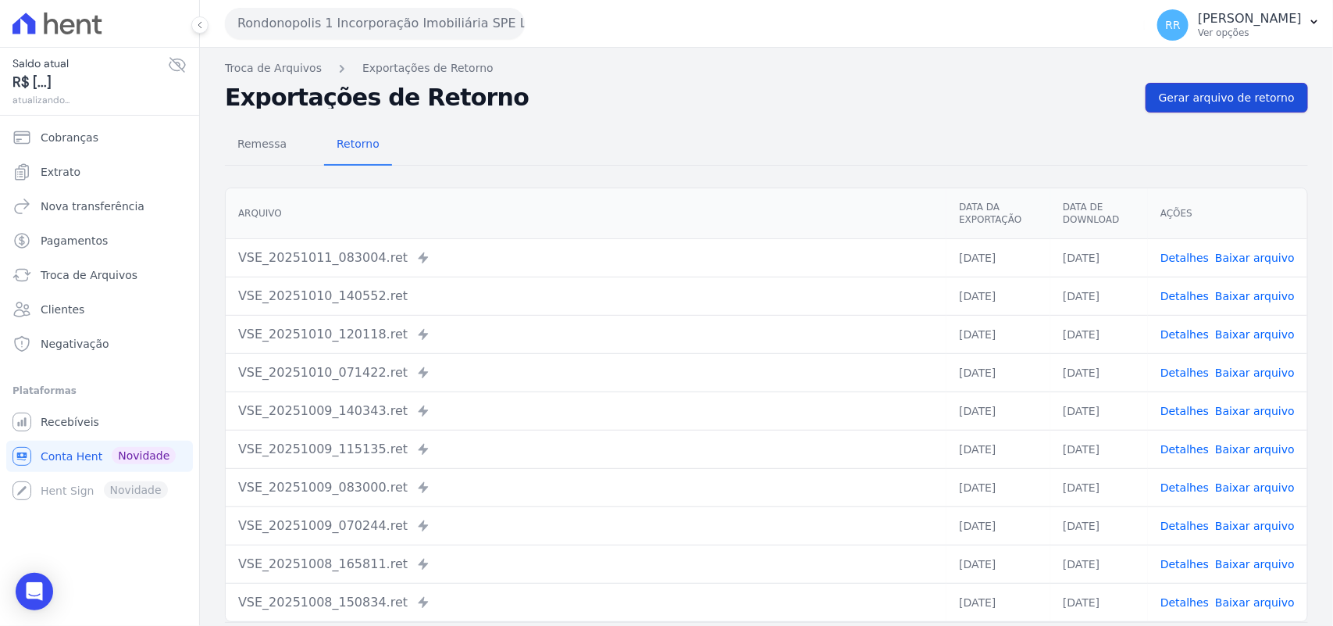
click at [1244, 88] on link "Gerar arquivo de retorno" at bounding box center [1227, 98] width 162 height 30
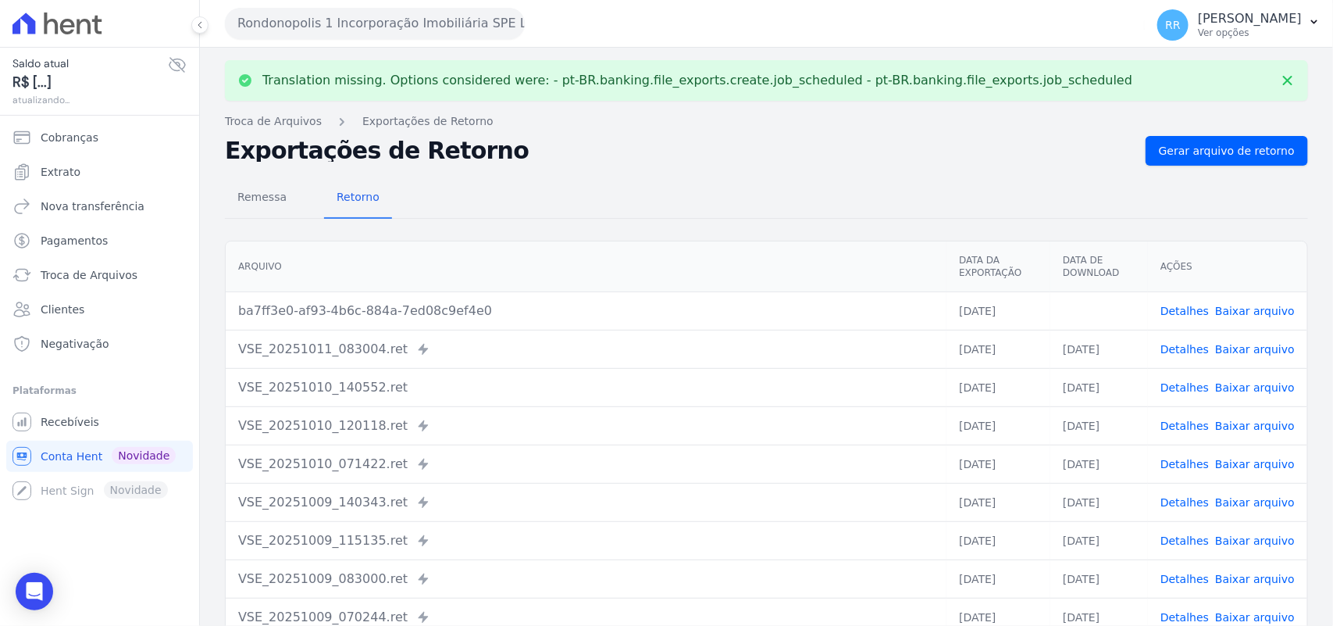
click at [1253, 311] on link "Baixar arquivo" at bounding box center [1255, 311] width 80 height 12
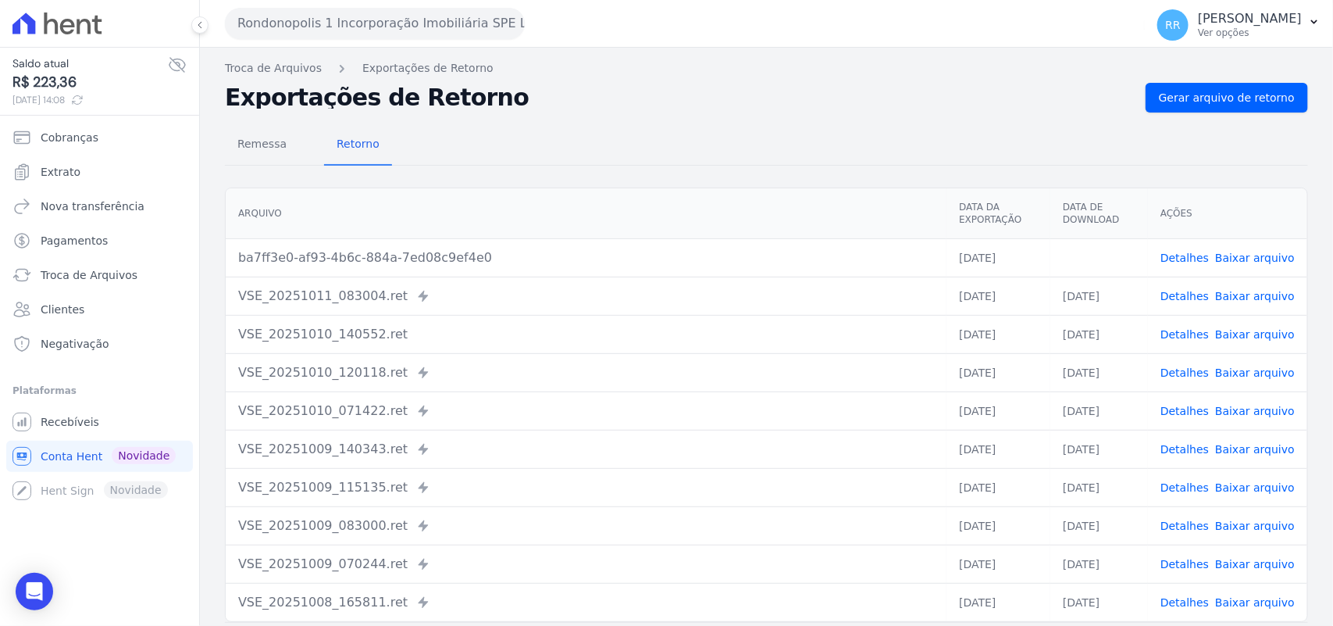
drag, startPoint x: 848, startPoint y: 125, endPoint x: 605, endPoint y: 125, distance: 242.9
click at [848, 125] on div "Remessa Retorno" at bounding box center [766, 145] width 1083 height 41
click at [358, 44] on div "Rondonopolis 1 Incorporação Imobiliária SPE LTDA Via Sul Engenharia AGUAS DE [G…" at bounding box center [682, 23] width 914 height 48
click at [371, 17] on button "Rondonopolis 1 Incorporação Imobiliária SPE LTDA" at bounding box center [375, 23] width 300 height 31
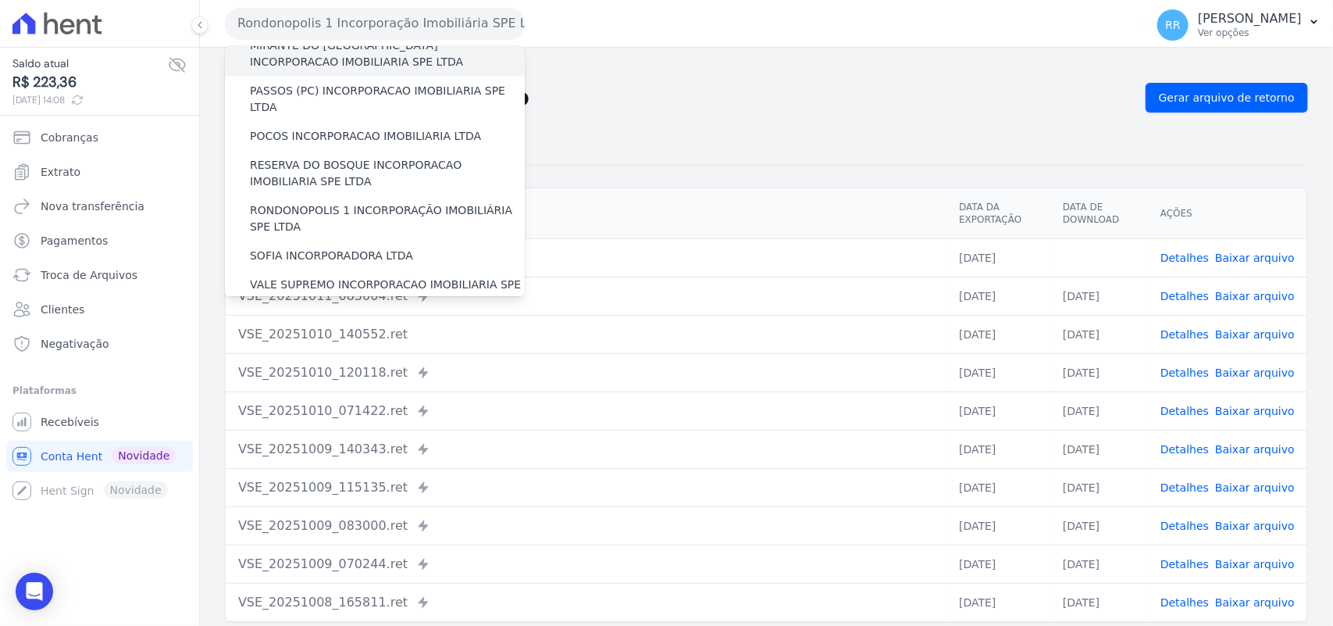
scroll to position [586, 0]
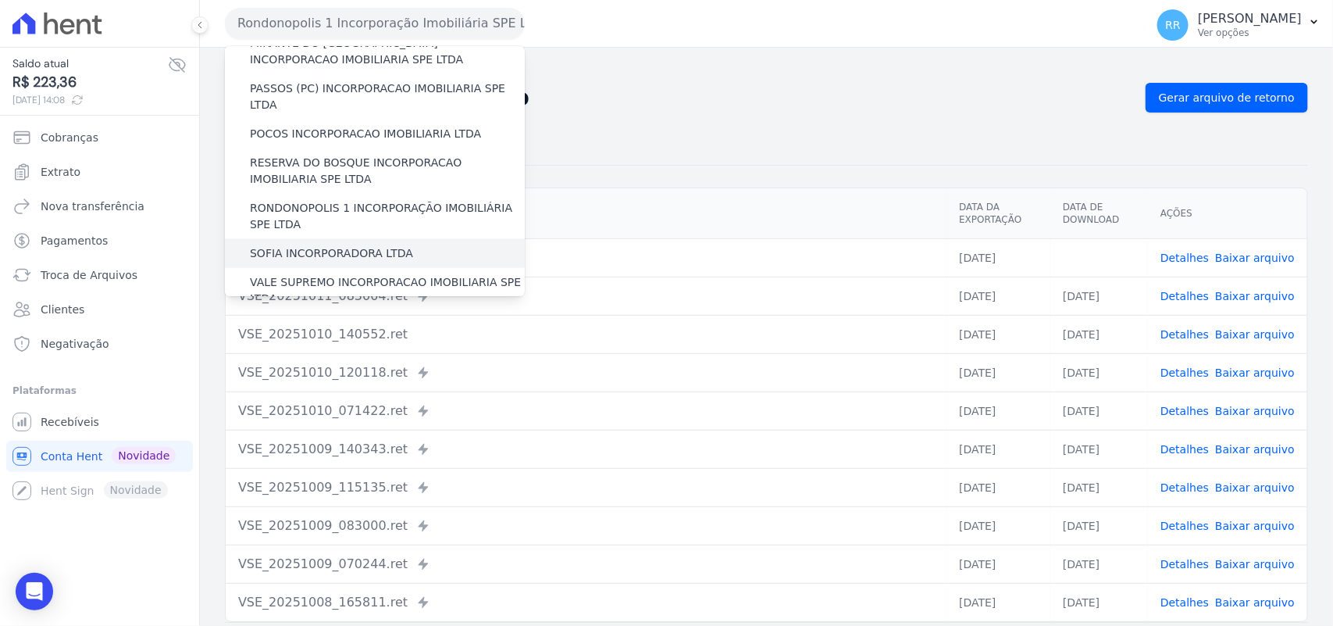
click at [336, 245] on label "SOFIA INCORPORADORA LTDA" at bounding box center [331, 253] width 163 height 16
click at [0, 0] on input "SOFIA INCORPORADORA LTDA" at bounding box center [0, 0] width 0 height 0
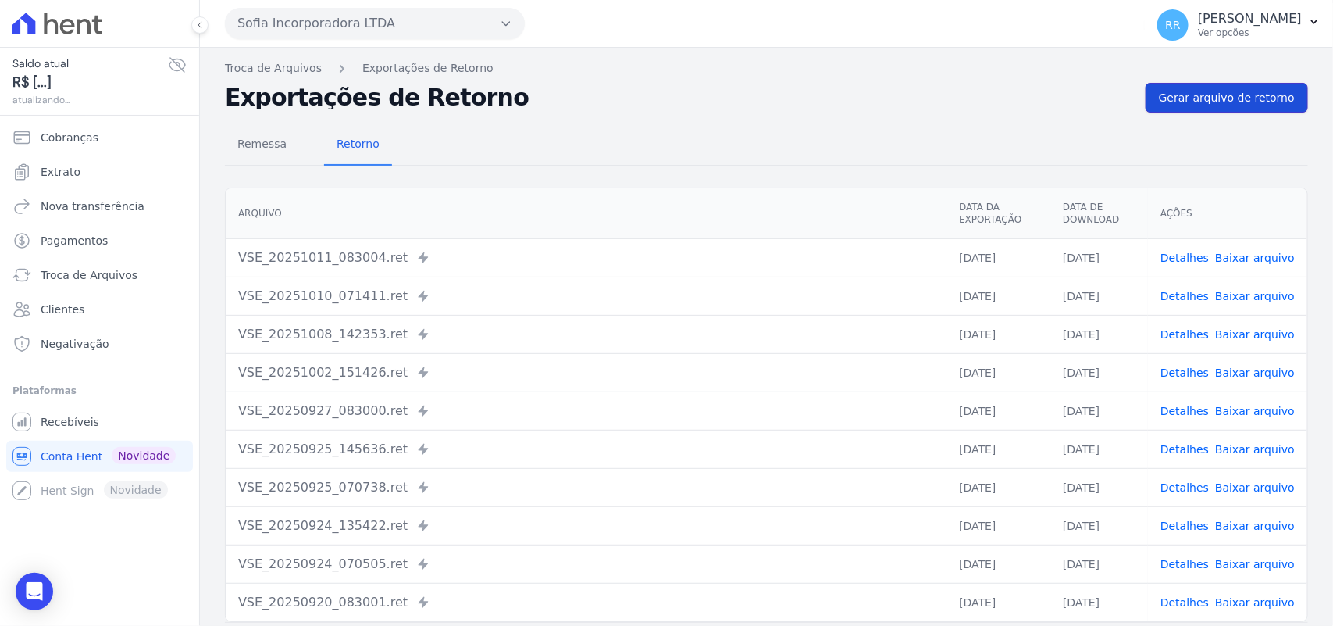
click at [1224, 92] on span "Gerar arquivo de retorno" at bounding box center [1227, 98] width 136 height 16
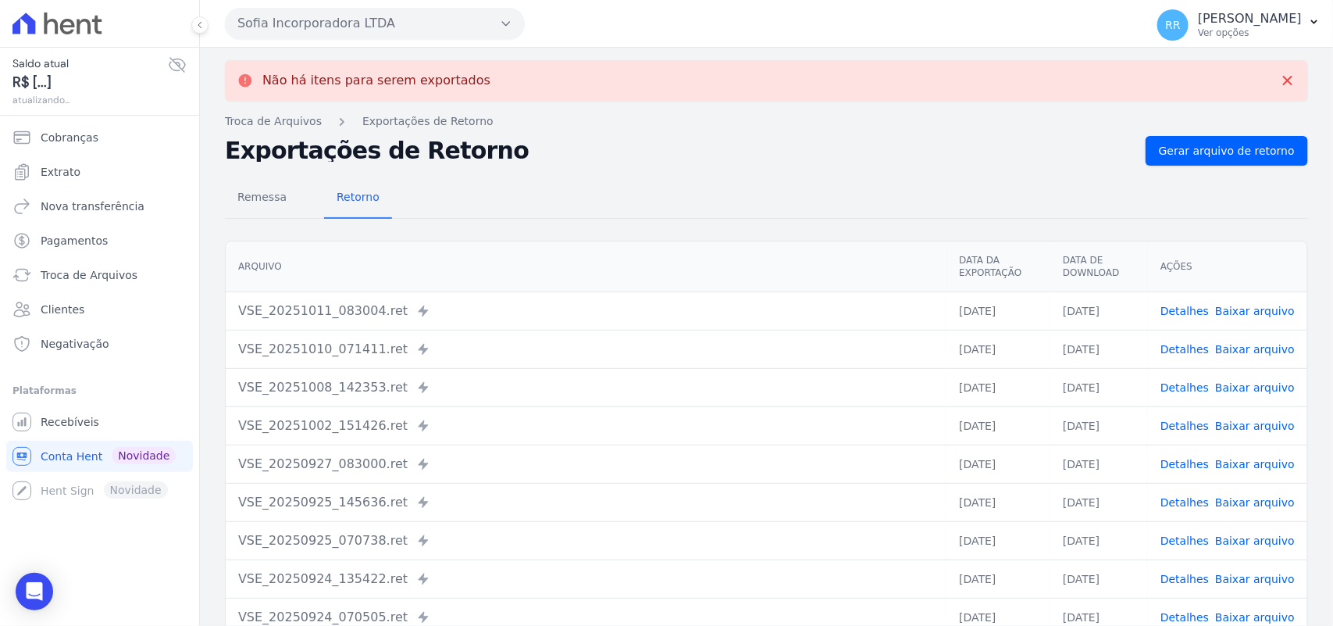
click at [309, 18] on button "Sofia Incorporadora LTDA" at bounding box center [375, 23] width 300 height 31
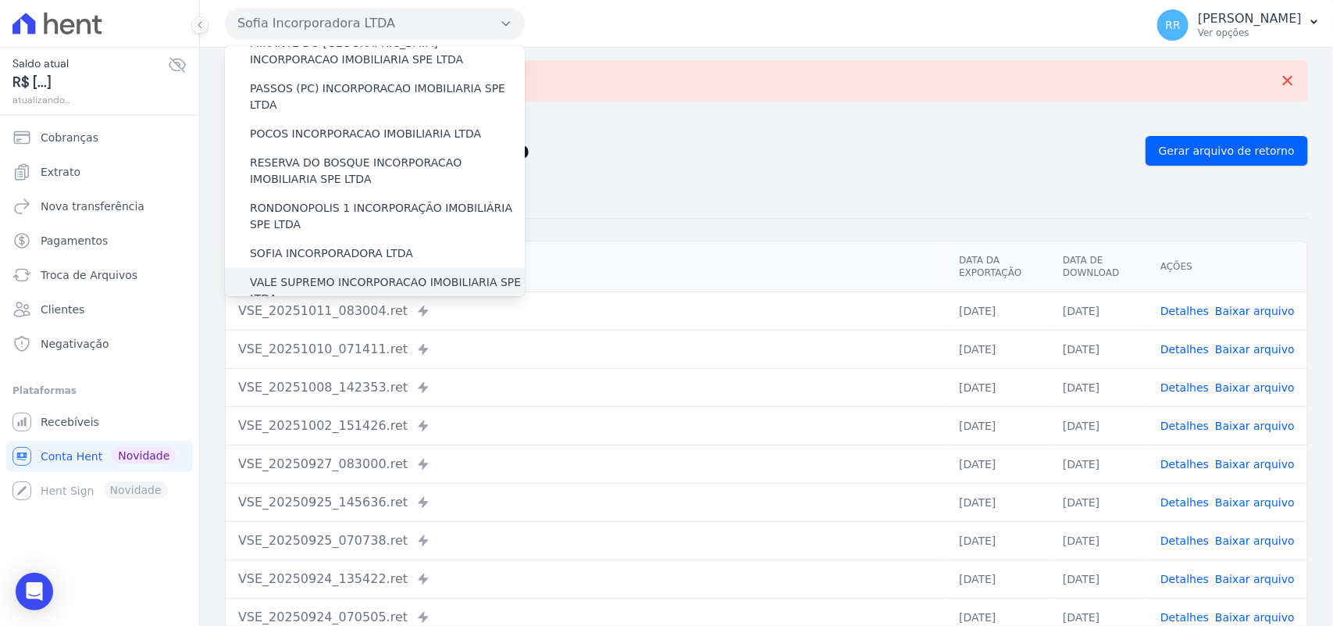
click at [287, 274] on label "VALE SUPREMO INCORPORACAO IMOBILIARIA SPE LTDA" at bounding box center [387, 290] width 275 height 33
click at [0, 0] on input "VALE SUPREMO INCORPORACAO IMOBILIARIA SPE LTDA" at bounding box center [0, 0] width 0 height 0
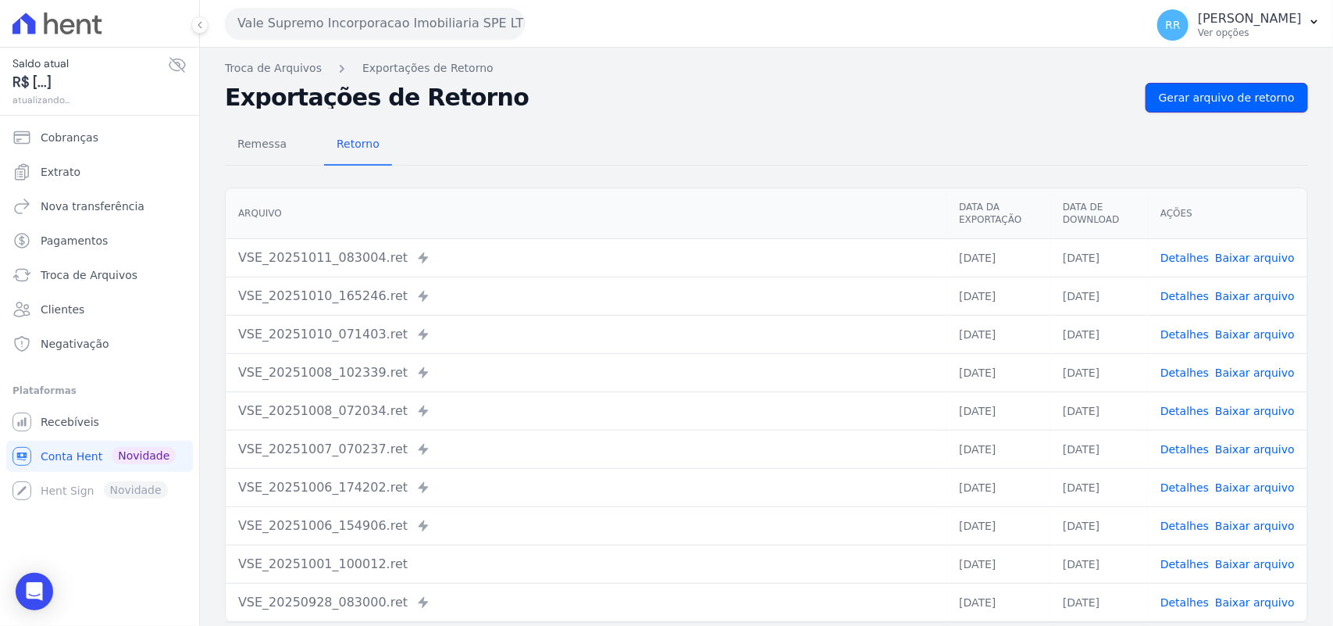
click at [1248, 99] on span "Gerar arquivo de retorno" at bounding box center [1227, 98] width 136 height 16
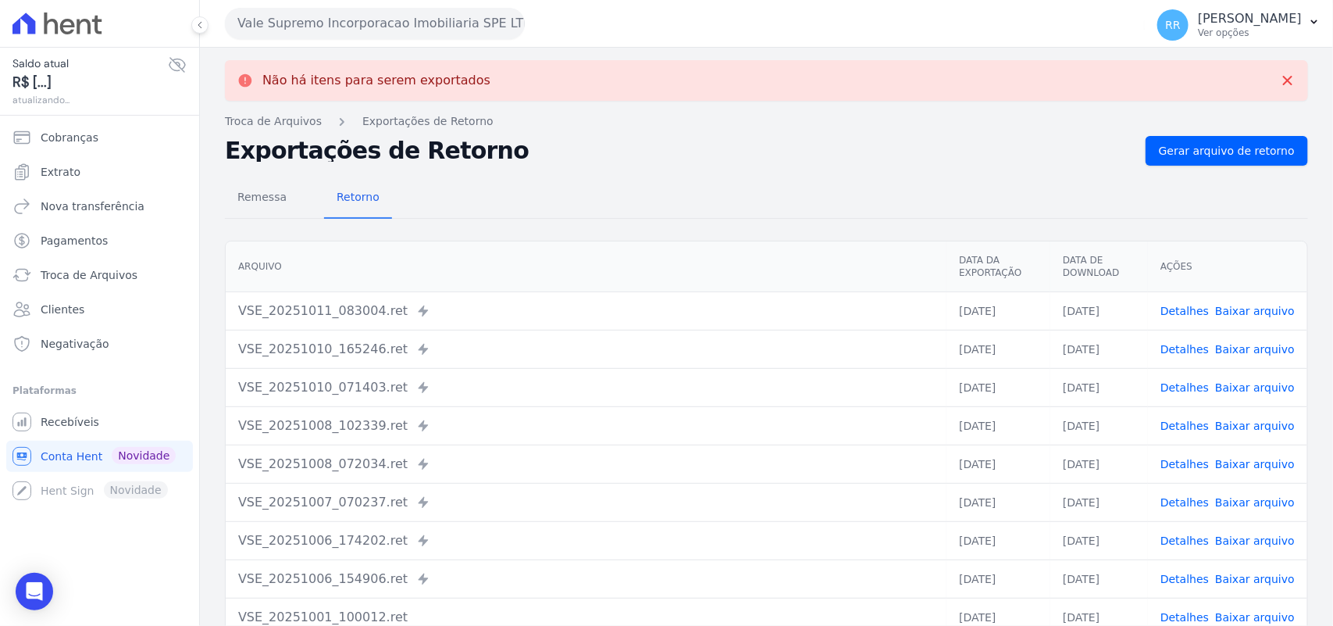
click at [283, 21] on button "Vale Supremo Incorporacao Imobiliaria SPE LTDA" at bounding box center [375, 23] width 300 height 31
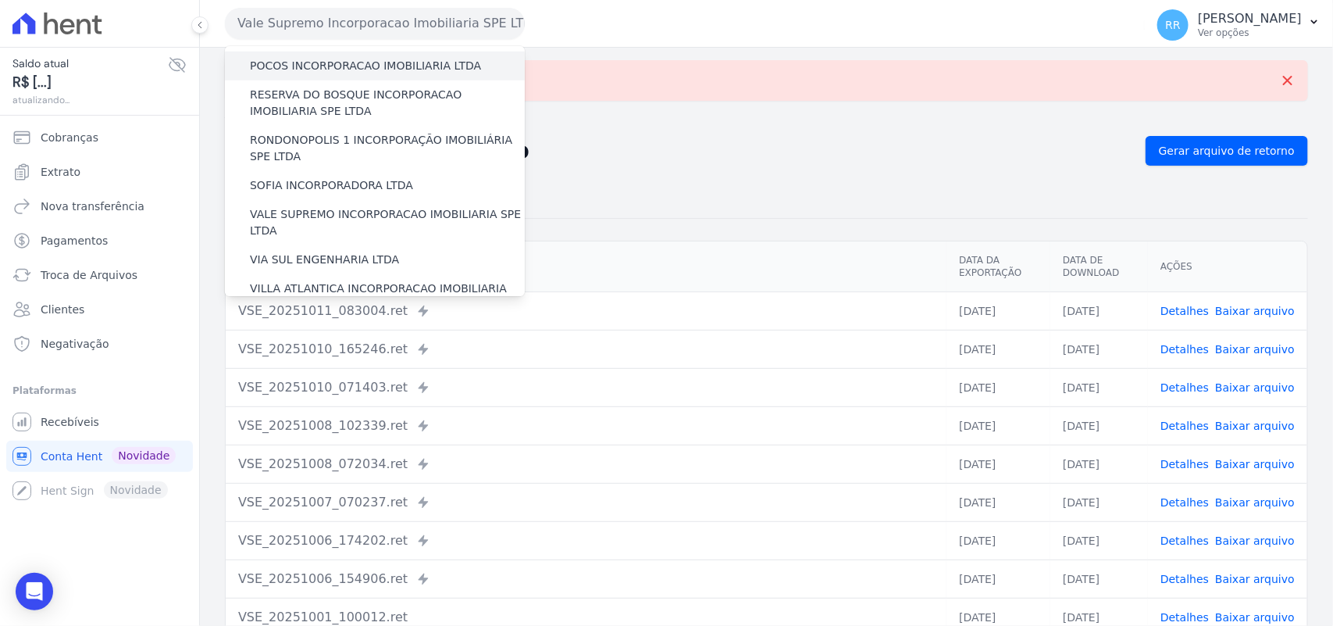
scroll to position [683, 0]
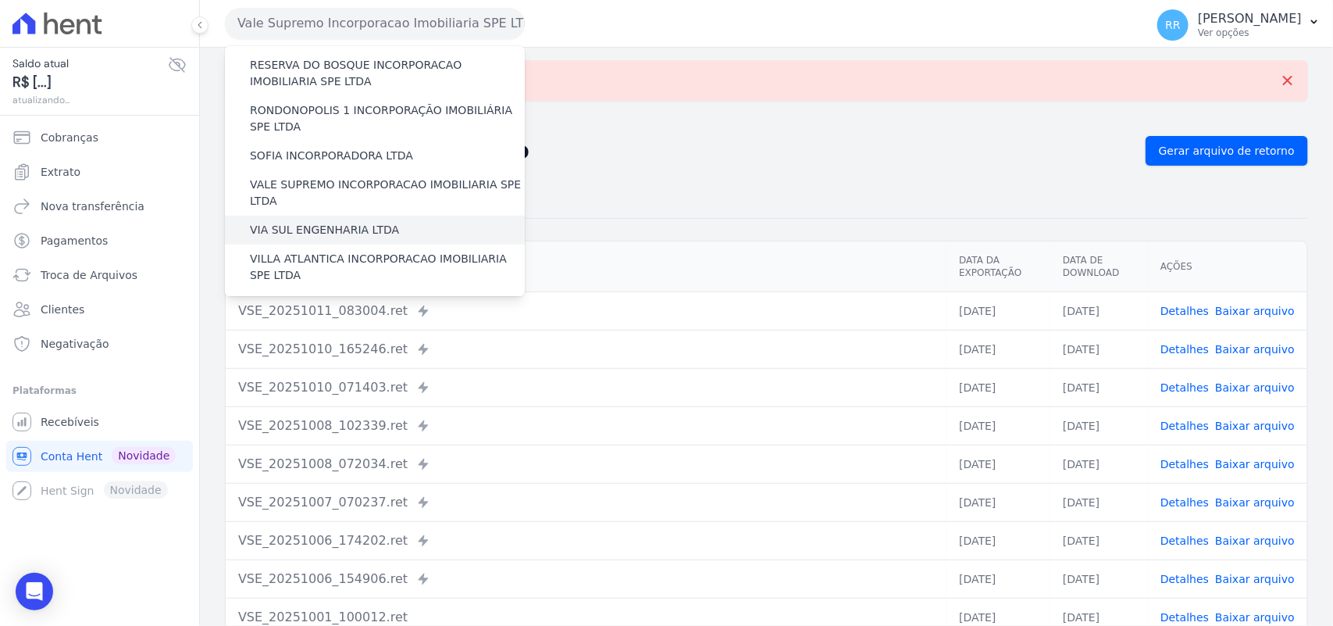
click at [317, 216] on div "VIA SUL ENGENHARIA LTDA" at bounding box center [375, 230] width 300 height 29
click at [317, 222] on label "VIA SUL ENGENHARIA LTDA" at bounding box center [324, 230] width 149 height 16
click at [0, 0] on input "VIA SUL ENGENHARIA LTDA" at bounding box center [0, 0] width 0 height 0
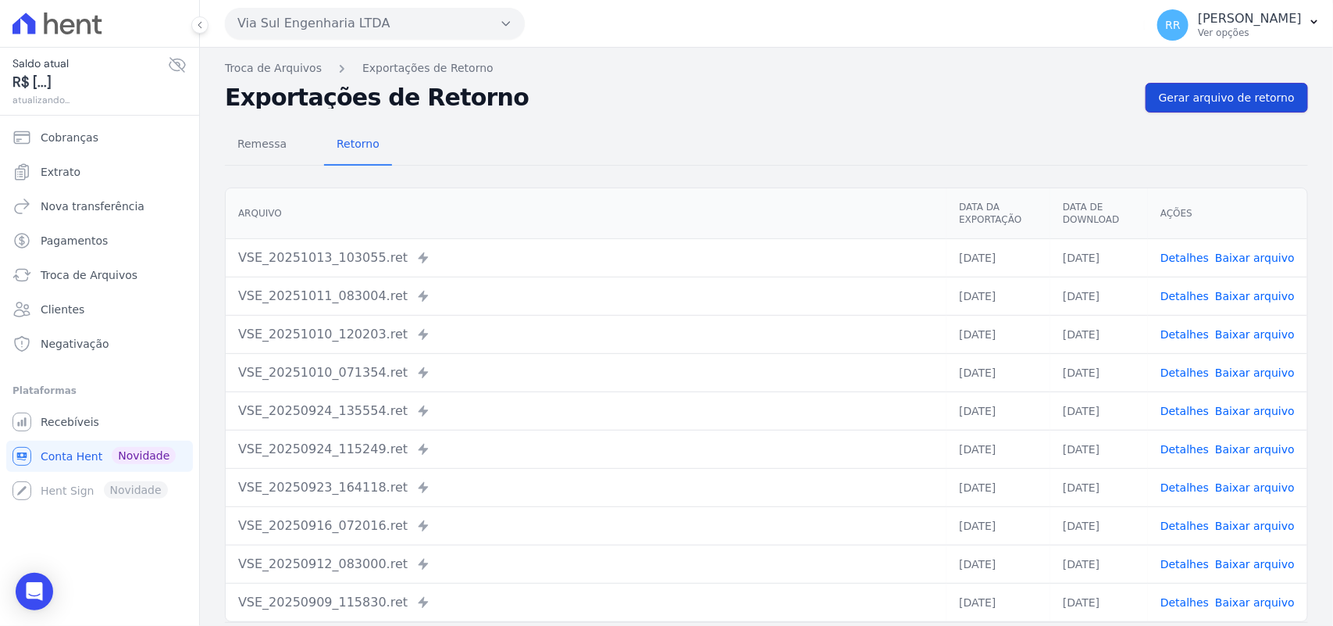
click at [1204, 105] on span "Gerar arquivo de retorno" at bounding box center [1227, 98] width 136 height 16
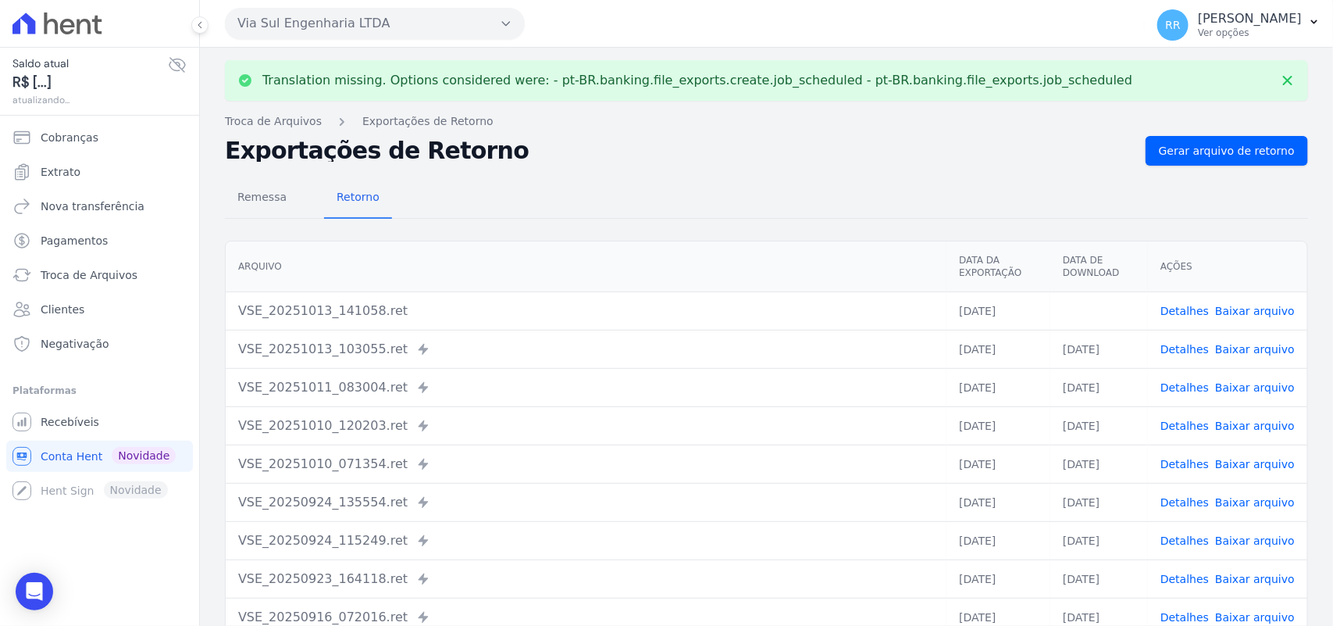
click at [380, 32] on button "Via Sul Engenharia LTDA" at bounding box center [375, 23] width 300 height 31
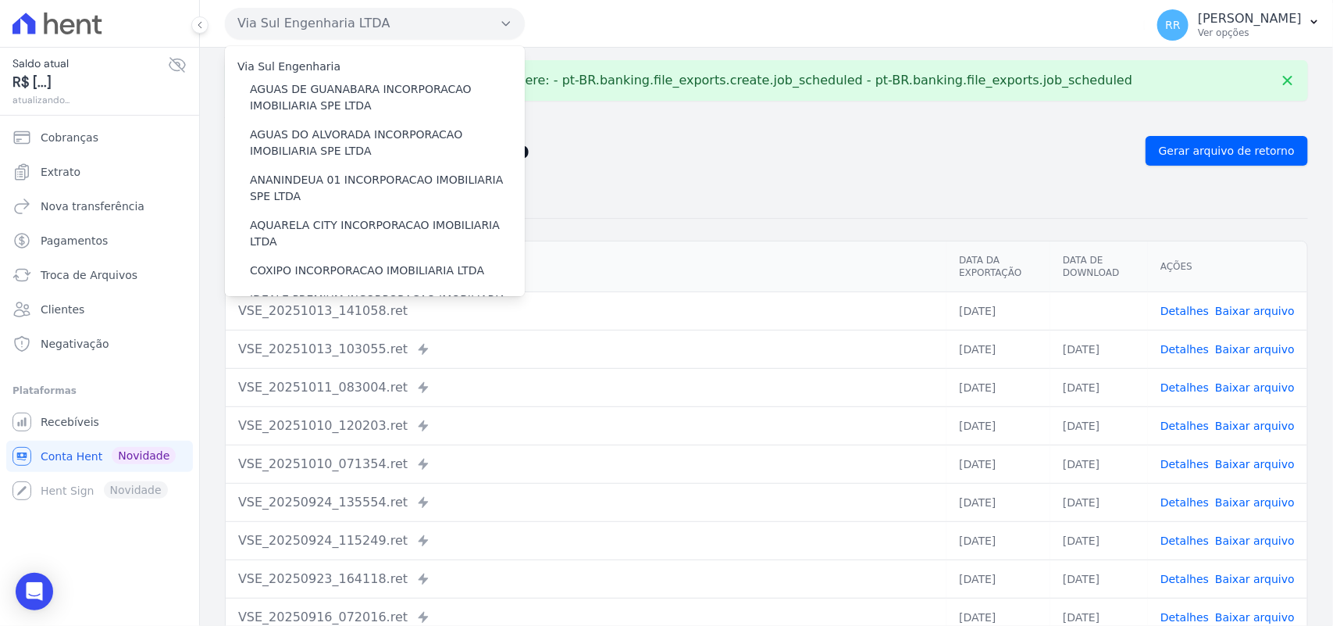
click at [920, 185] on div "Remessa Retorno" at bounding box center [766, 198] width 1083 height 41
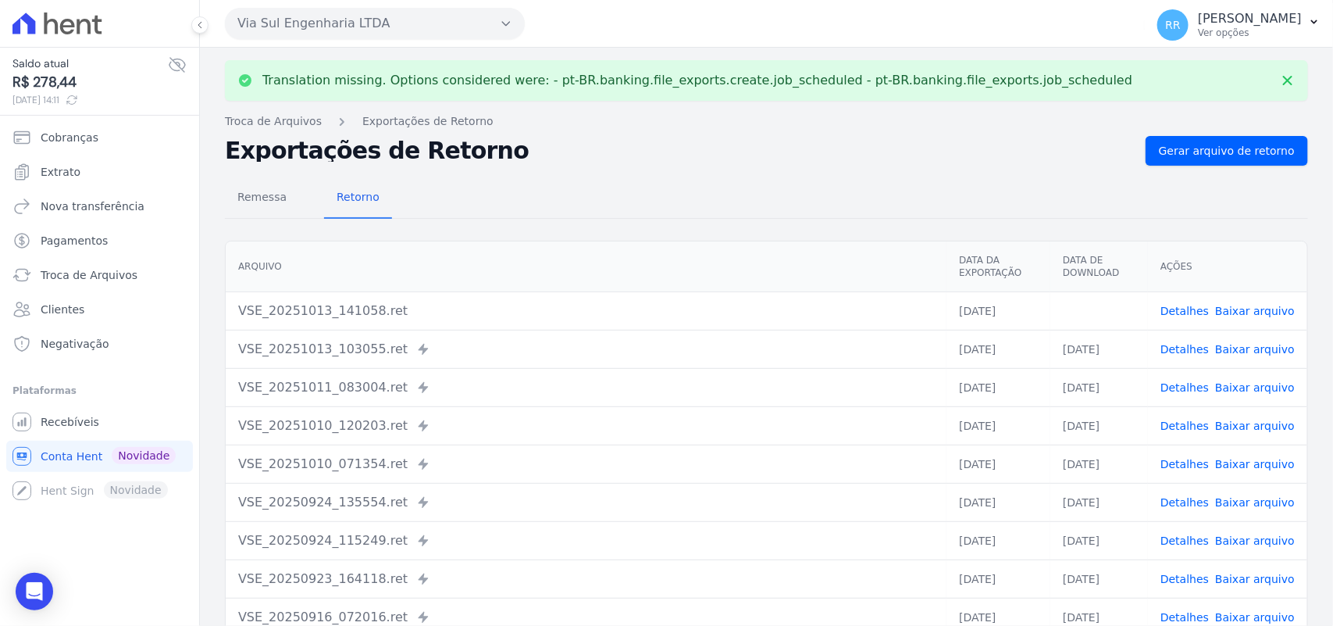
click at [1247, 309] on link "Baixar arquivo" at bounding box center [1255, 311] width 80 height 12
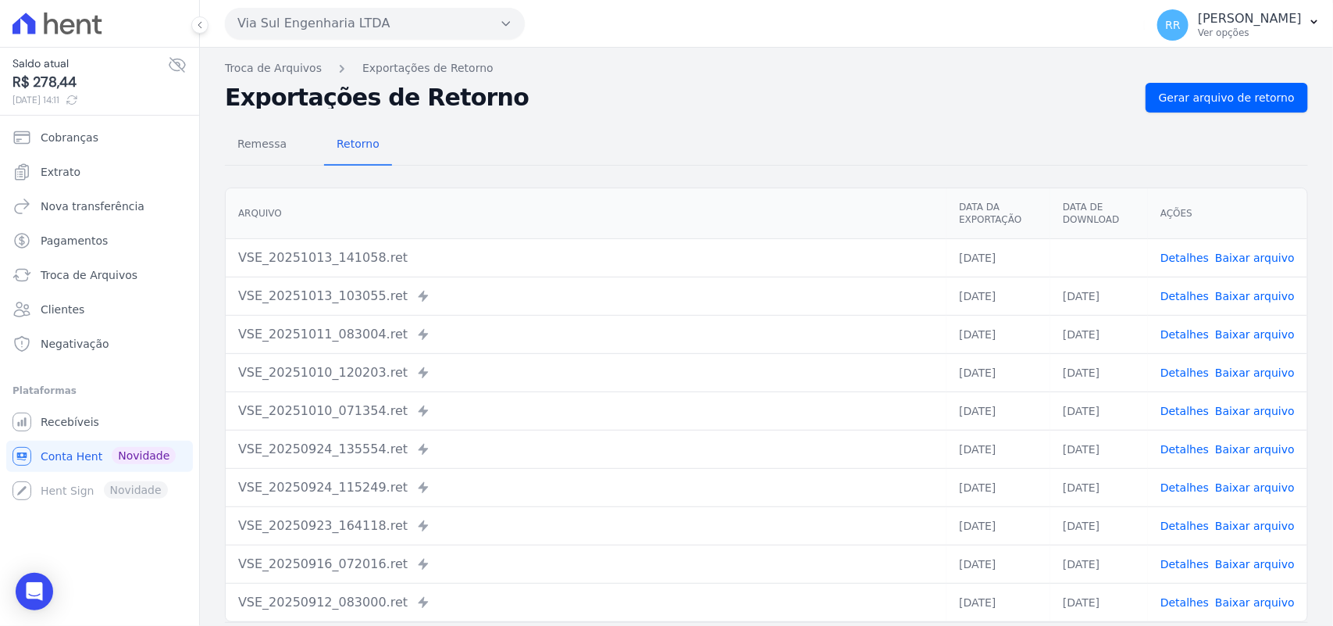
drag, startPoint x: 920, startPoint y: 118, endPoint x: 586, endPoint y: 127, distance: 334.3
click at [920, 118] on div "Remessa Retorno [GEOGRAPHIC_DATA] Data da Exportação Data de Download Ações VSE…" at bounding box center [766, 394] width 1083 height 565
click at [313, 28] on button "Via Sul Engenharia LTDA" at bounding box center [375, 23] width 300 height 31
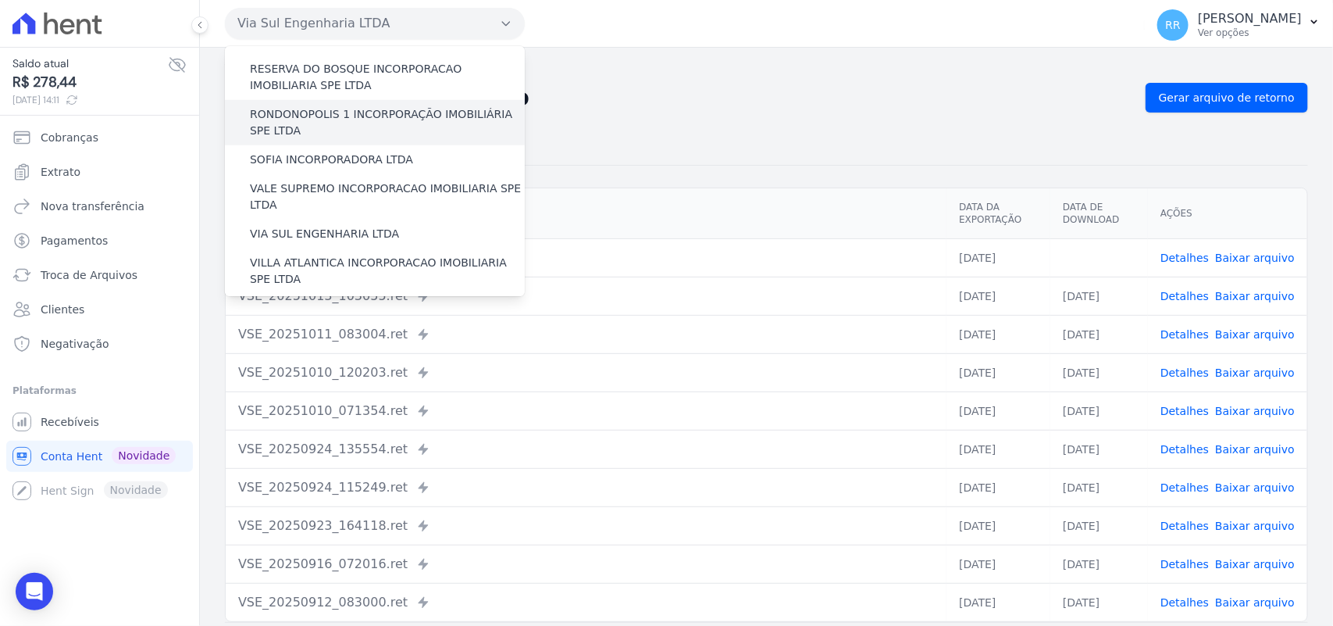
scroll to position [713, 0]
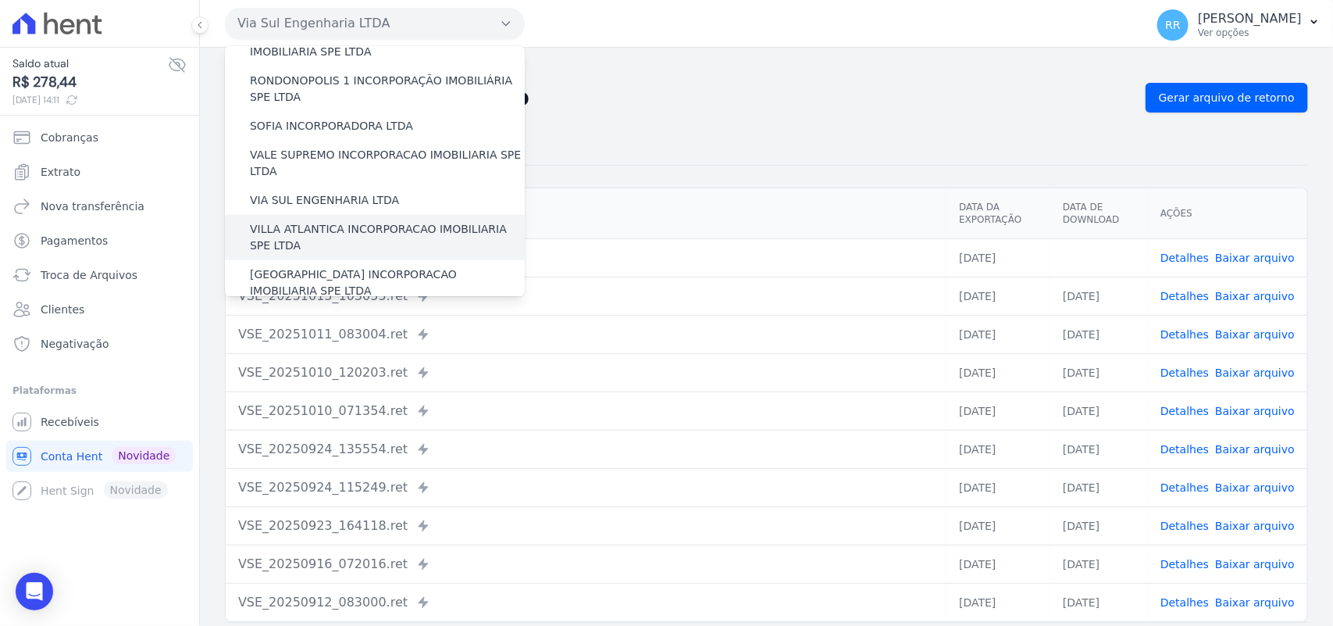
click at [313, 221] on label "VILLA ATLANTICA INCORPORACAO IMOBILIARIA SPE LTDA" at bounding box center [387, 237] width 275 height 33
click at [0, 0] on input "VILLA ATLANTICA INCORPORACAO IMOBILIARIA SPE LTDA" at bounding box center [0, 0] width 0 height 0
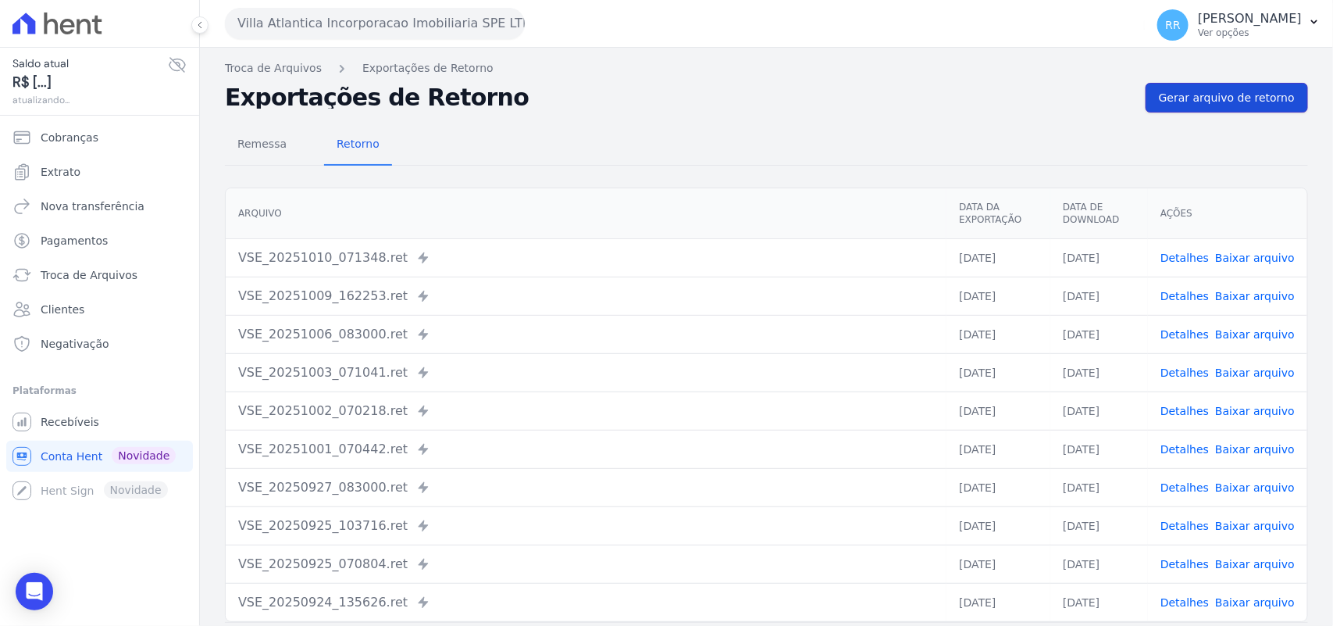
click at [1207, 102] on span "Gerar arquivo de retorno" at bounding box center [1227, 98] width 136 height 16
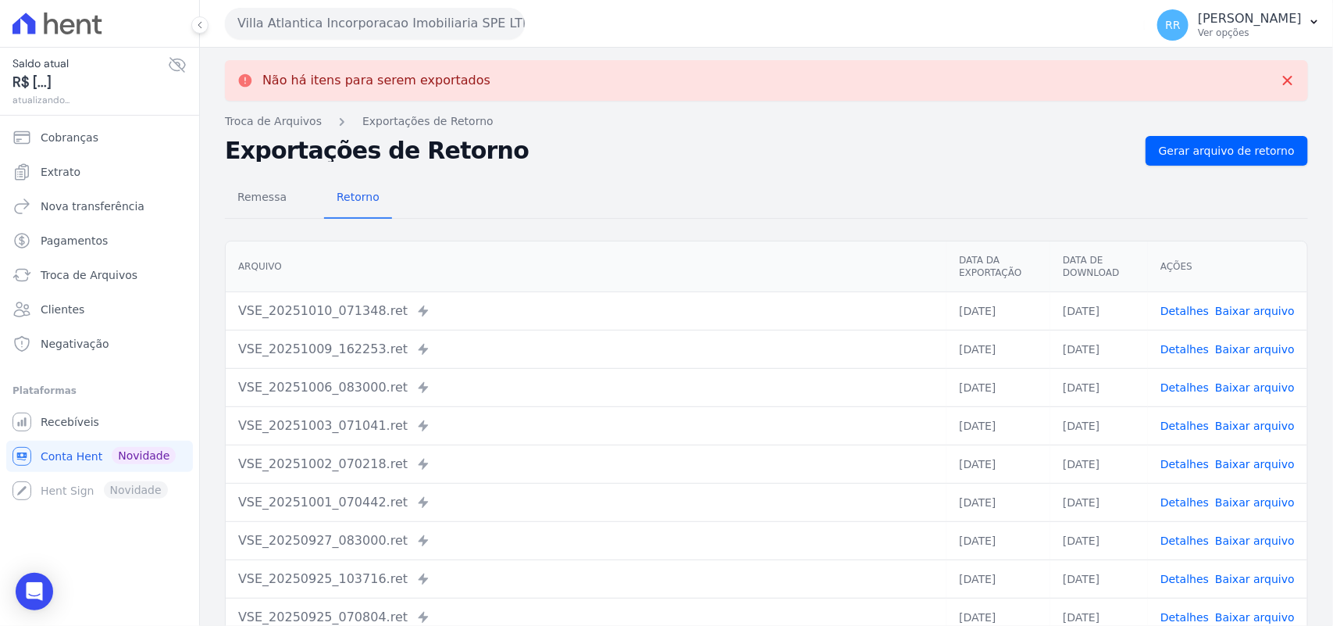
click at [291, 33] on button "Villa Atlantica Incorporacao Imobiliaria SPE LTDA" at bounding box center [375, 23] width 300 height 31
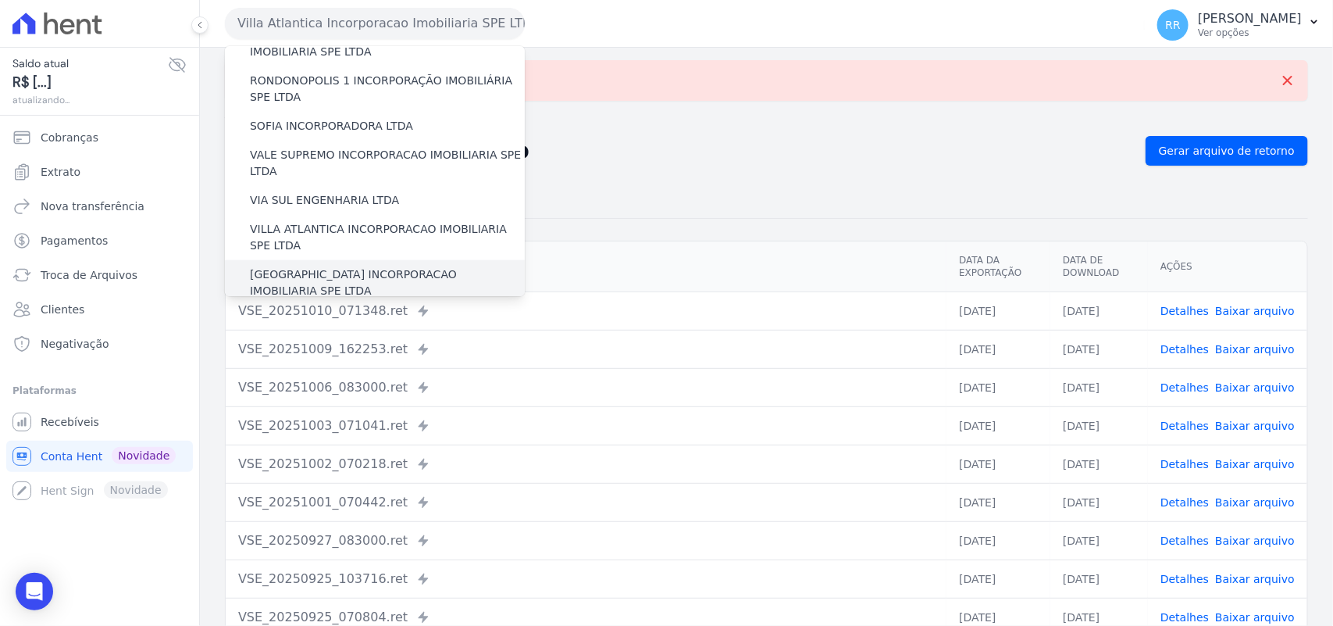
click at [301, 266] on label "[GEOGRAPHIC_DATA] INCORPORACAO IMOBILIARIA SPE LTDA" at bounding box center [387, 282] width 275 height 33
click at [0, 0] on input "[GEOGRAPHIC_DATA] INCORPORACAO IMOBILIARIA SPE LTDA" at bounding box center [0, 0] width 0 height 0
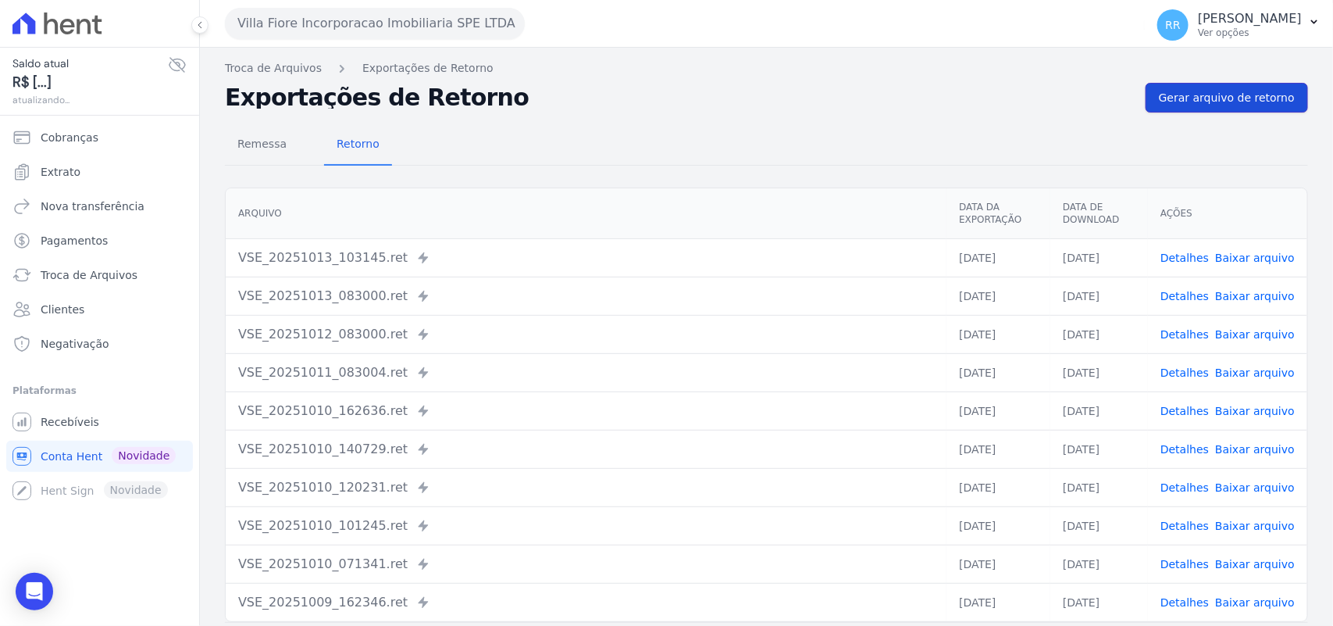
click at [1230, 84] on link "Gerar arquivo de retorno" at bounding box center [1227, 98] width 162 height 30
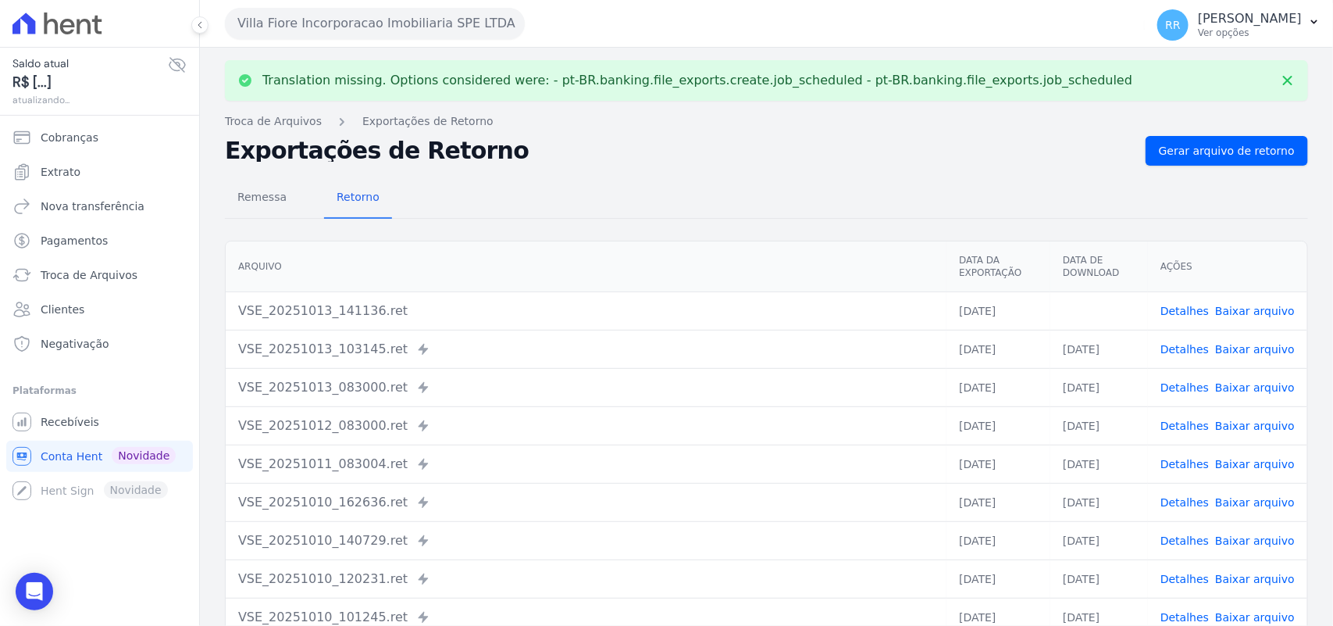
click at [1246, 301] on td "Detalhes Baixar arquivo" at bounding box center [1227, 310] width 159 height 38
click at [1242, 314] on link "Baixar arquivo" at bounding box center [1255, 311] width 80 height 12
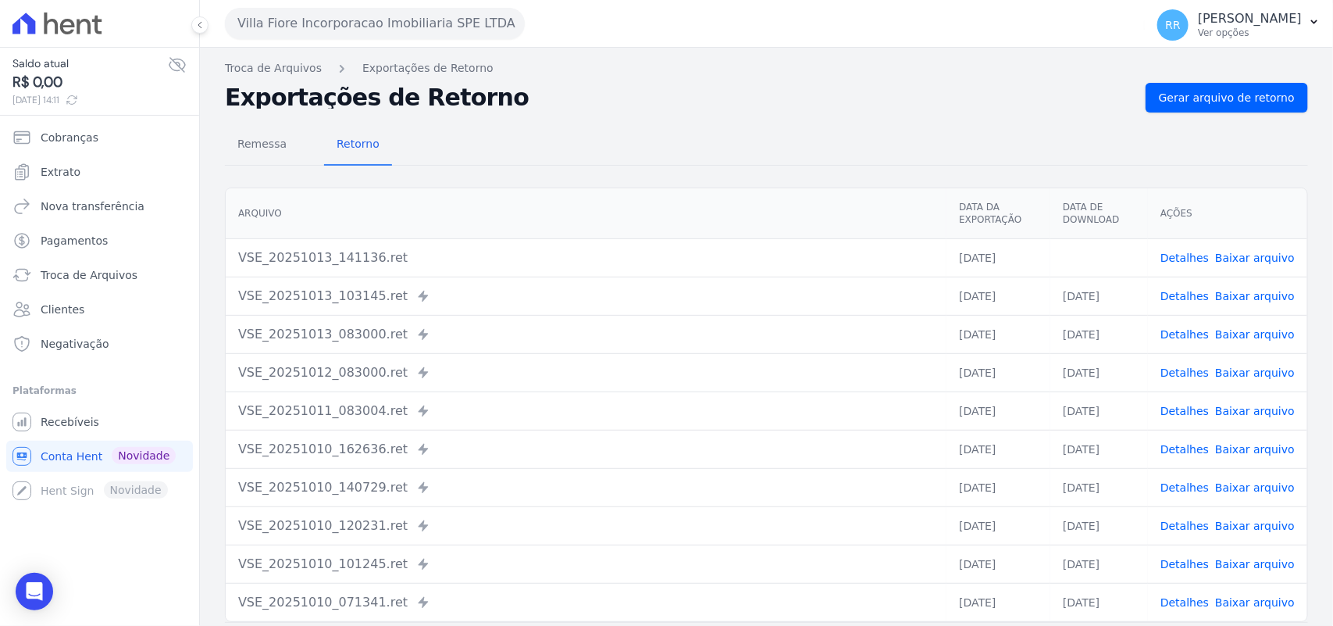
click at [887, 126] on div "Remessa Retorno" at bounding box center [766, 145] width 1083 height 41
click at [369, 33] on button "Villa Fiore Incorporacao Imobiliaria SPE LTDA" at bounding box center [375, 23] width 300 height 31
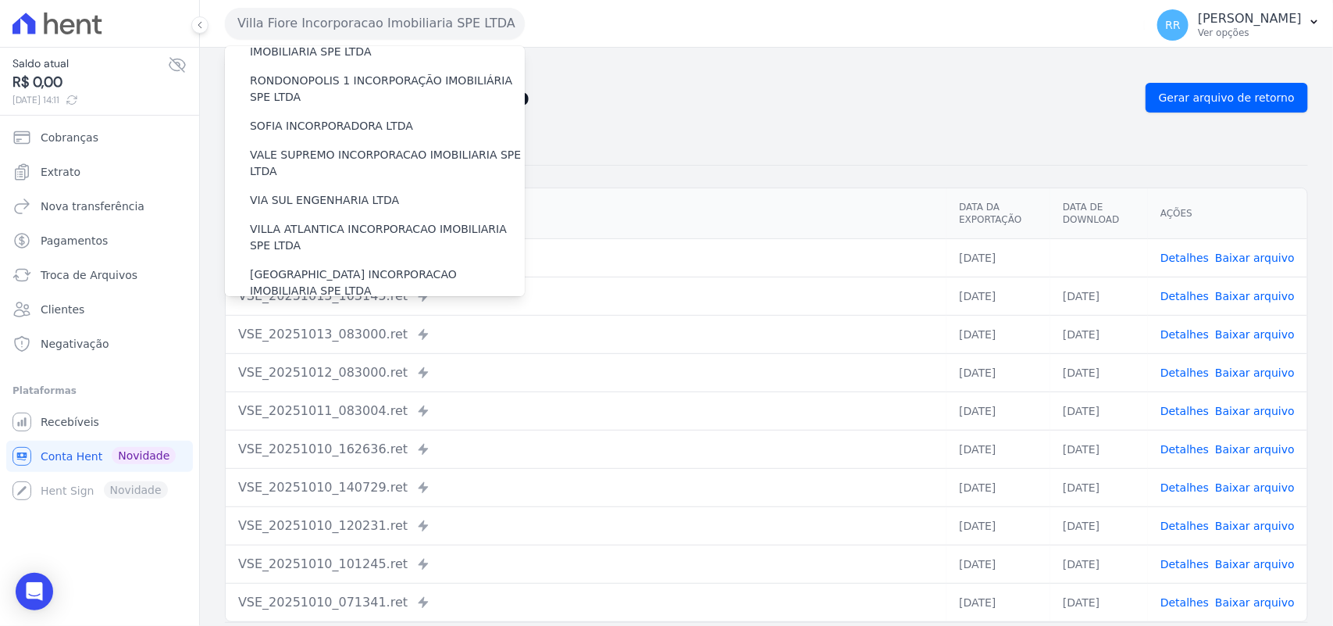
click at [342, 312] on label "VILLA TROPICAL INCORPORAÇÃO IMOBILIÁRIA SPE LTDA" at bounding box center [387, 328] width 275 height 33
click at [0, 0] on input "VILLA TROPICAL INCORPORAÇÃO IMOBILIÁRIA SPE LTDA" at bounding box center [0, 0] width 0 height 0
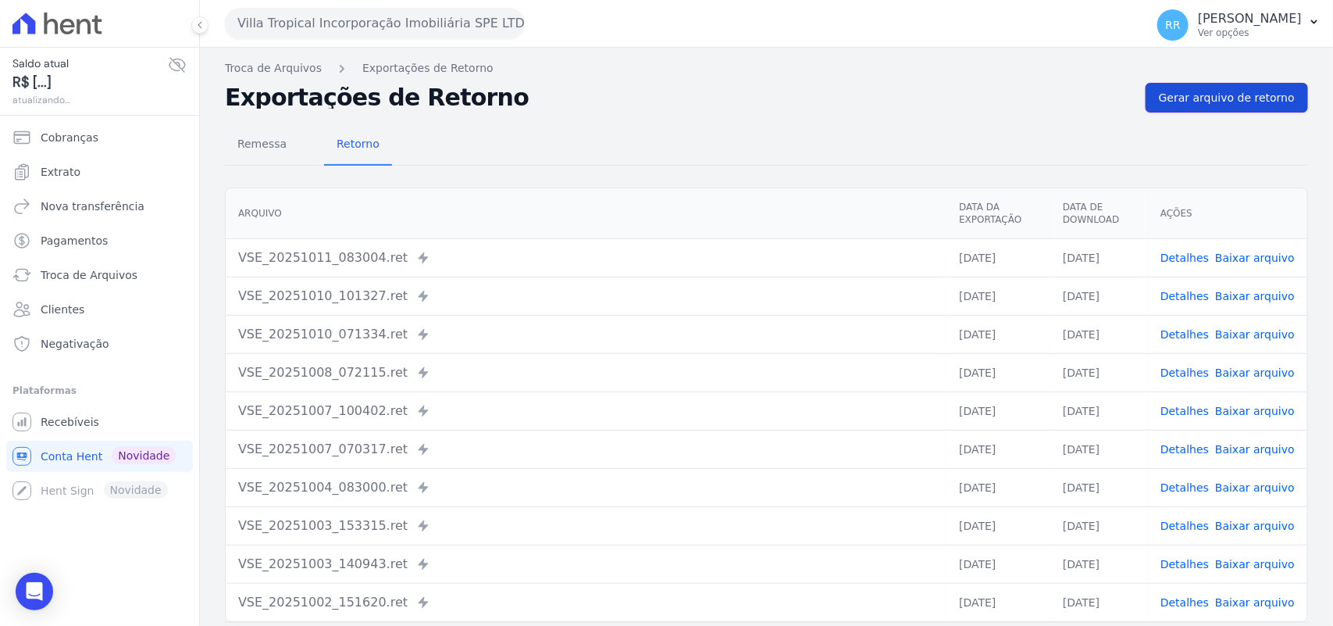
click at [1204, 96] on span "Gerar arquivo de retorno" at bounding box center [1227, 98] width 136 height 16
